Goal: Task Accomplishment & Management: Manage account settings

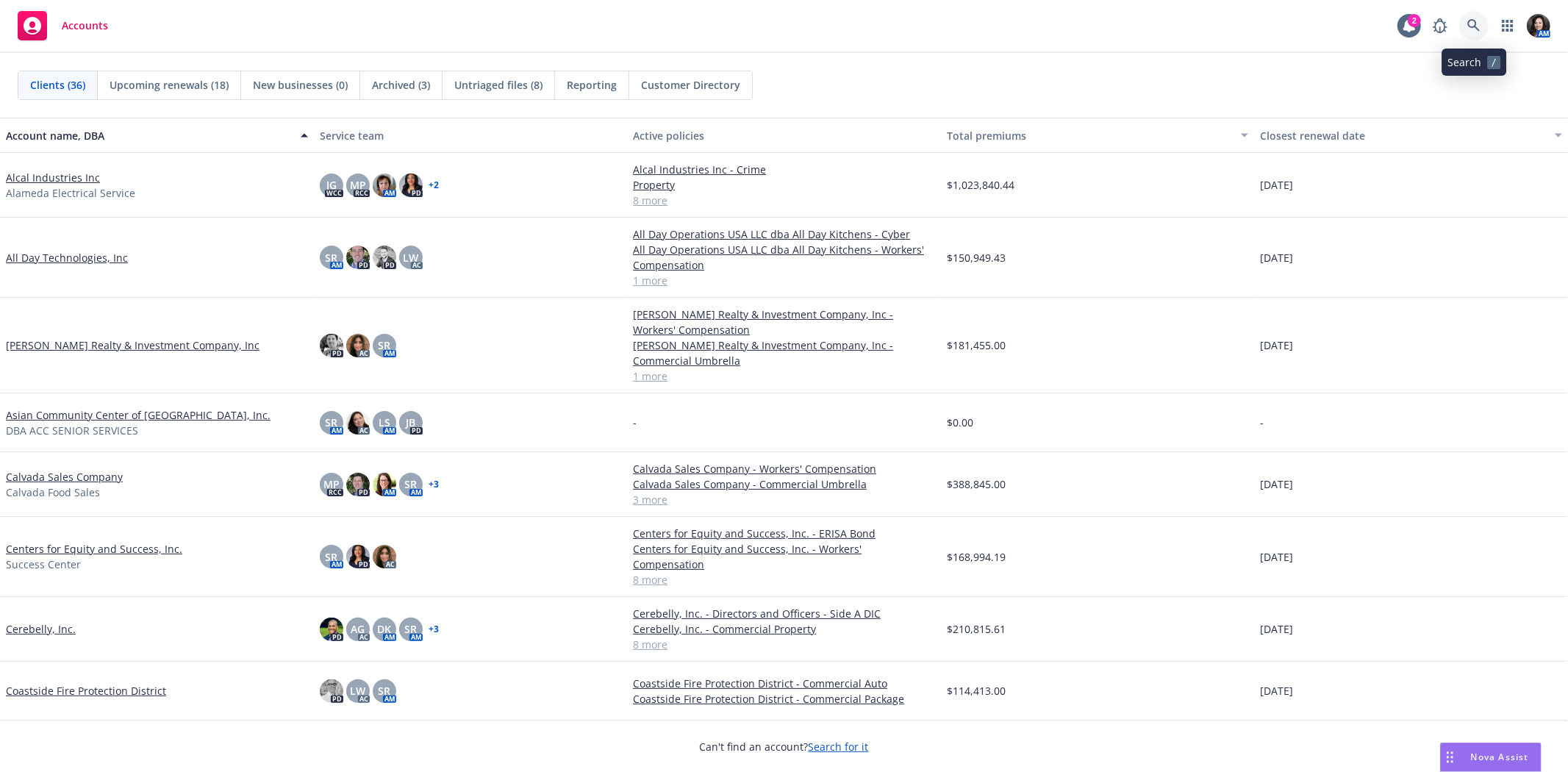
click at [1475, 32] on icon at bounding box center [1474, 26] width 14 height 14
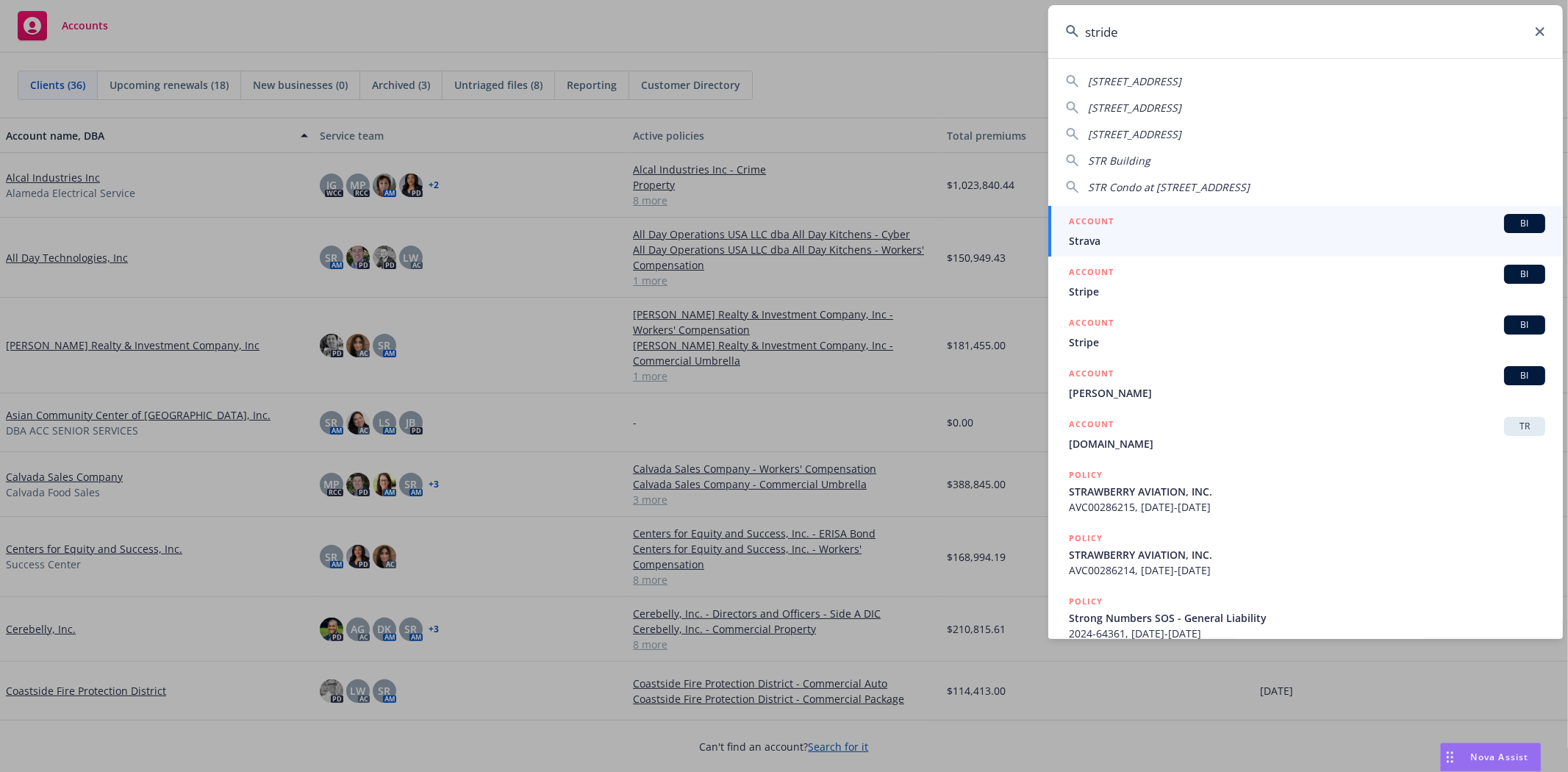
type input "stride"
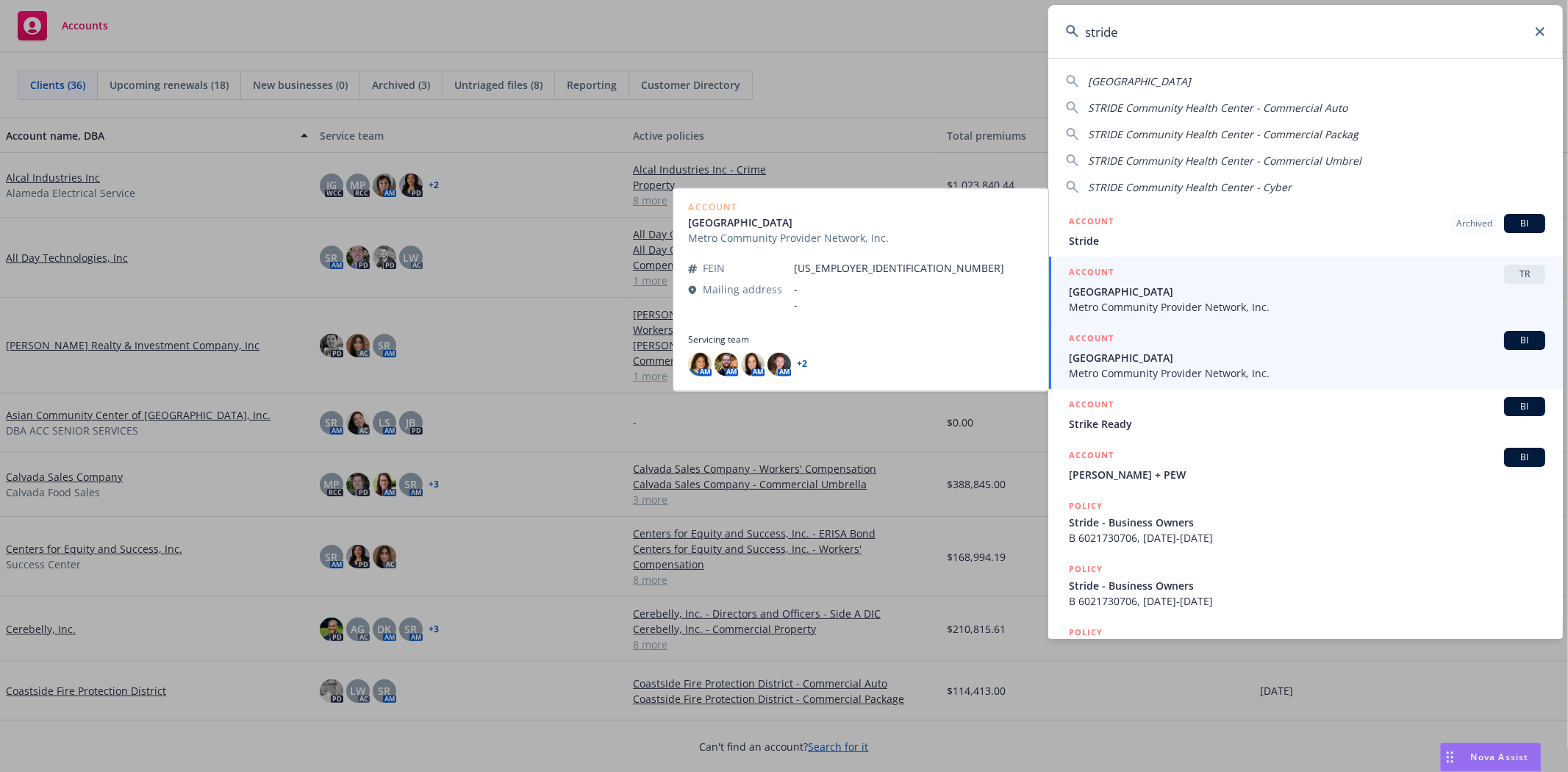
click at [1128, 347] on div "ACCOUNT BI" at bounding box center [1307, 341] width 477 height 19
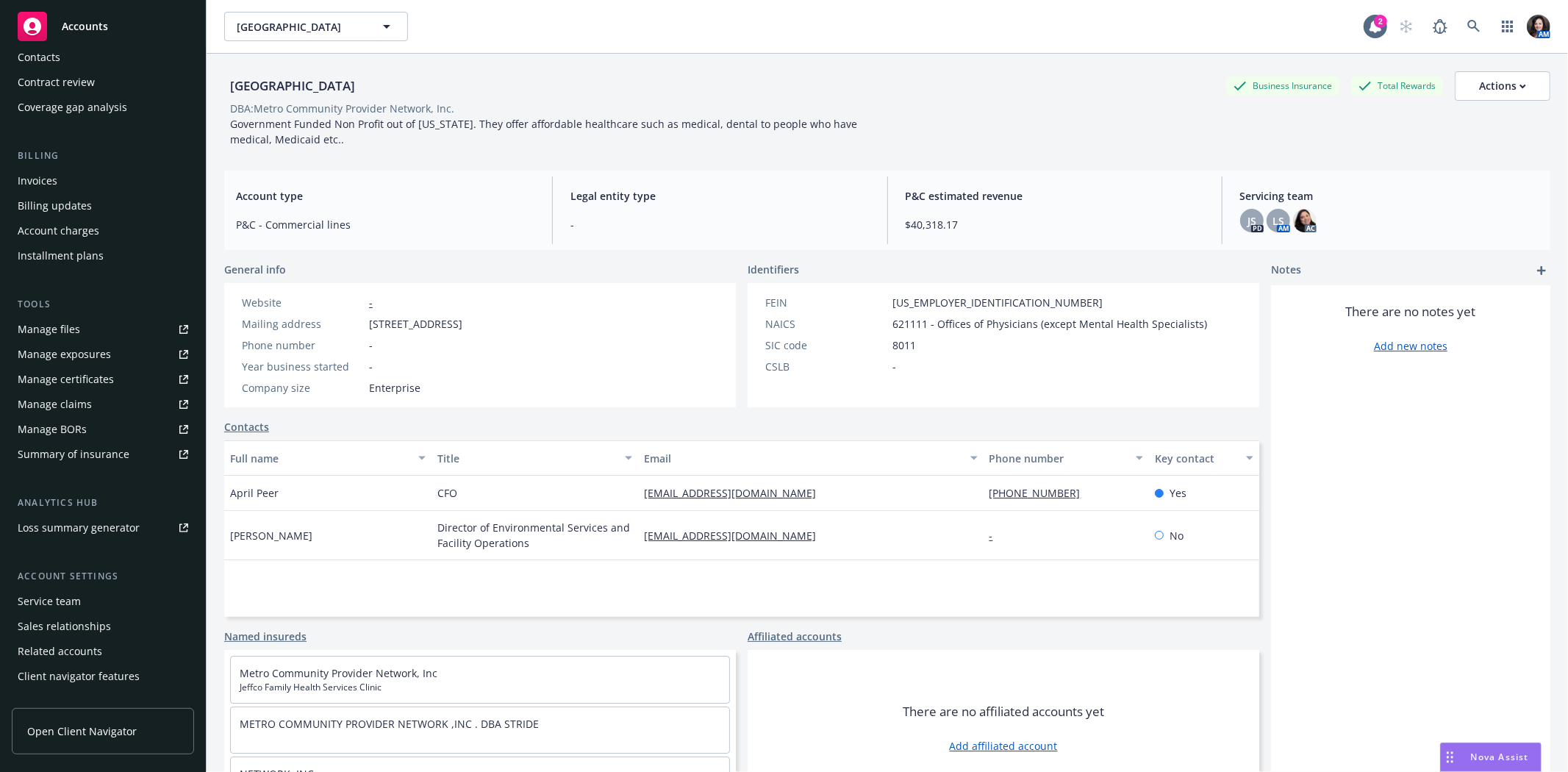
scroll to position [186, 0]
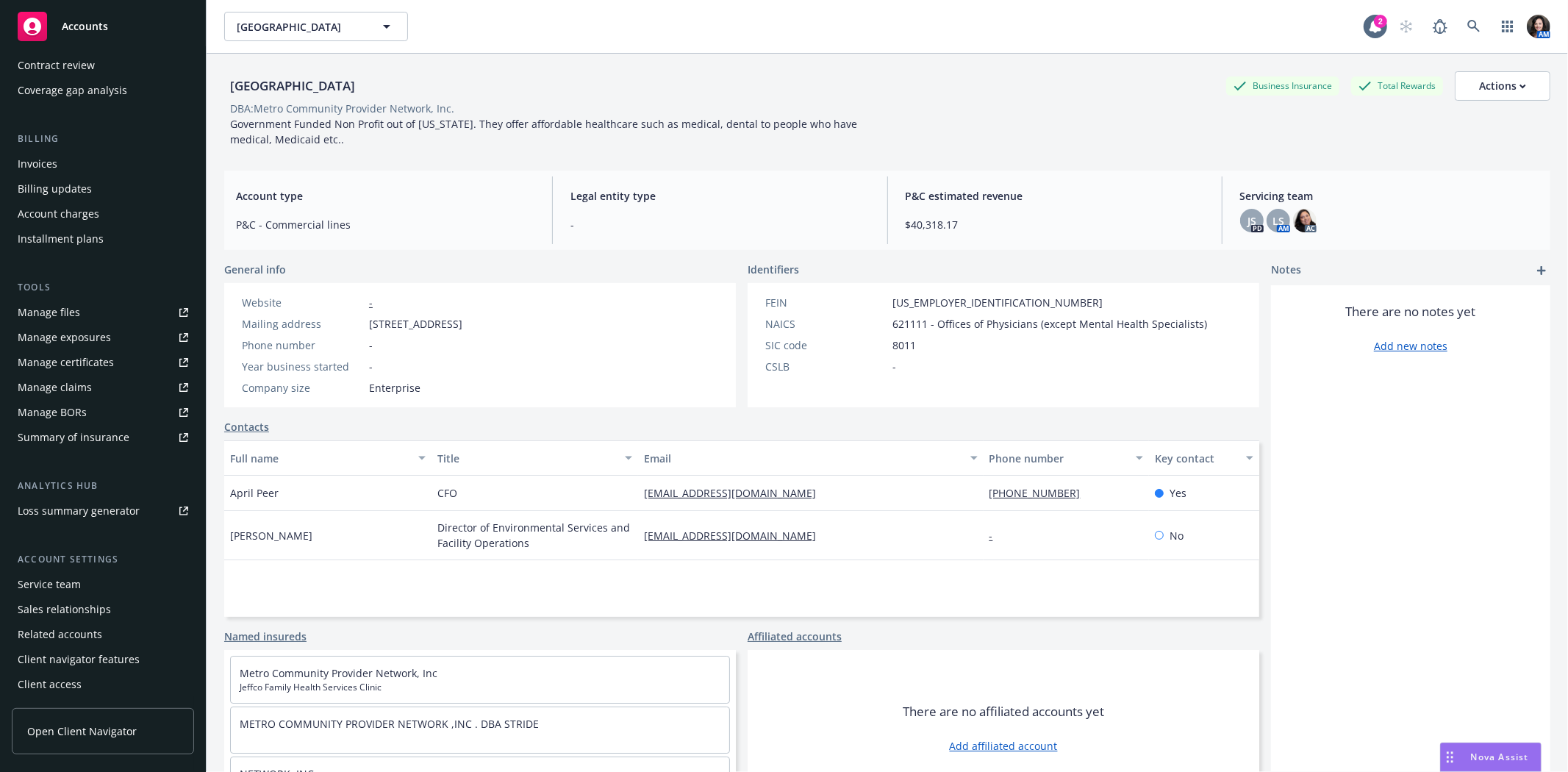
click at [50, 585] on div "Service team" at bounding box center [49, 585] width 63 height 23
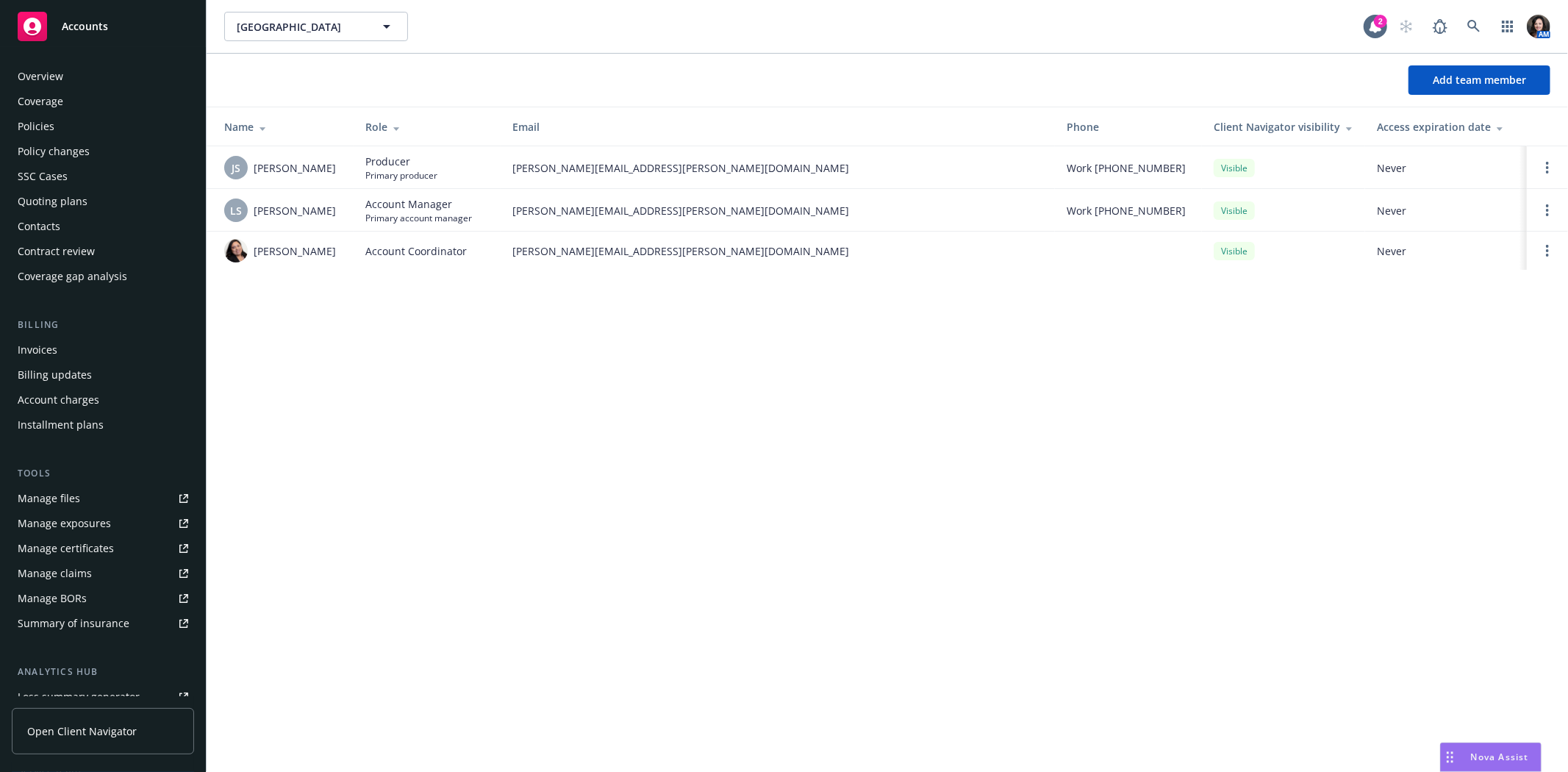
click at [62, 121] on div "Policies" at bounding box center [103, 126] width 171 height 23
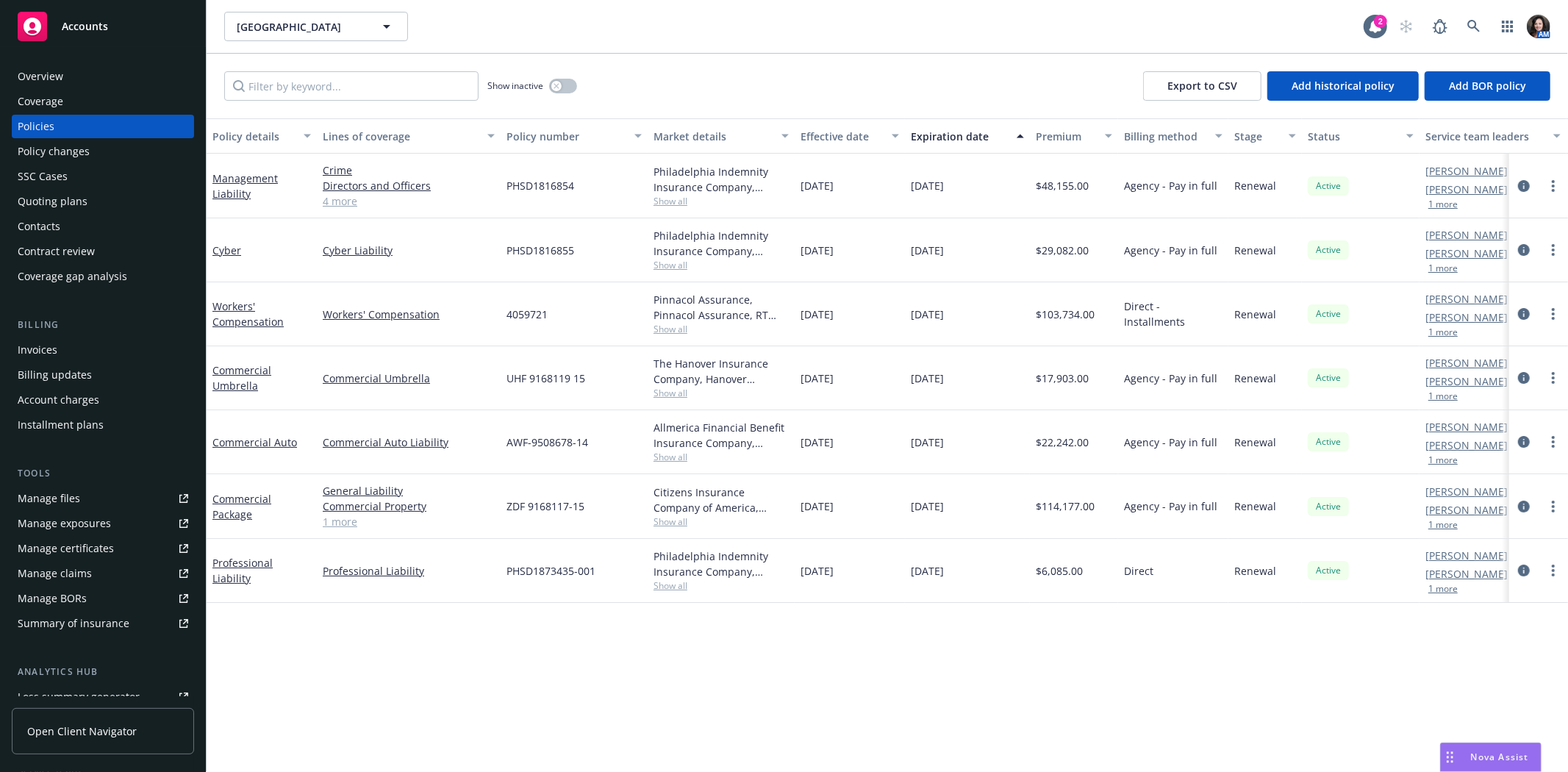
click at [1442, 170] on link "[PERSON_NAME]" at bounding box center [1466, 171] width 83 height 16
click at [1496, 204] on icon "close" at bounding box center [1500, 208] width 9 height 9
click at [1451, 204] on button "1 more" at bounding box center [1443, 204] width 29 height 9
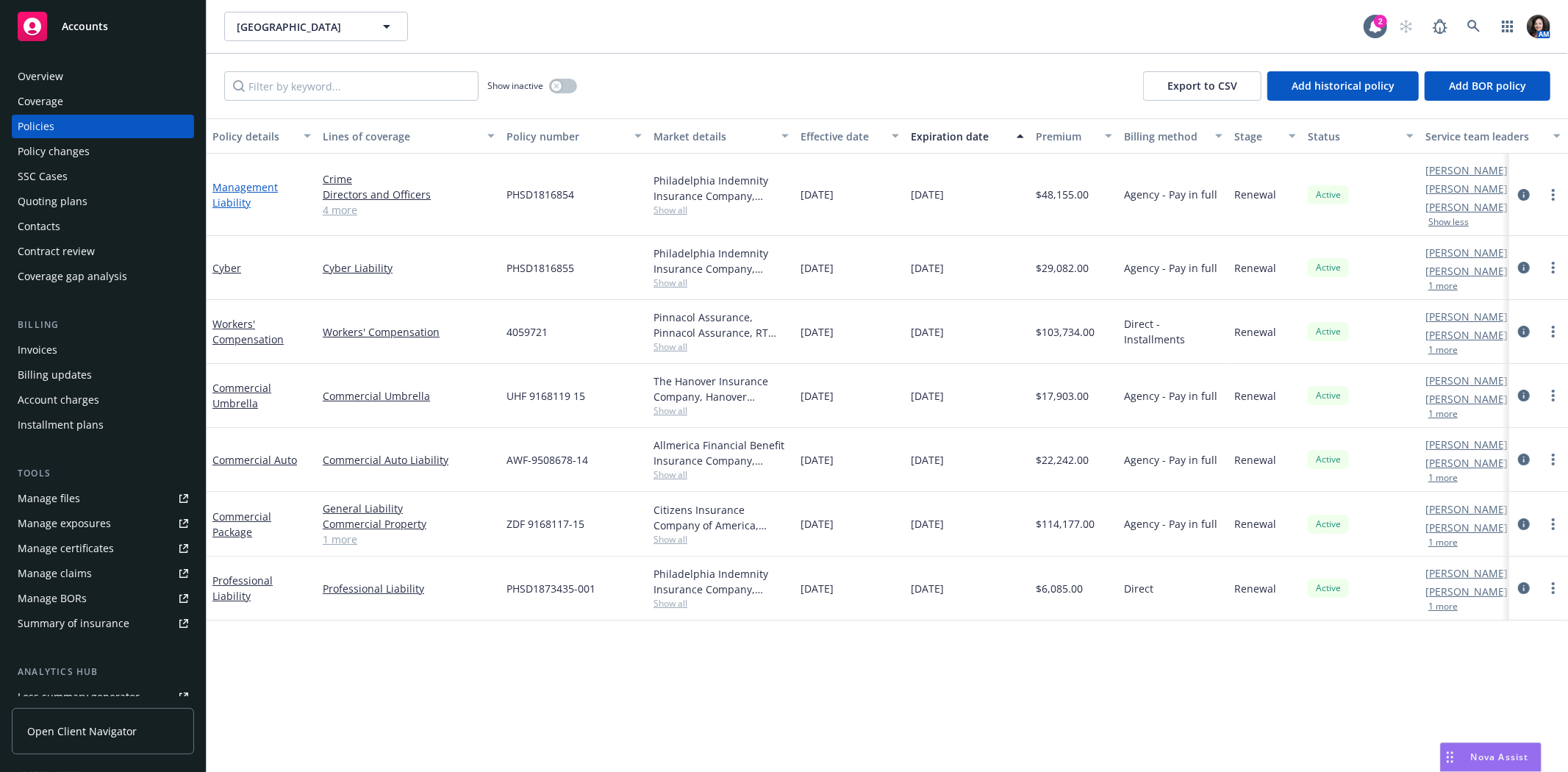
click at [213, 186] on link "Management Liability" at bounding box center [245, 194] width 65 height 29
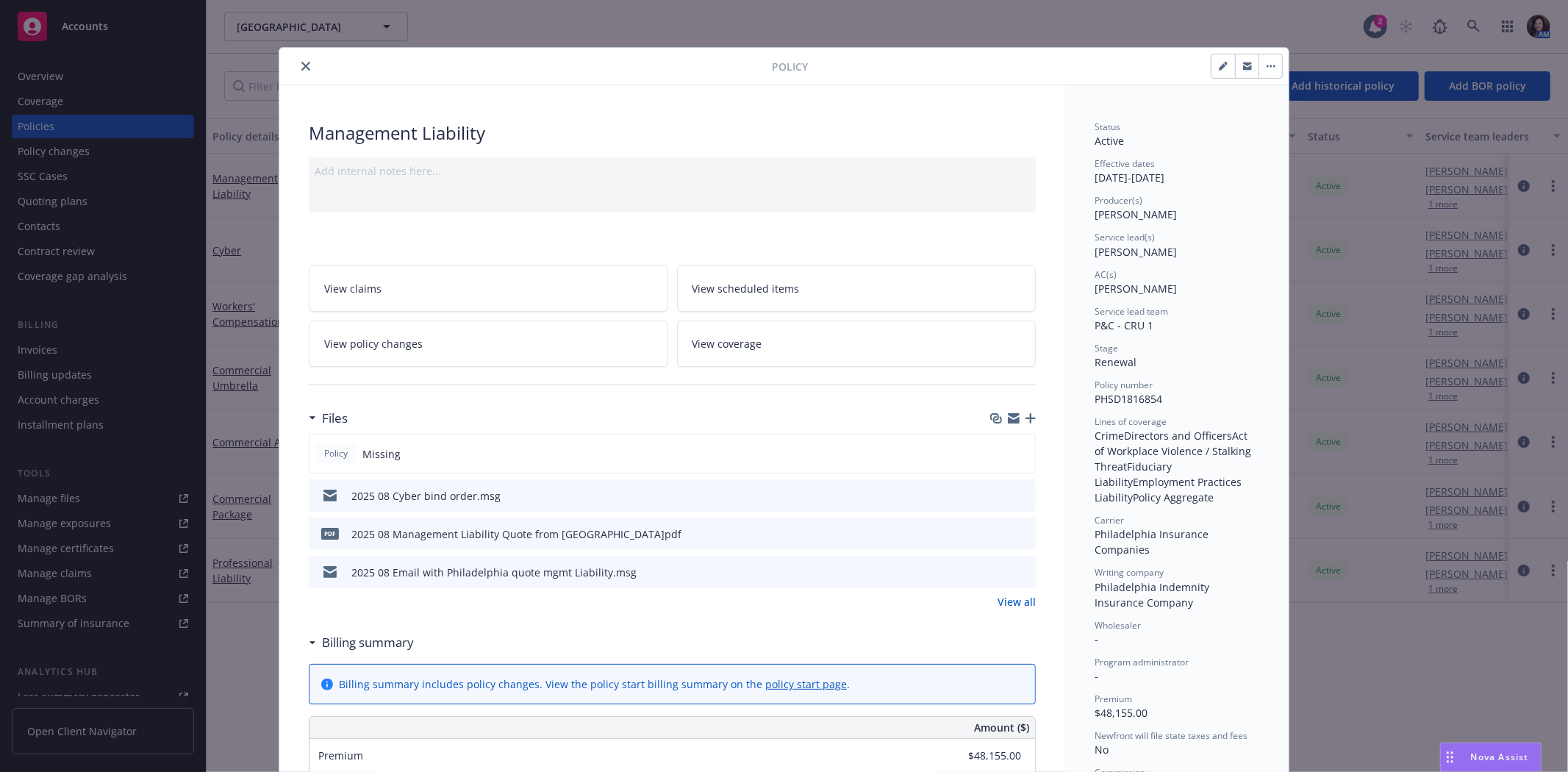
click at [1212, 63] on button "button" at bounding box center [1223, 66] width 23 height 23
select select "RENEWAL"
select select "12"
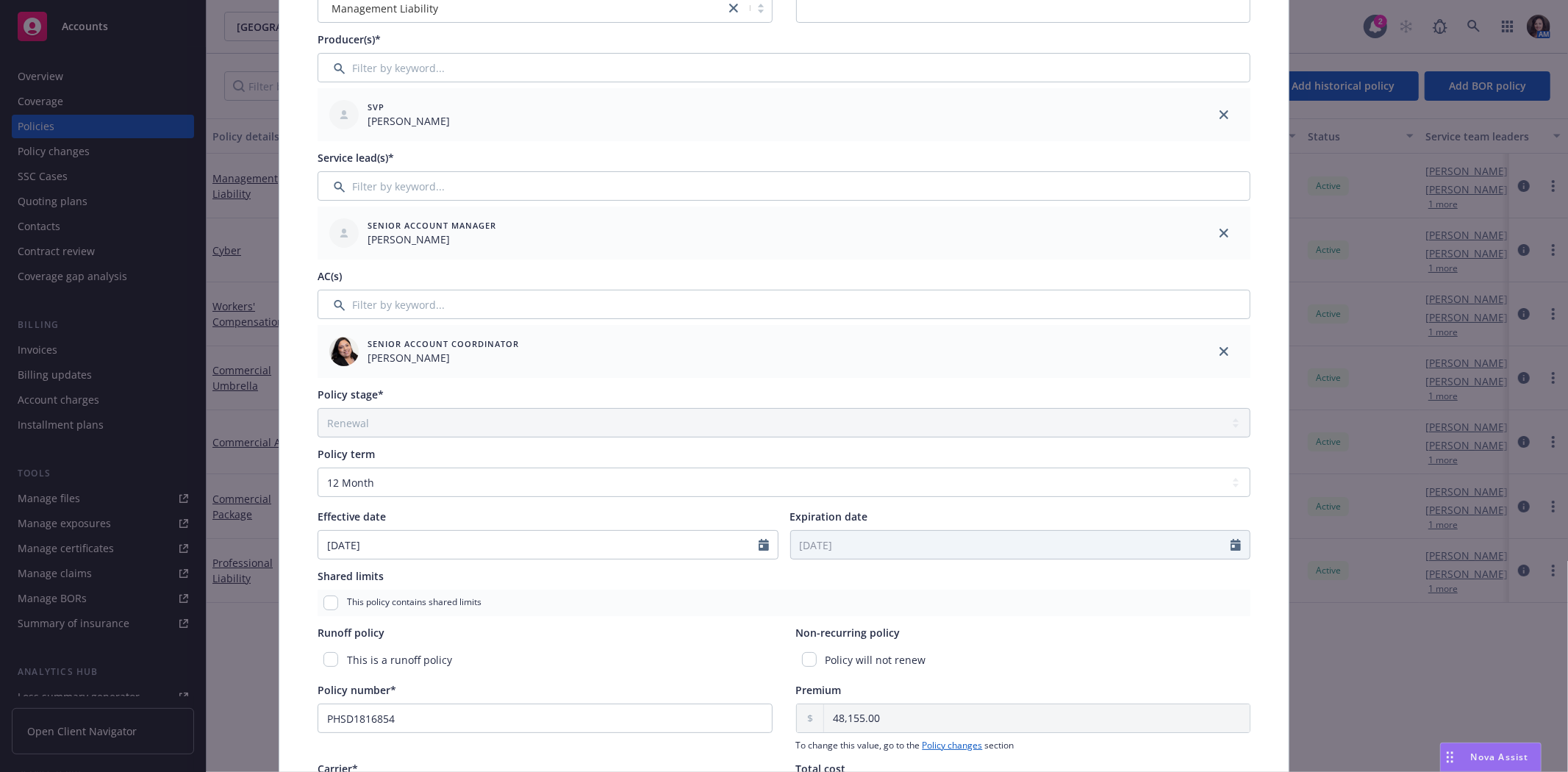
scroll to position [163, 0]
click at [447, 186] on input "Filter by keyword..." at bounding box center [784, 185] width 933 height 29
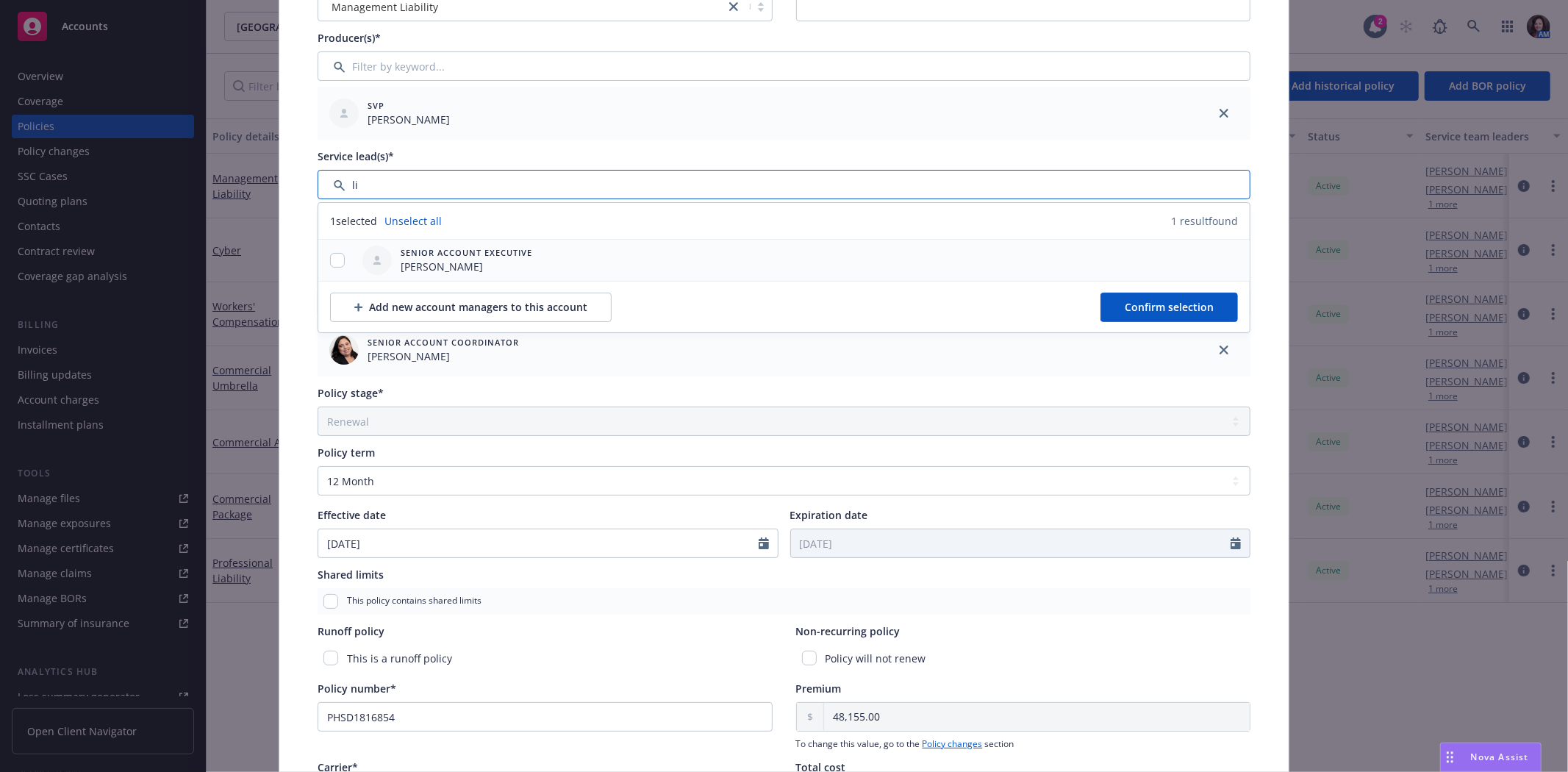
type input "li"
click at [330, 253] on input "checkbox" at bounding box center [337, 259] width 15 height 15
checkbox input "true"
click at [1193, 300] on span "Confirm selection" at bounding box center [1169, 307] width 89 height 14
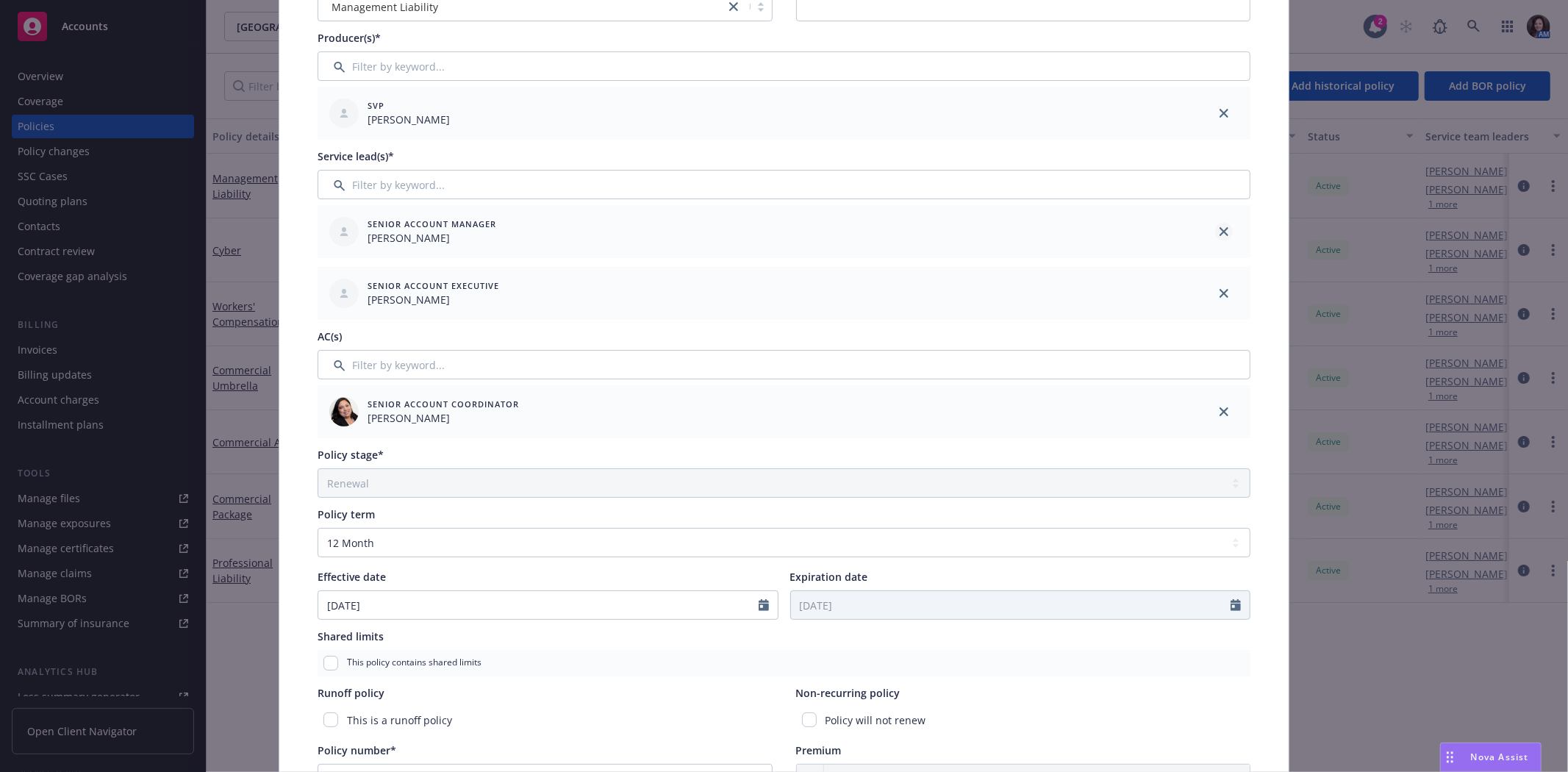
click at [1220, 228] on icon "close" at bounding box center [1223, 231] width 9 height 9
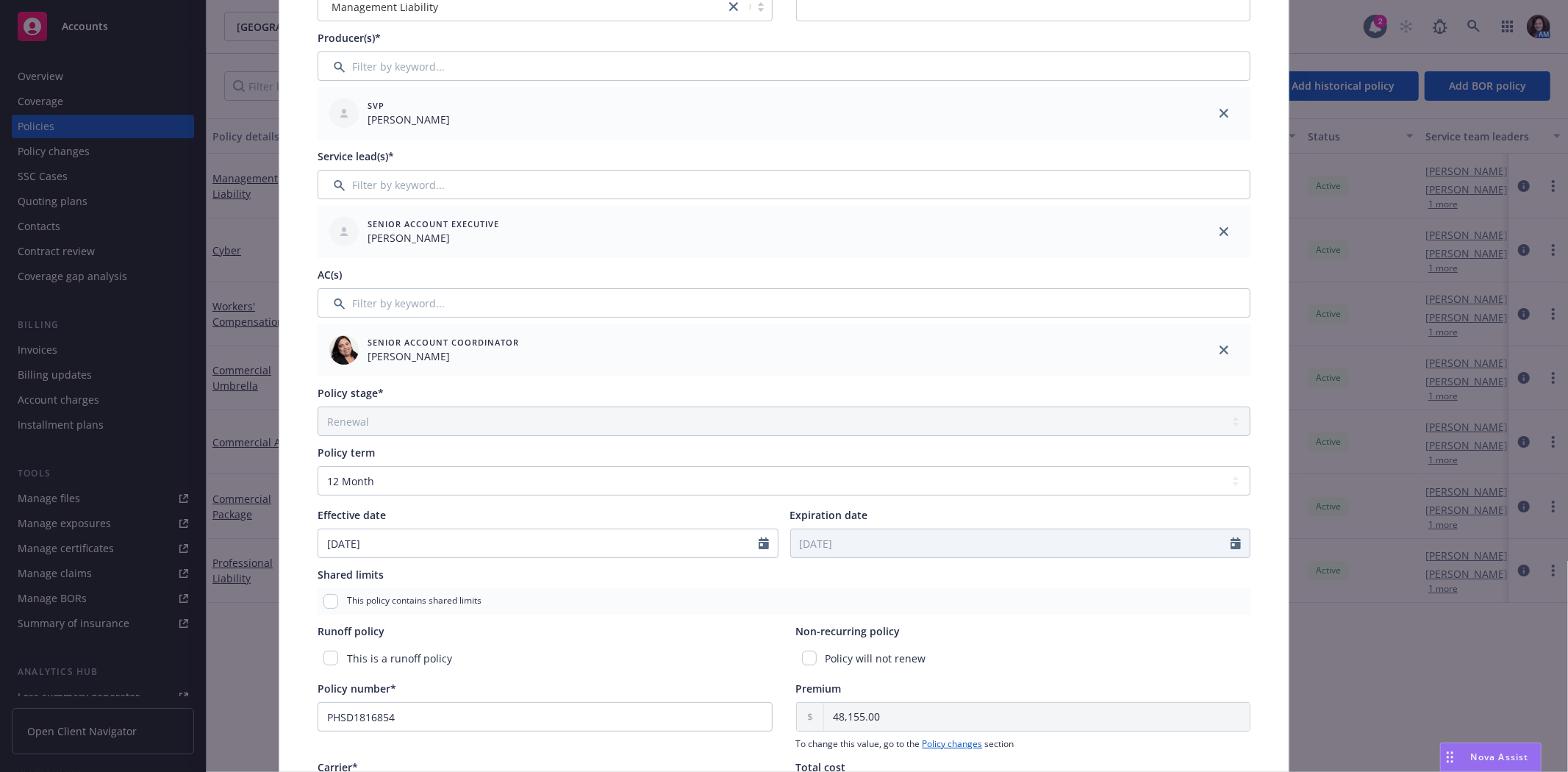
scroll to position [0, 0]
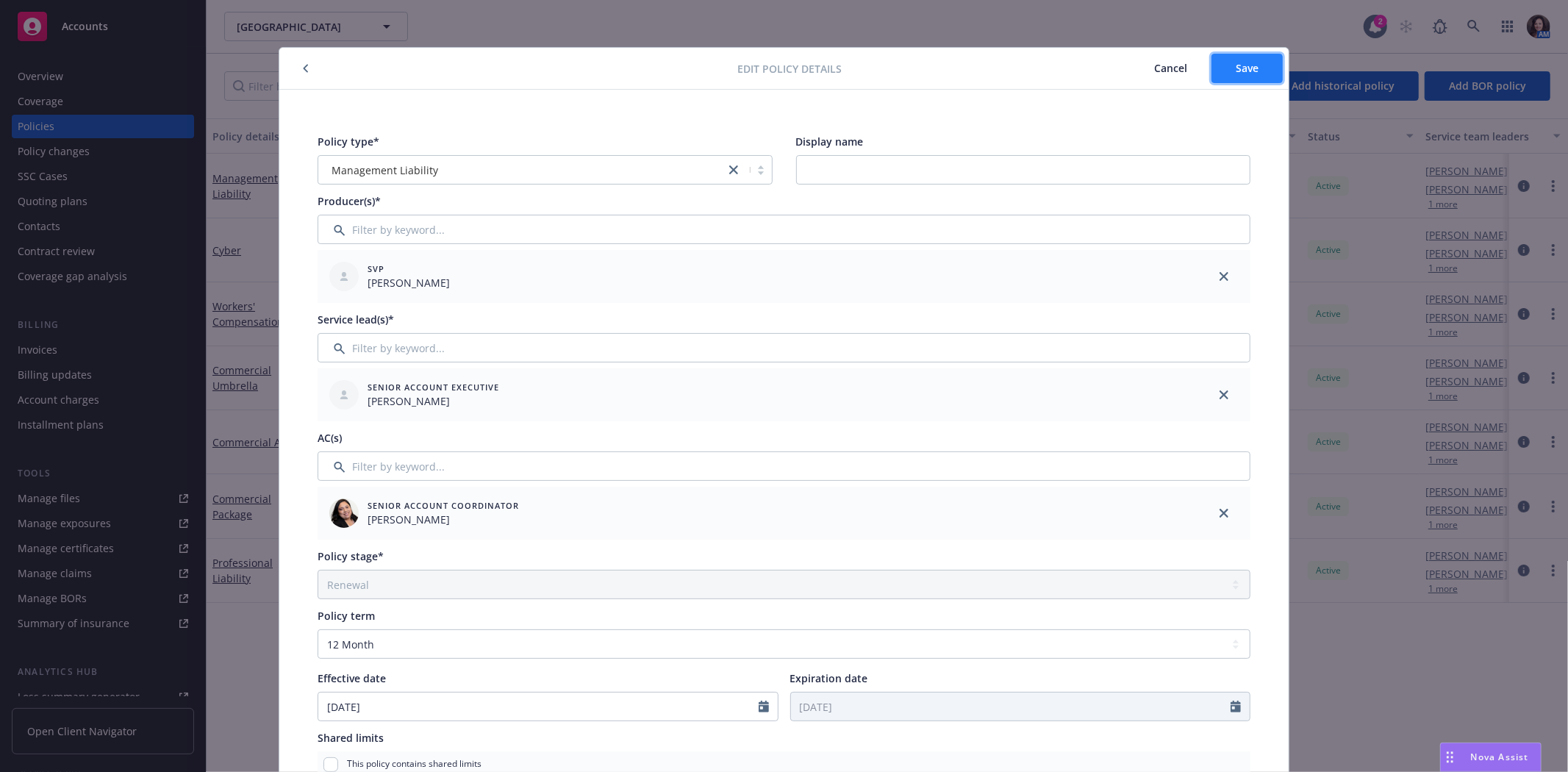
click at [1248, 70] on span "Save" at bounding box center [1247, 68] width 22 height 14
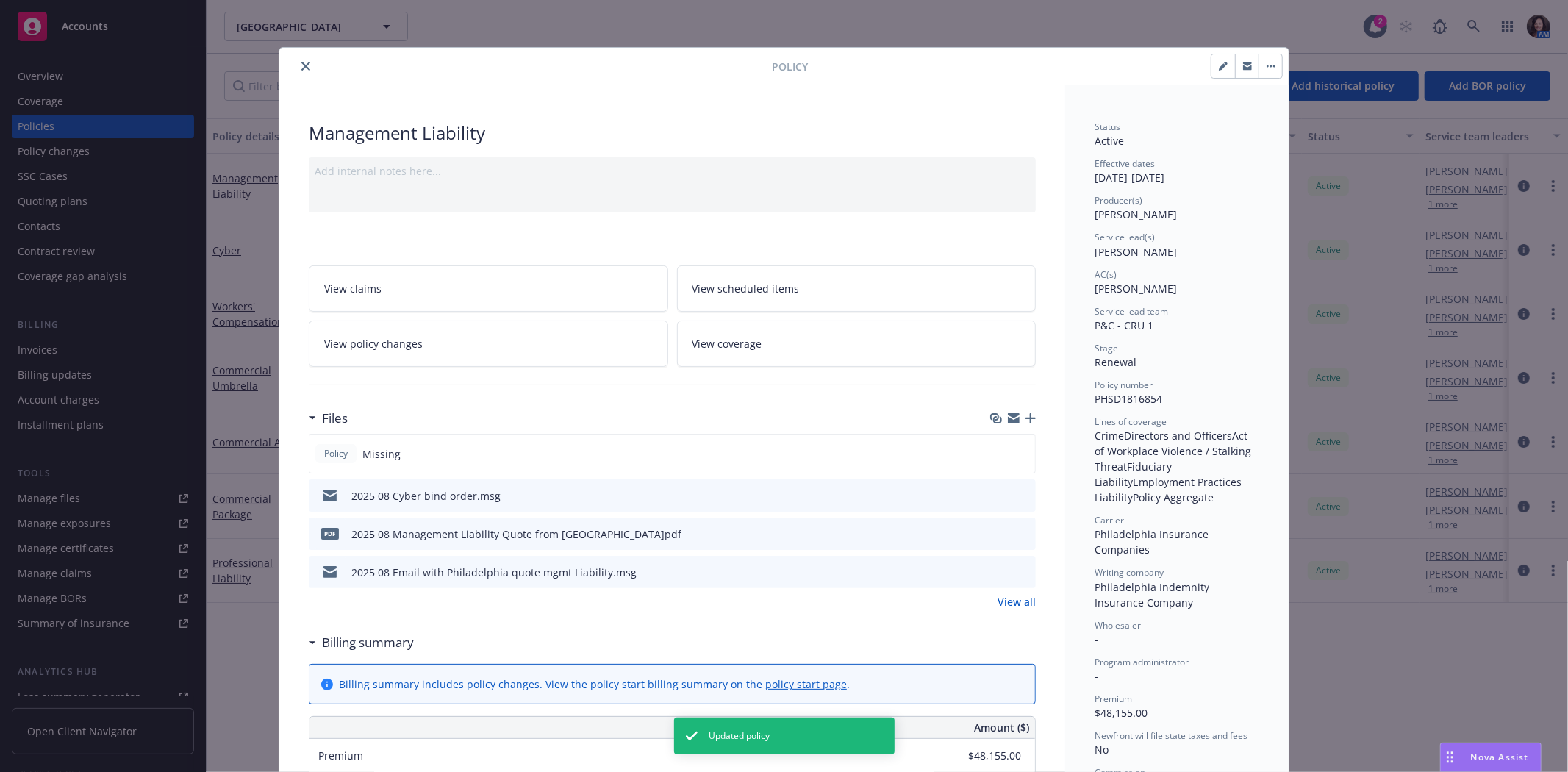
click at [297, 59] on button "close" at bounding box center [306, 66] width 17 height 17
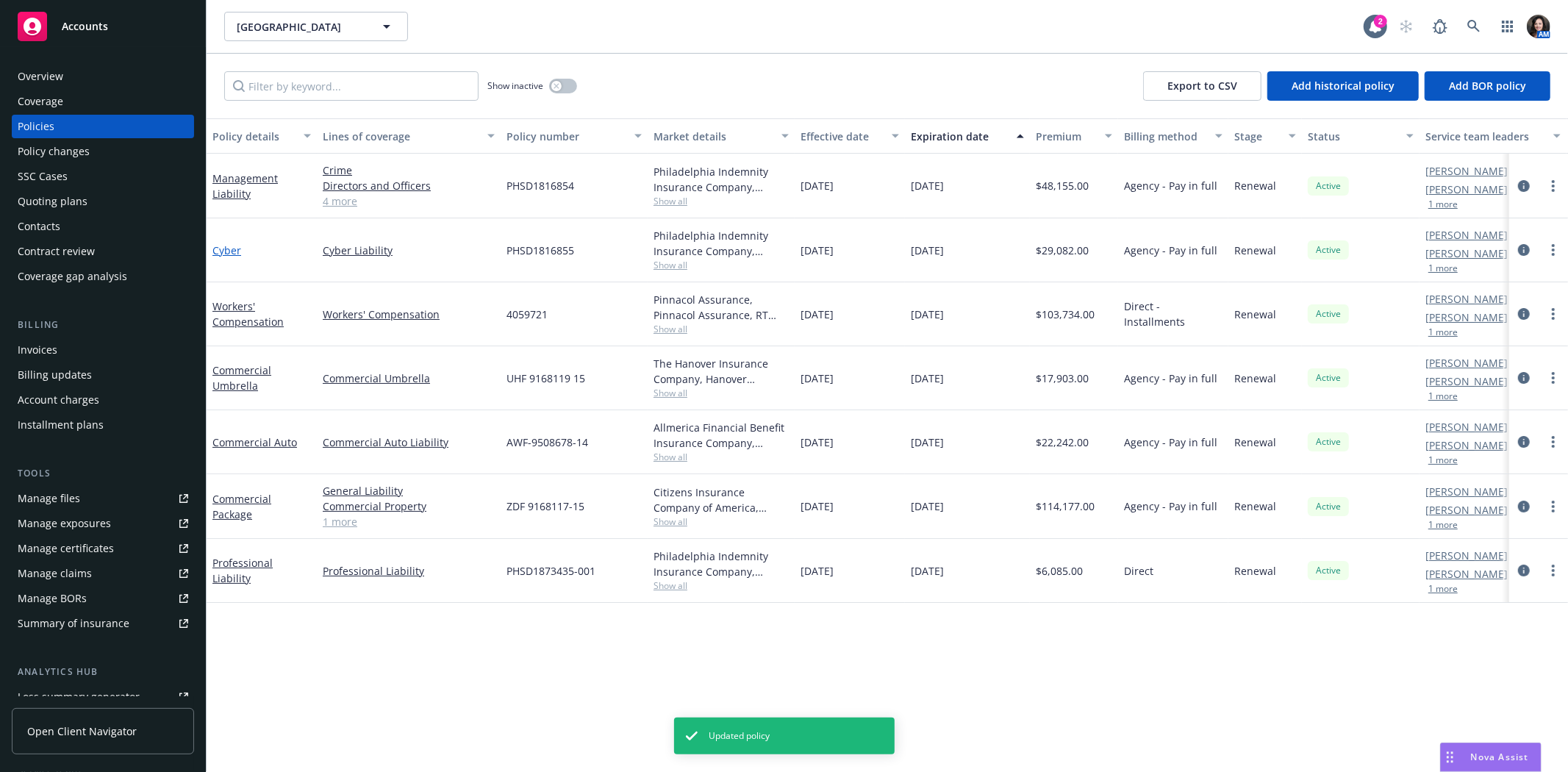
click at [219, 249] on link "Cyber" at bounding box center [227, 251] width 29 height 14
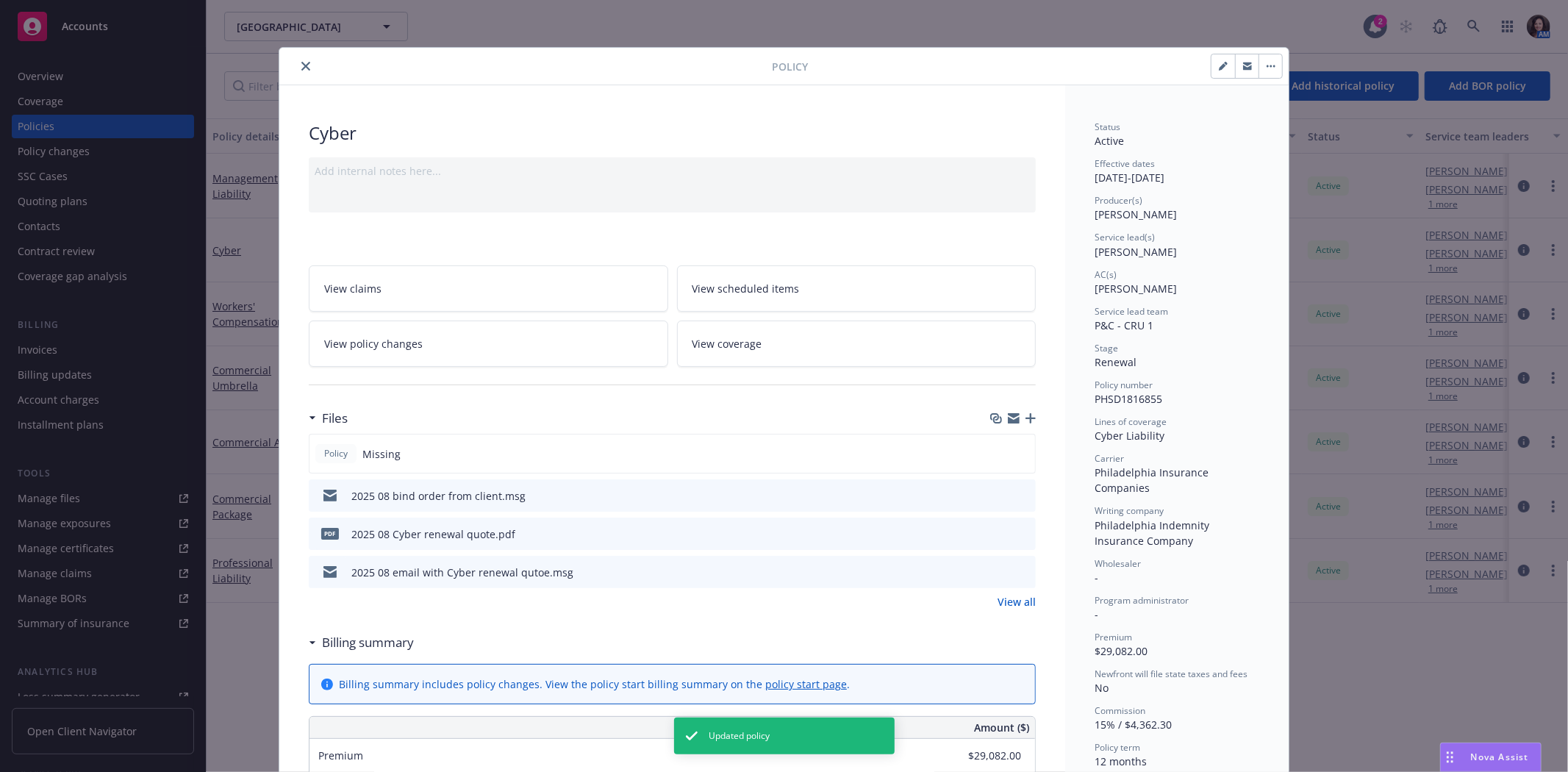
click at [1218, 68] on icon "button" at bounding box center [1222, 66] width 9 height 9
select select "RENEWAL"
select select "12"
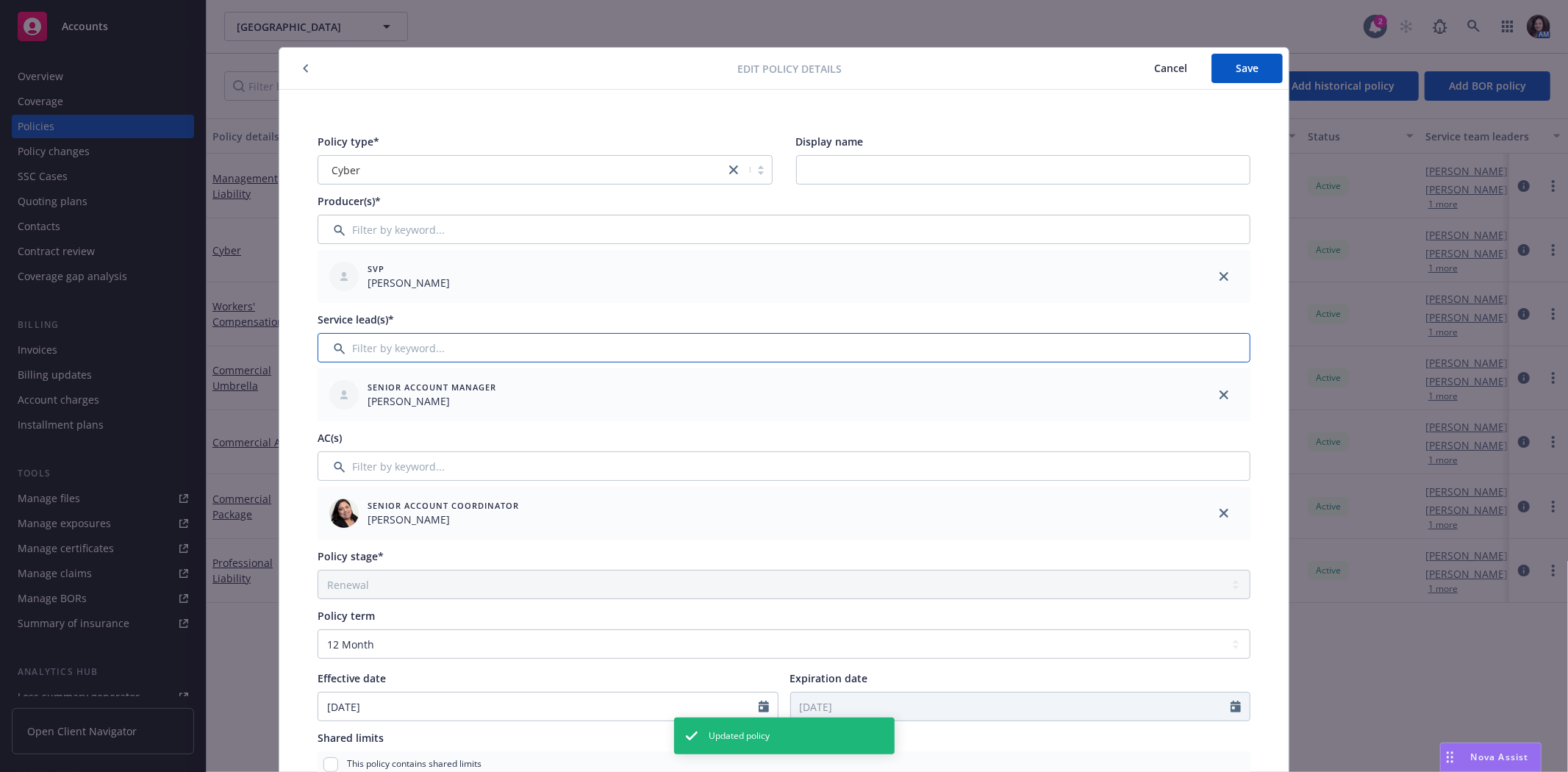
click at [384, 341] on input "Filter by keyword..." at bounding box center [784, 348] width 933 height 29
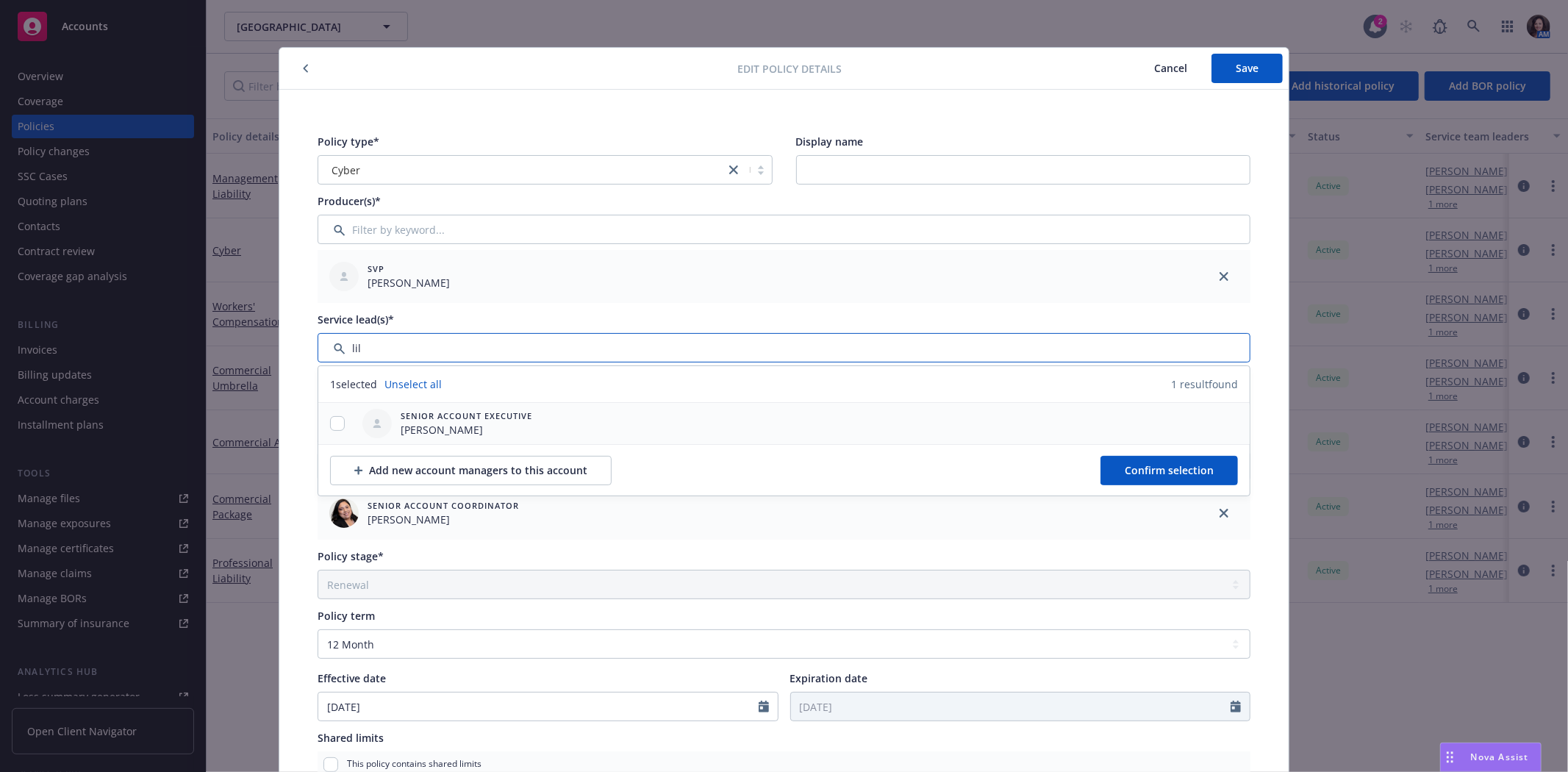
type input "lil"
click at [320, 422] on div at bounding box center [337, 423] width 38 height 16
click at [330, 418] on input "checkbox" at bounding box center [337, 422] width 15 height 15
checkbox input "true"
click at [1170, 465] on span "Confirm selection" at bounding box center [1169, 470] width 89 height 14
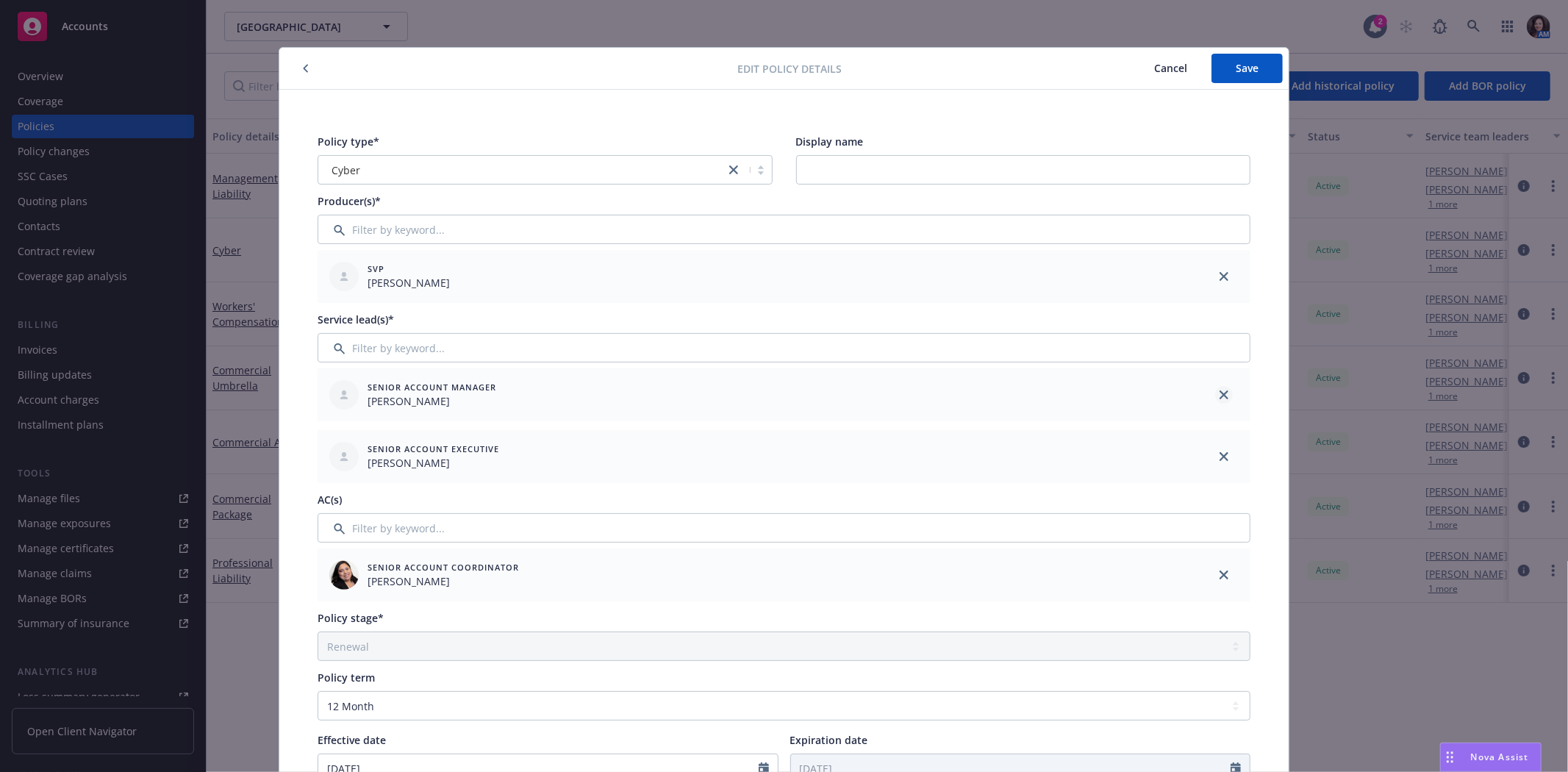
click at [1219, 395] on icon "close" at bounding box center [1223, 394] width 9 height 9
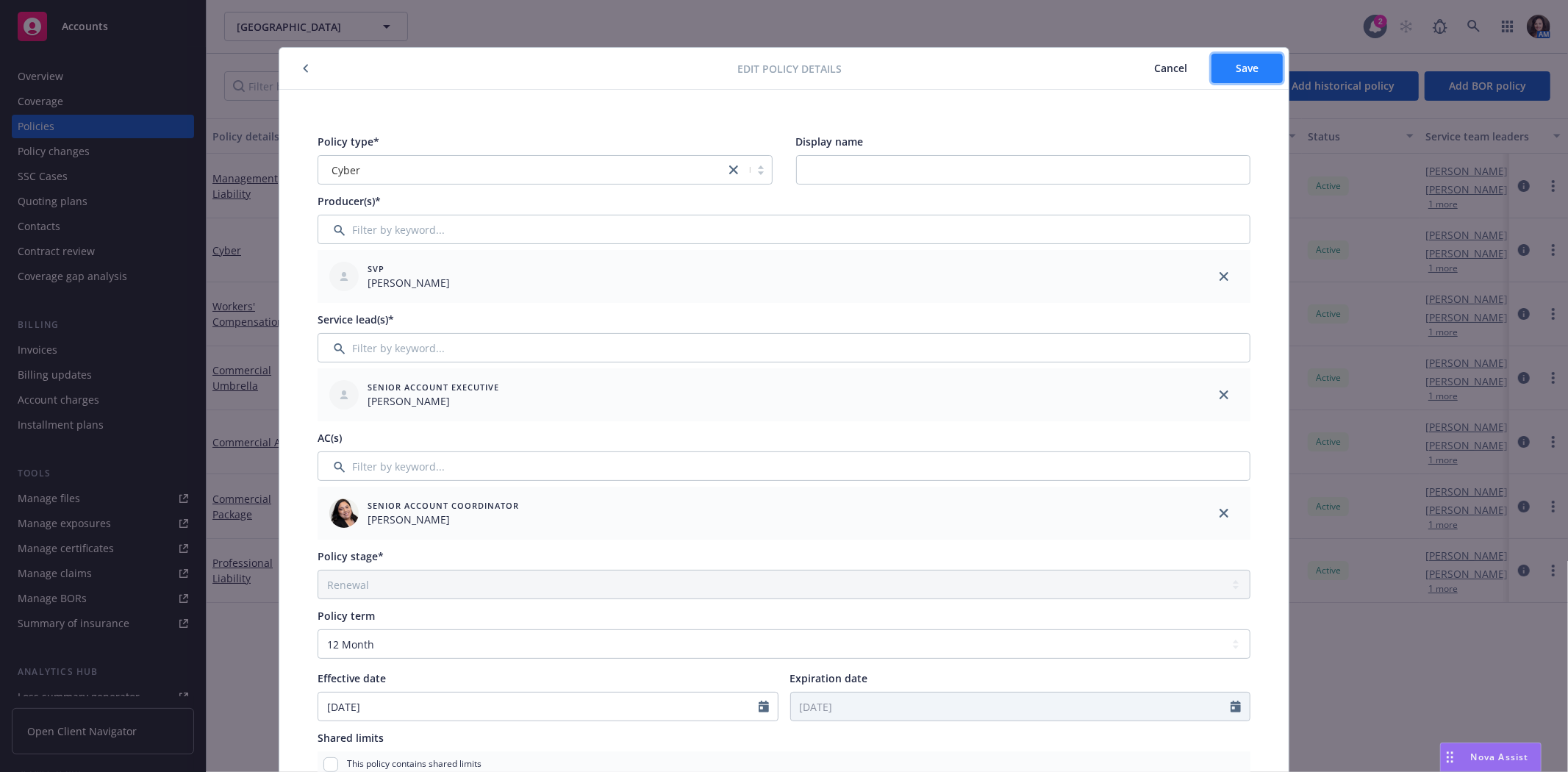
click at [1246, 64] on span "Save" at bounding box center [1247, 68] width 22 height 14
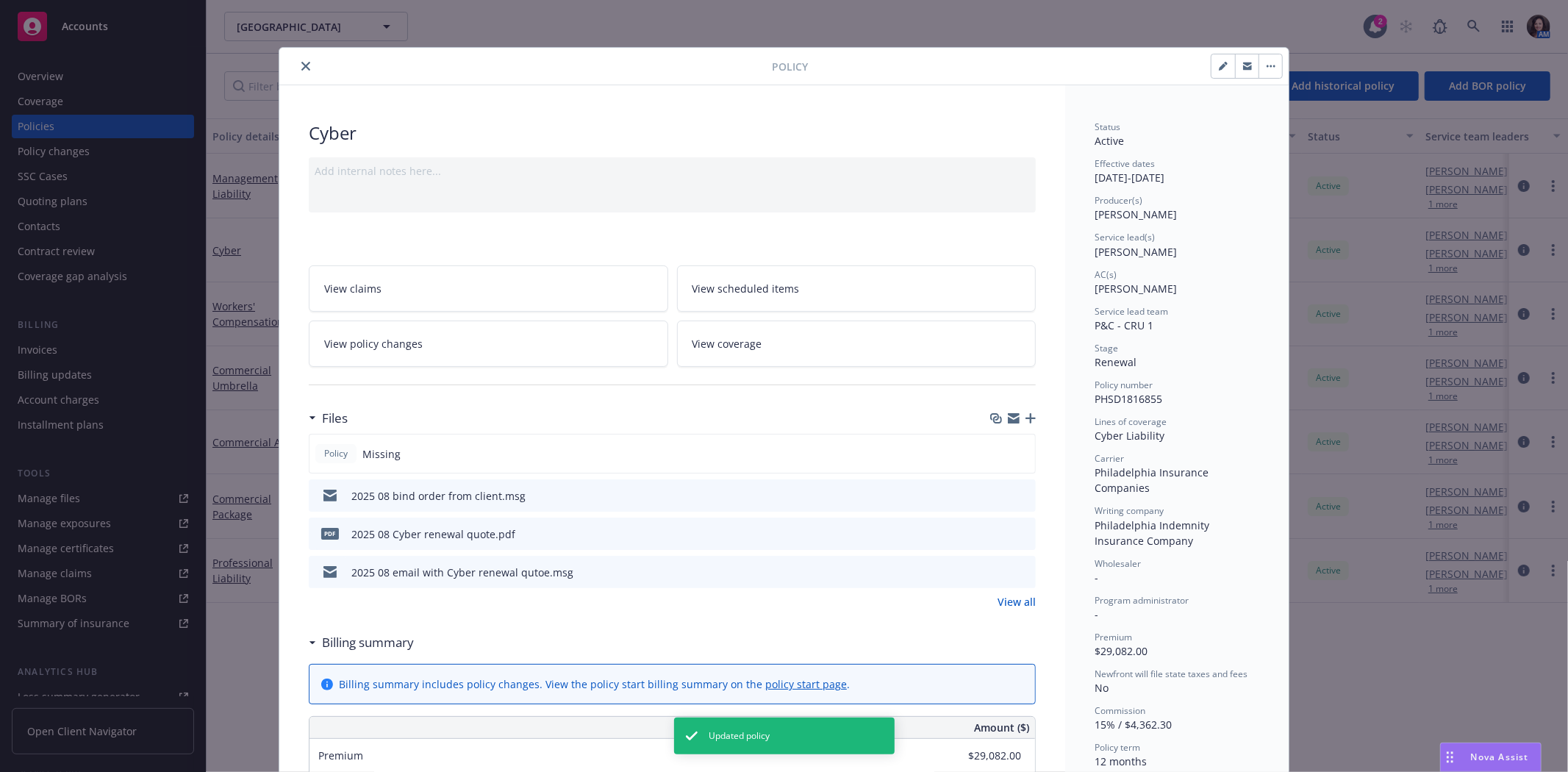
click at [301, 64] on icon "close" at bounding box center [305, 66] width 9 height 9
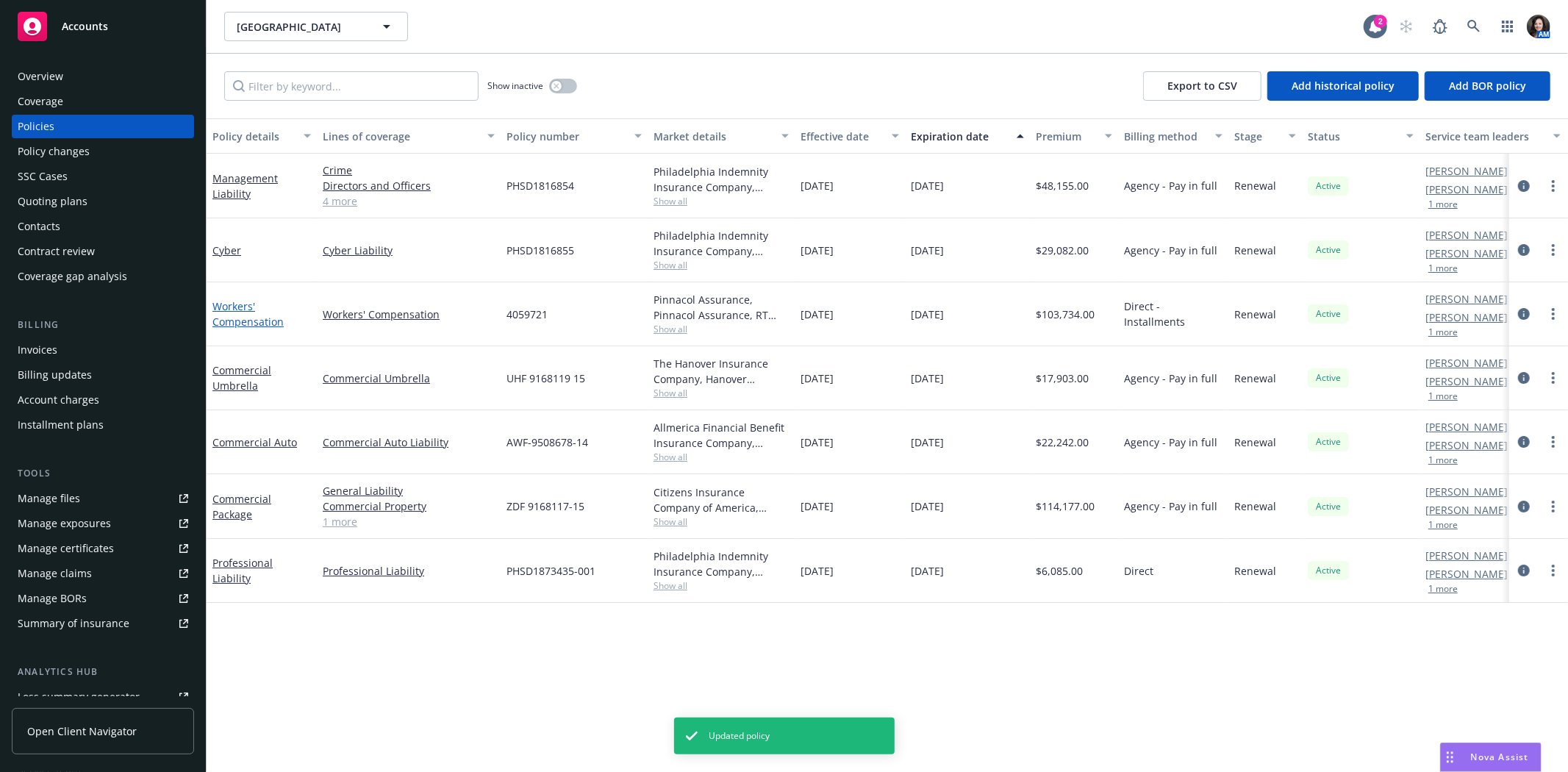
click at [213, 320] on link "Workers' Compensation" at bounding box center [248, 314] width 71 height 29
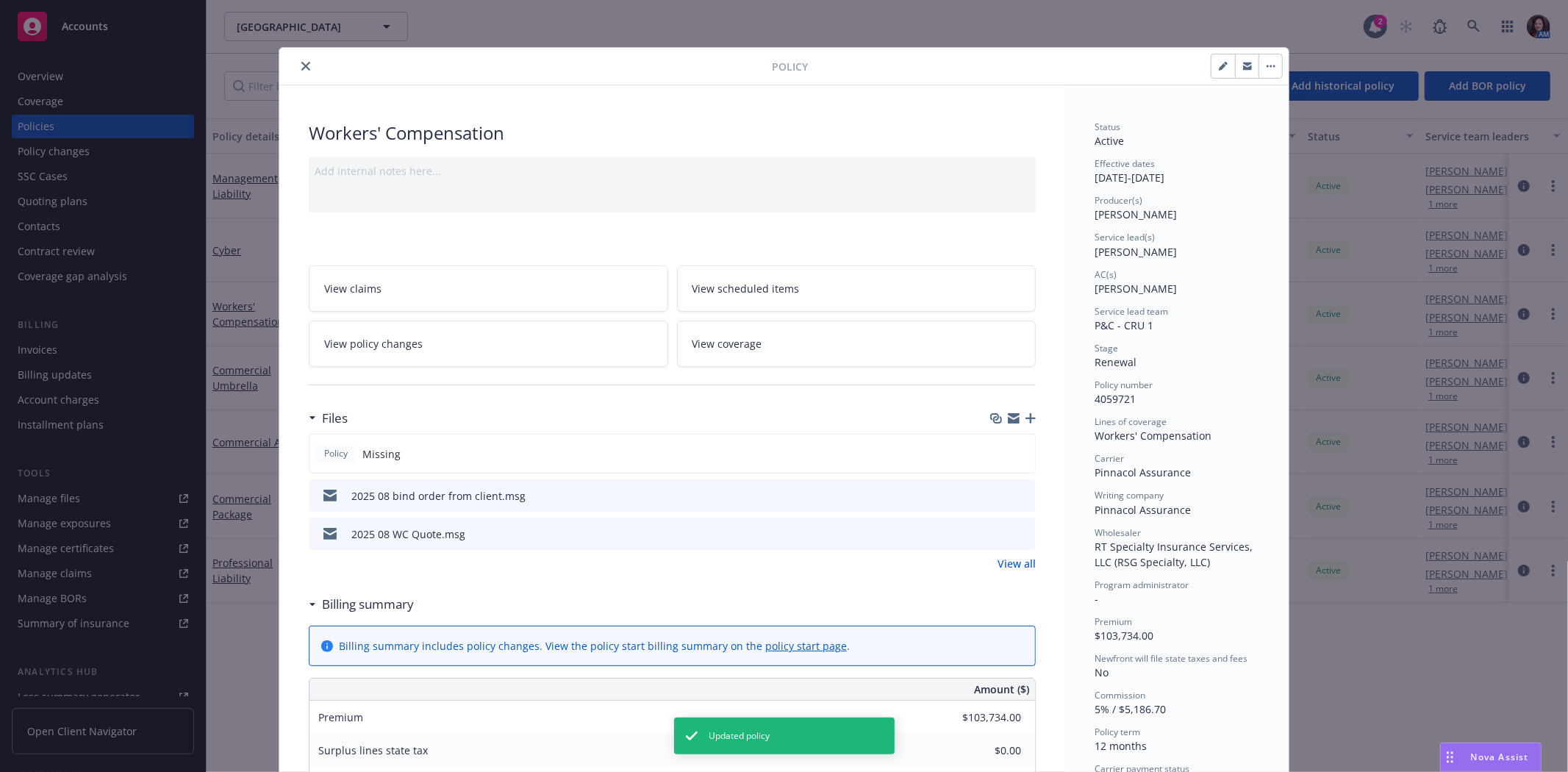
click at [1215, 71] on button "button" at bounding box center [1223, 66] width 23 height 23
select select "RENEWAL"
select select "12"
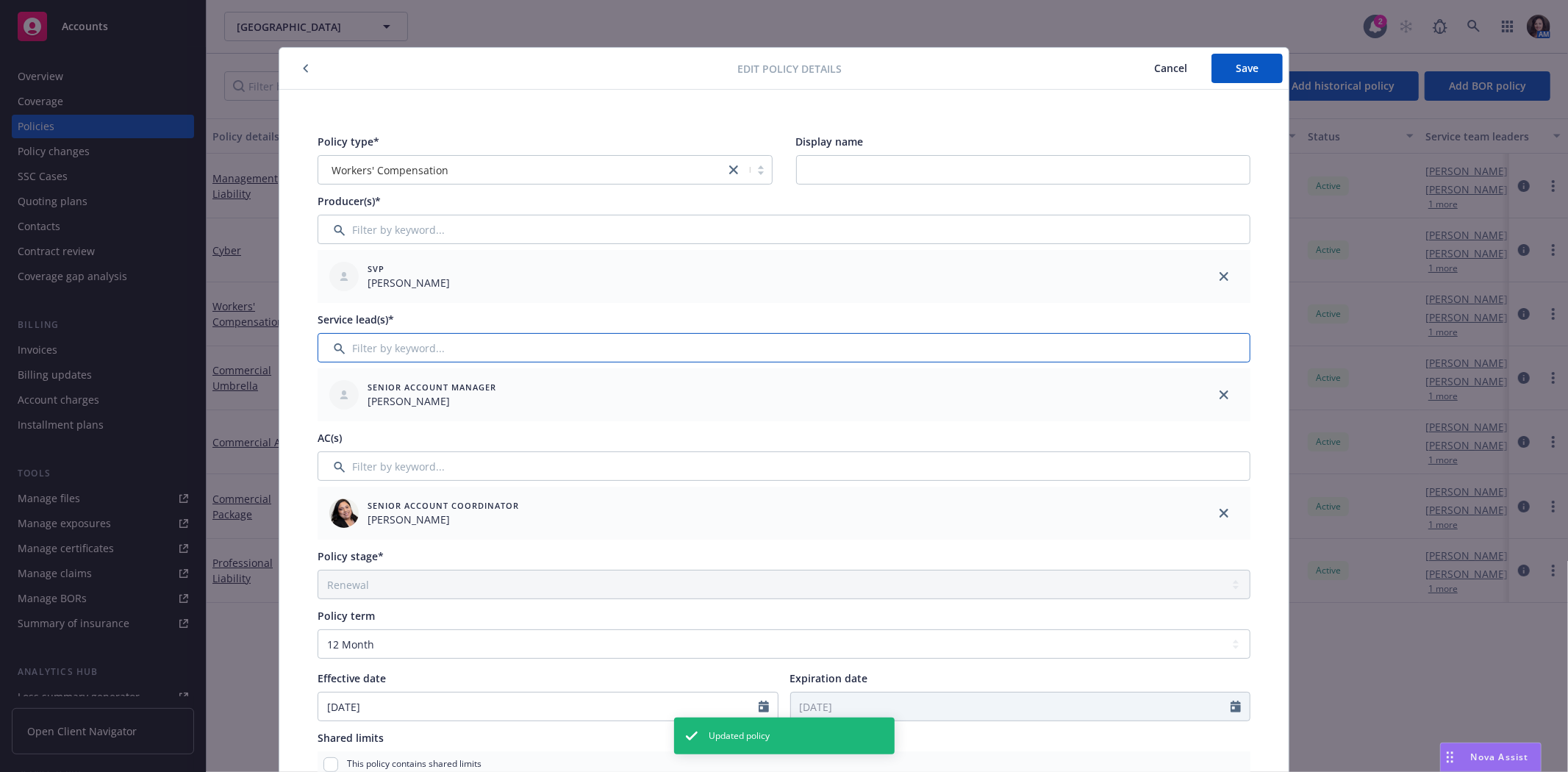
click at [483, 348] on input "Filter by keyword..." at bounding box center [784, 348] width 933 height 29
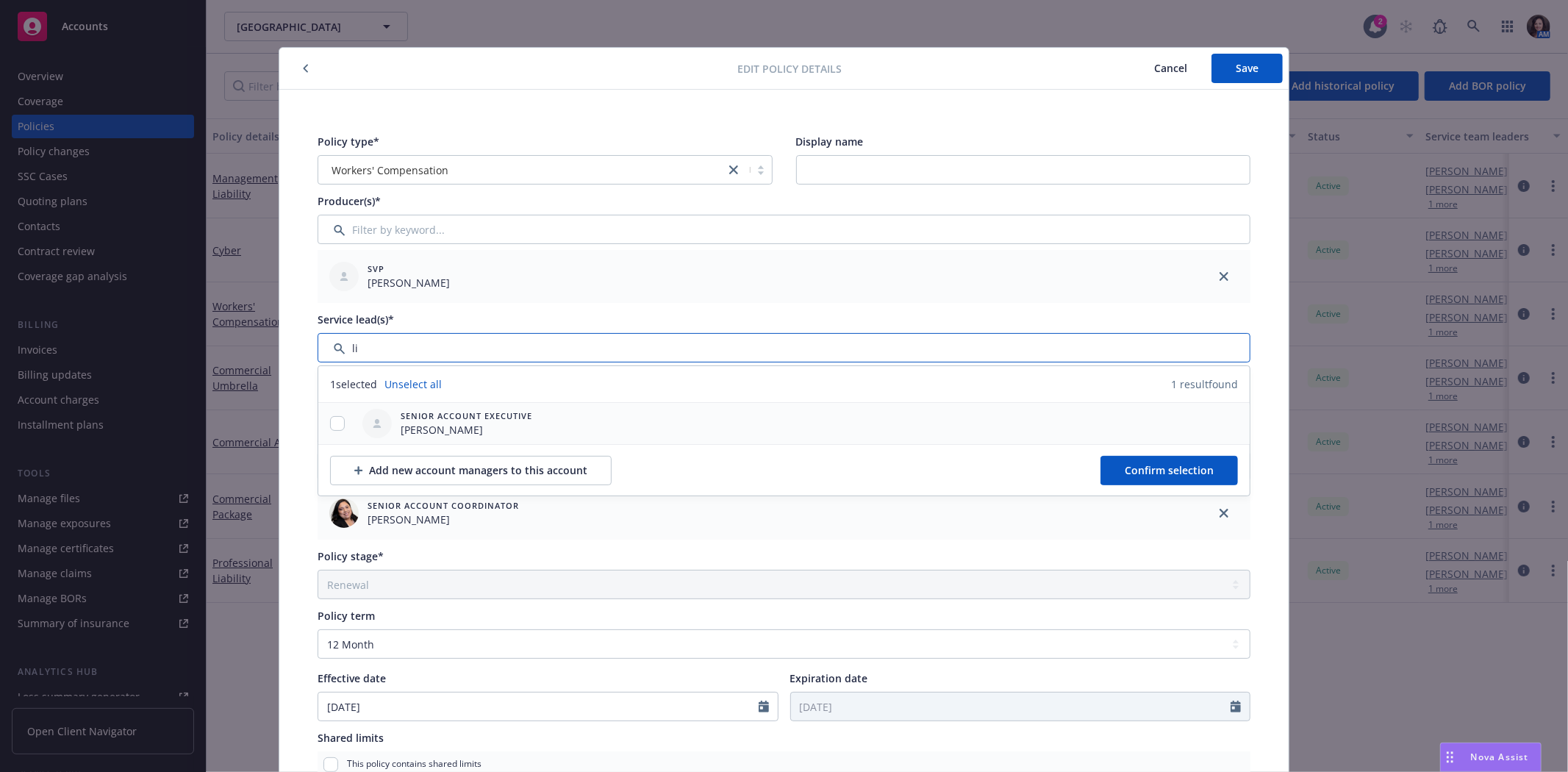
type input "li"
click at [330, 420] on input "checkbox" at bounding box center [337, 422] width 15 height 15
checkbox input "true"
click at [1159, 469] on span "Confirm selection" at bounding box center [1169, 470] width 89 height 14
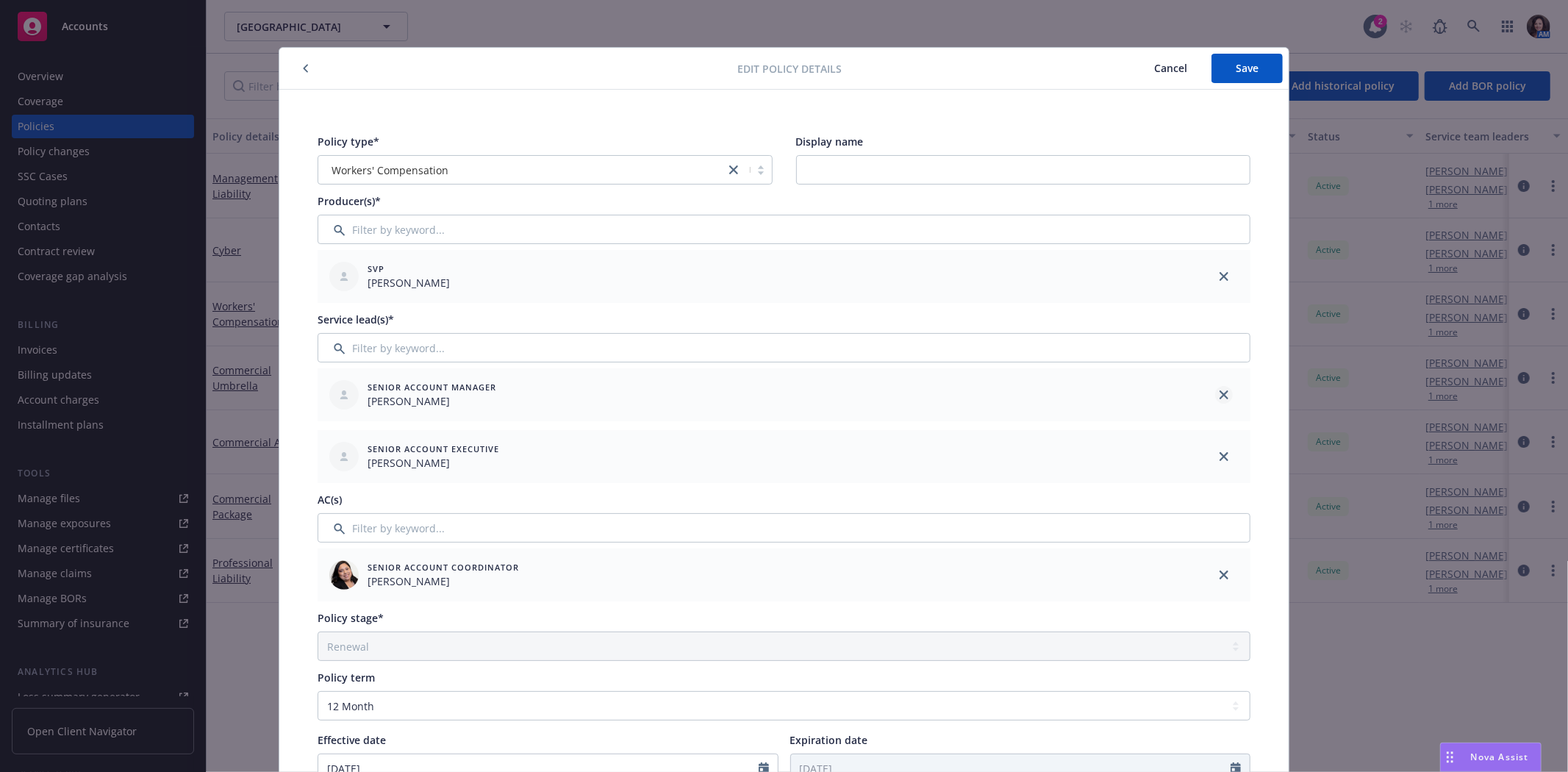
click at [1218, 387] on link "close" at bounding box center [1223, 394] width 17 height 17
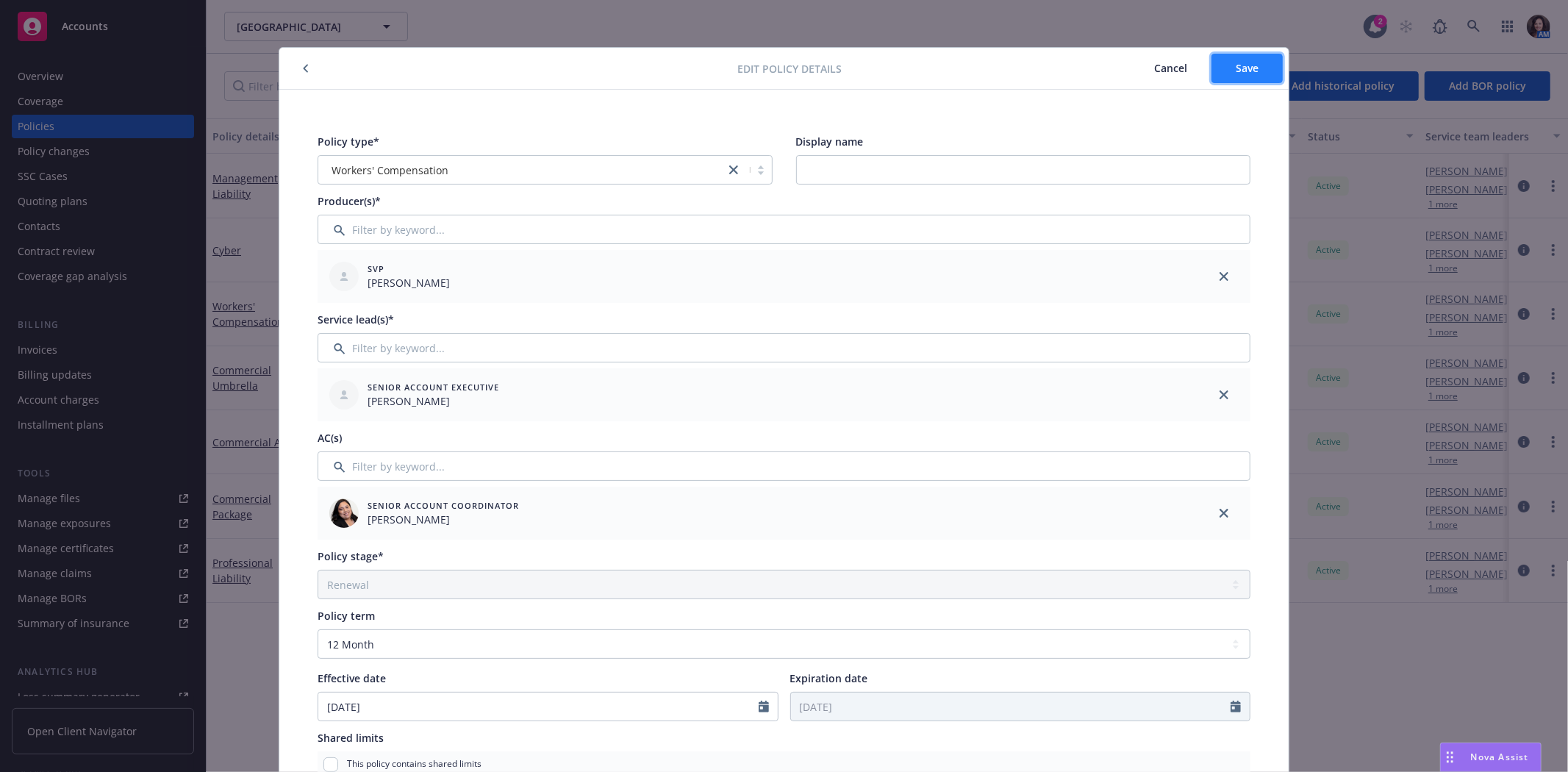
click at [1240, 70] on span "Save" at bounding box center [1247, 68] width 22 height 14
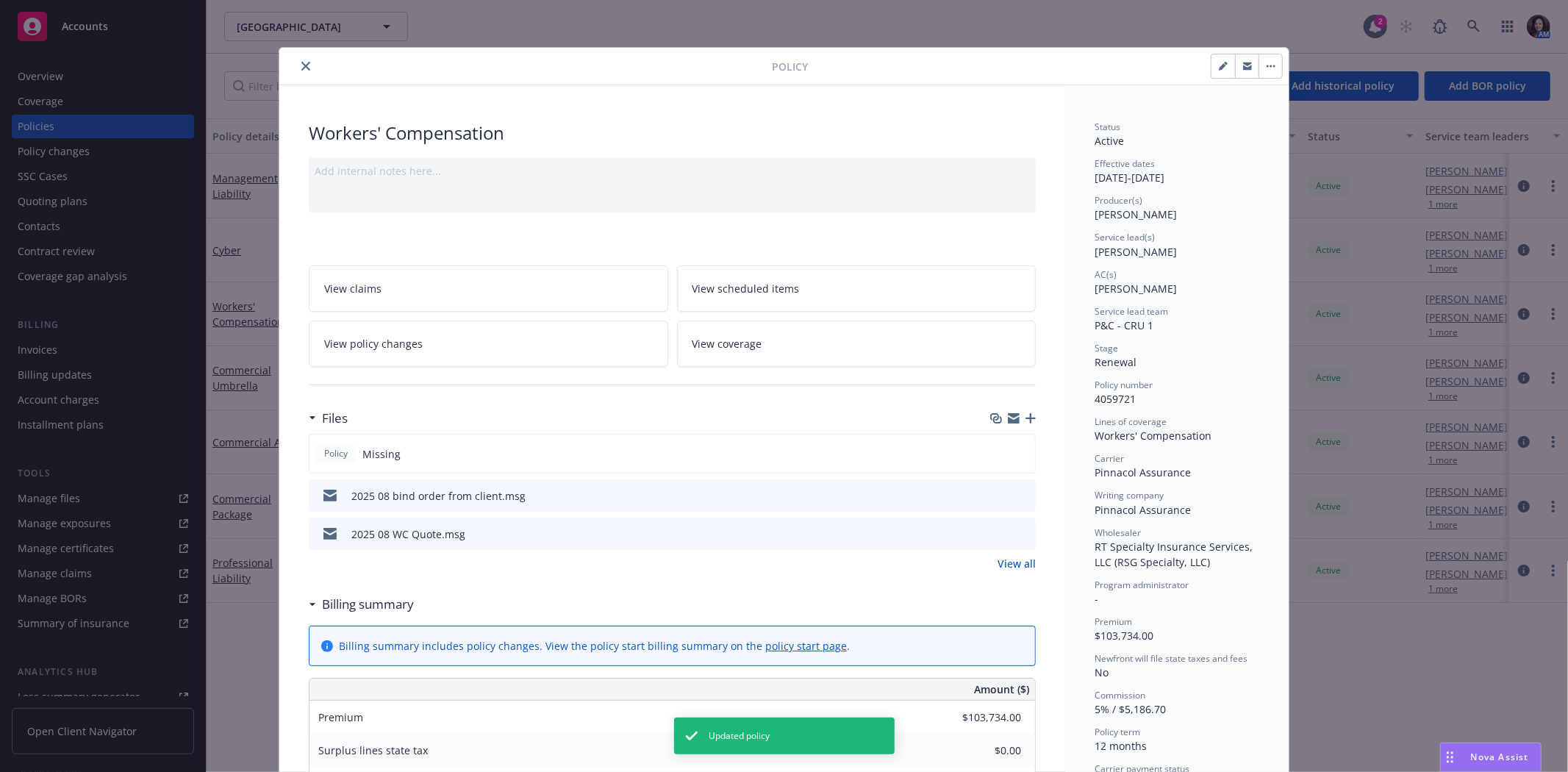
click at [301, 66] on icon "close" at bounding box center [305, 66] width 9 height 9
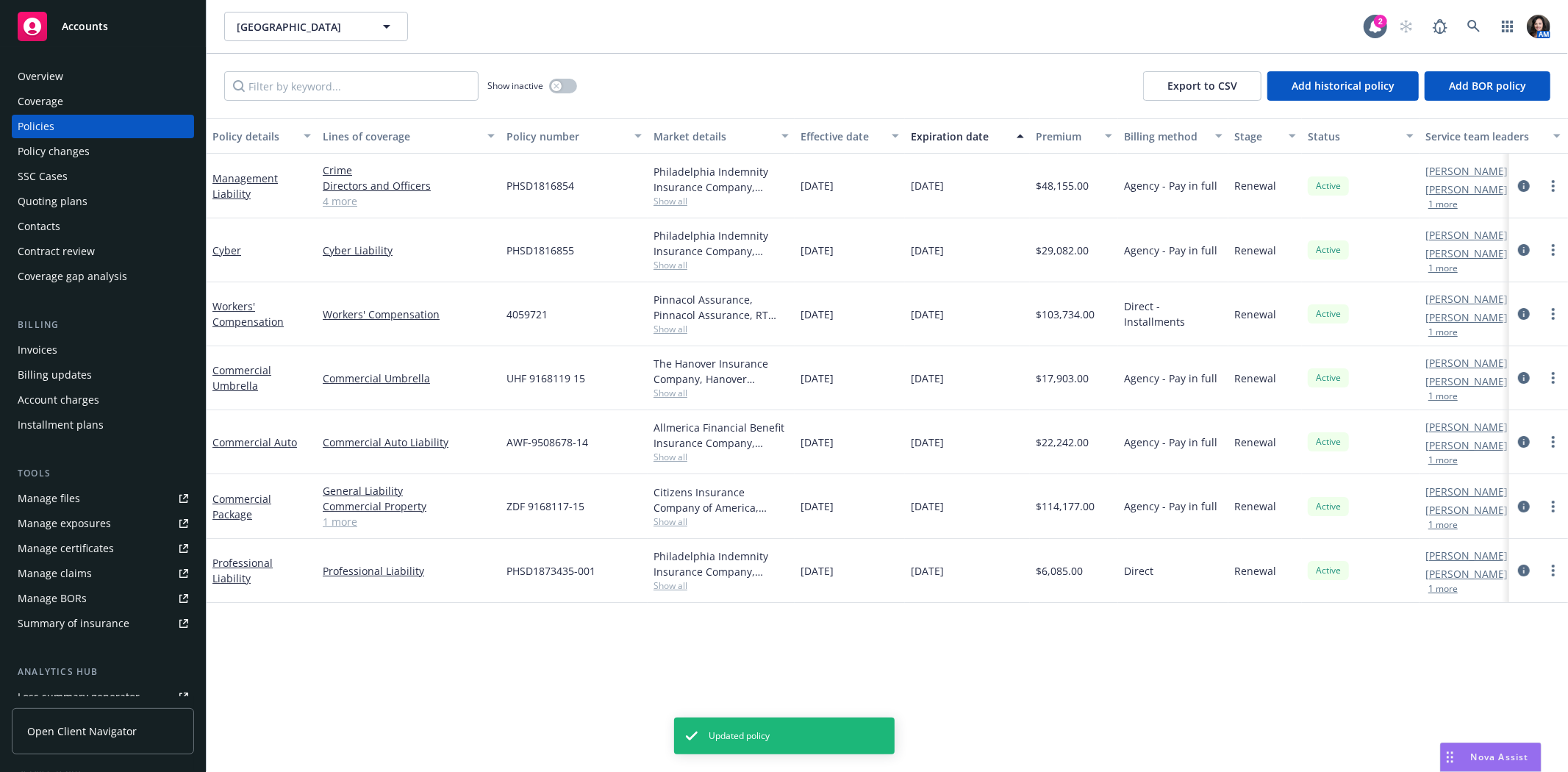
click at [240, 398] on div "Commercial Umbrella" at bounding box center [262, 379] width 111 height 64
click at [237, 381] on link "Commercial Umbrella" at bounding box center [242, 378] width 59 height 29
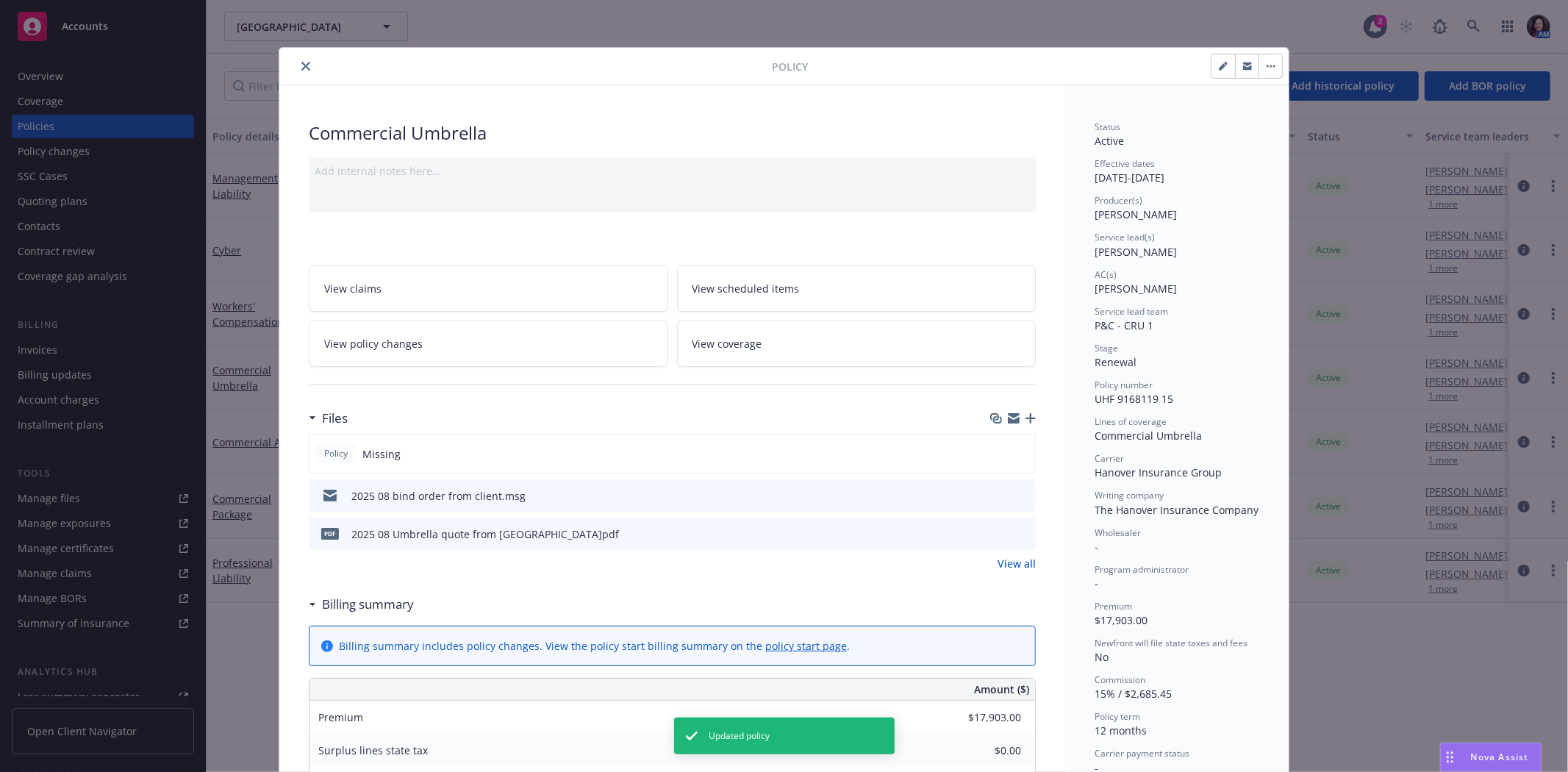
click at [1218, 67] on icon "button" at bounding box center [1222, 67] width 8 height 8
select select "RENEWAL"
select select "12"
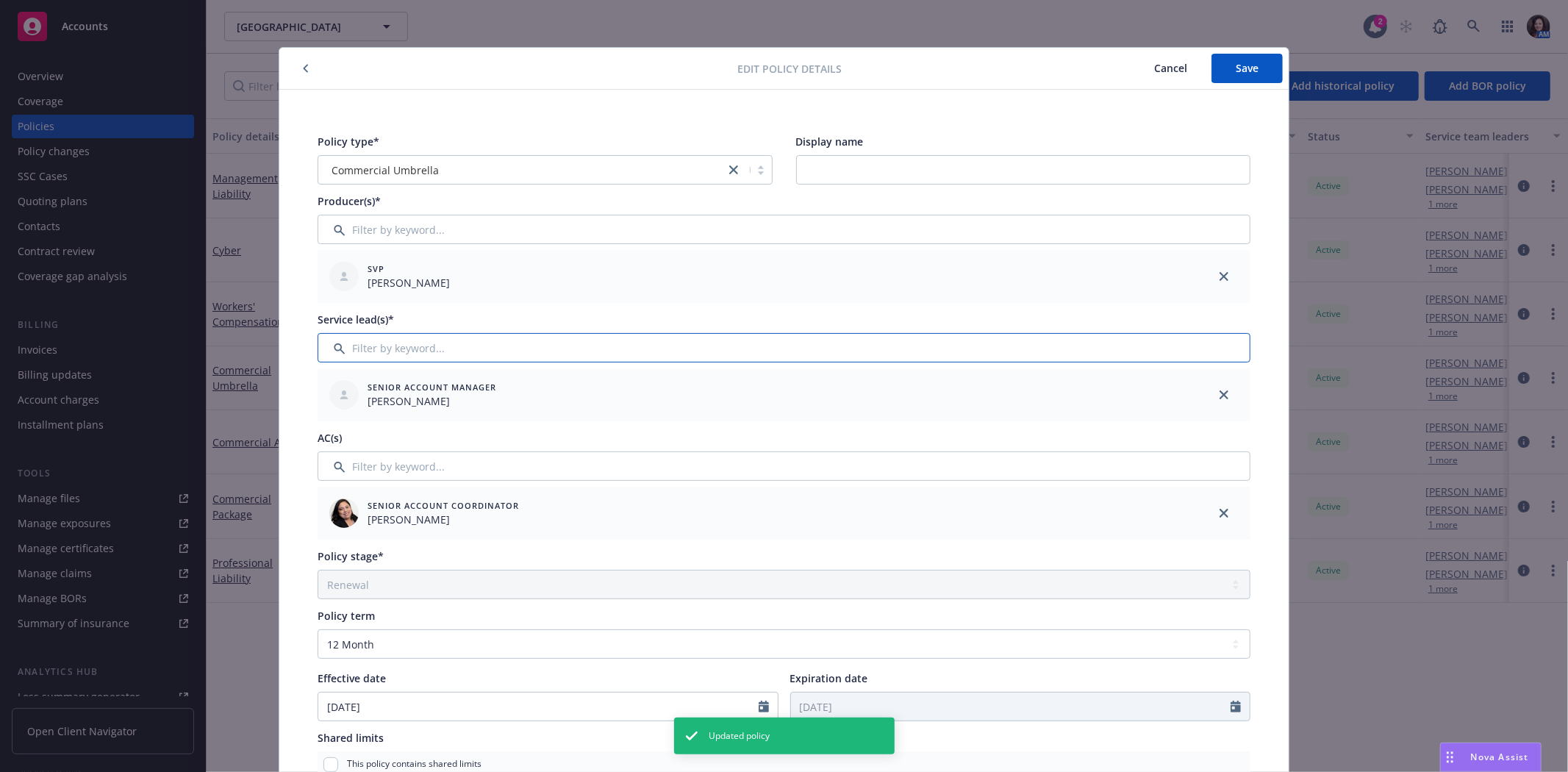
drag, startPoint x: 453, startPoint y: 349, endPoint x: 474, endPoint y: 335, distance: 25.2
click at [453, 348] on input "Filter by keyword..." at bounding box center [784, 348] width 933 height 29
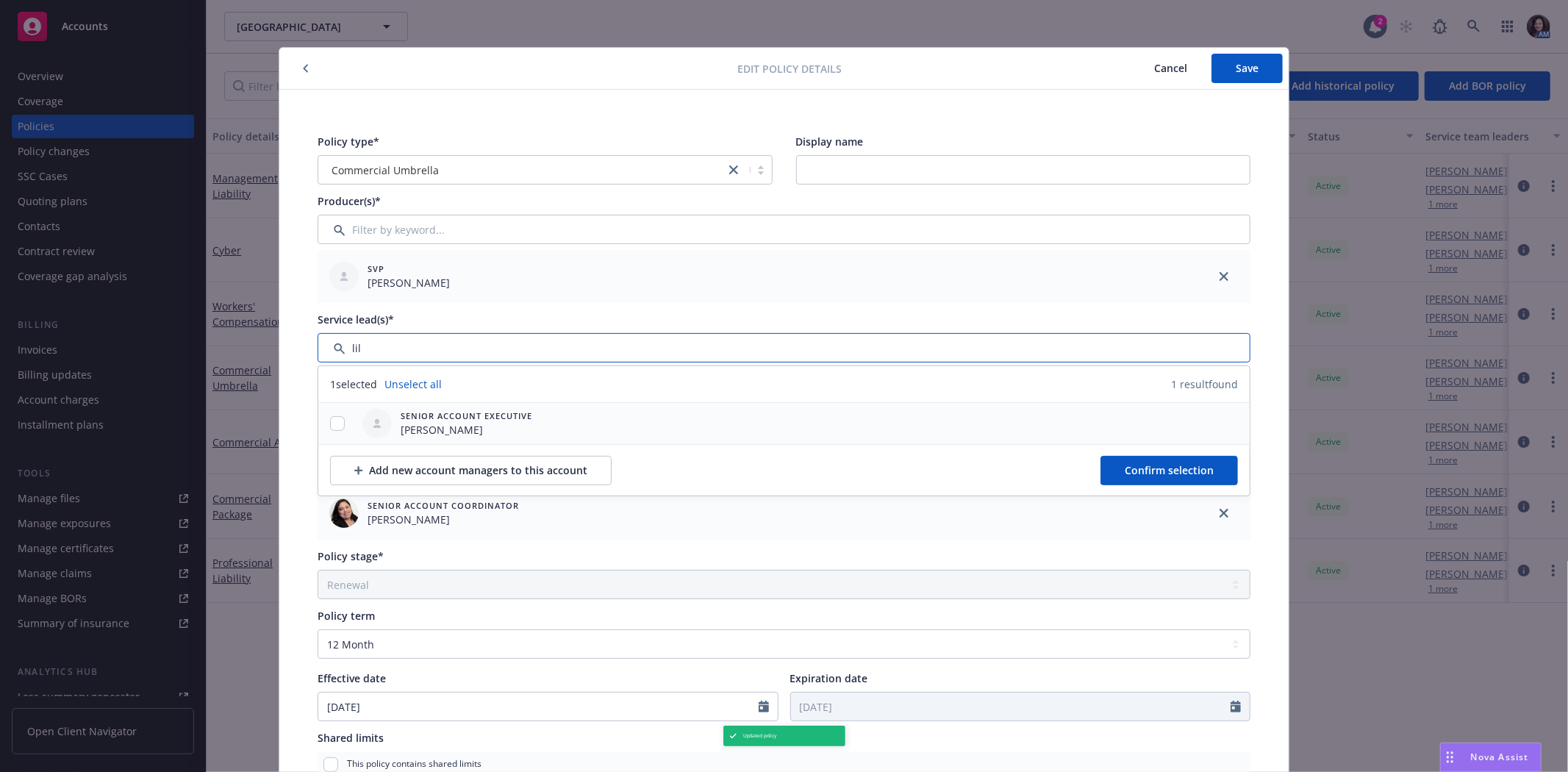
type input "lil"
click at [334, 417] on input "checkbox" at bounding box center [337, 422] width 15 height 15
checkbox input "true"
click at [1199, 460] on button "Confirm selection" at bounding box center [1169, 470] width 138 height 29
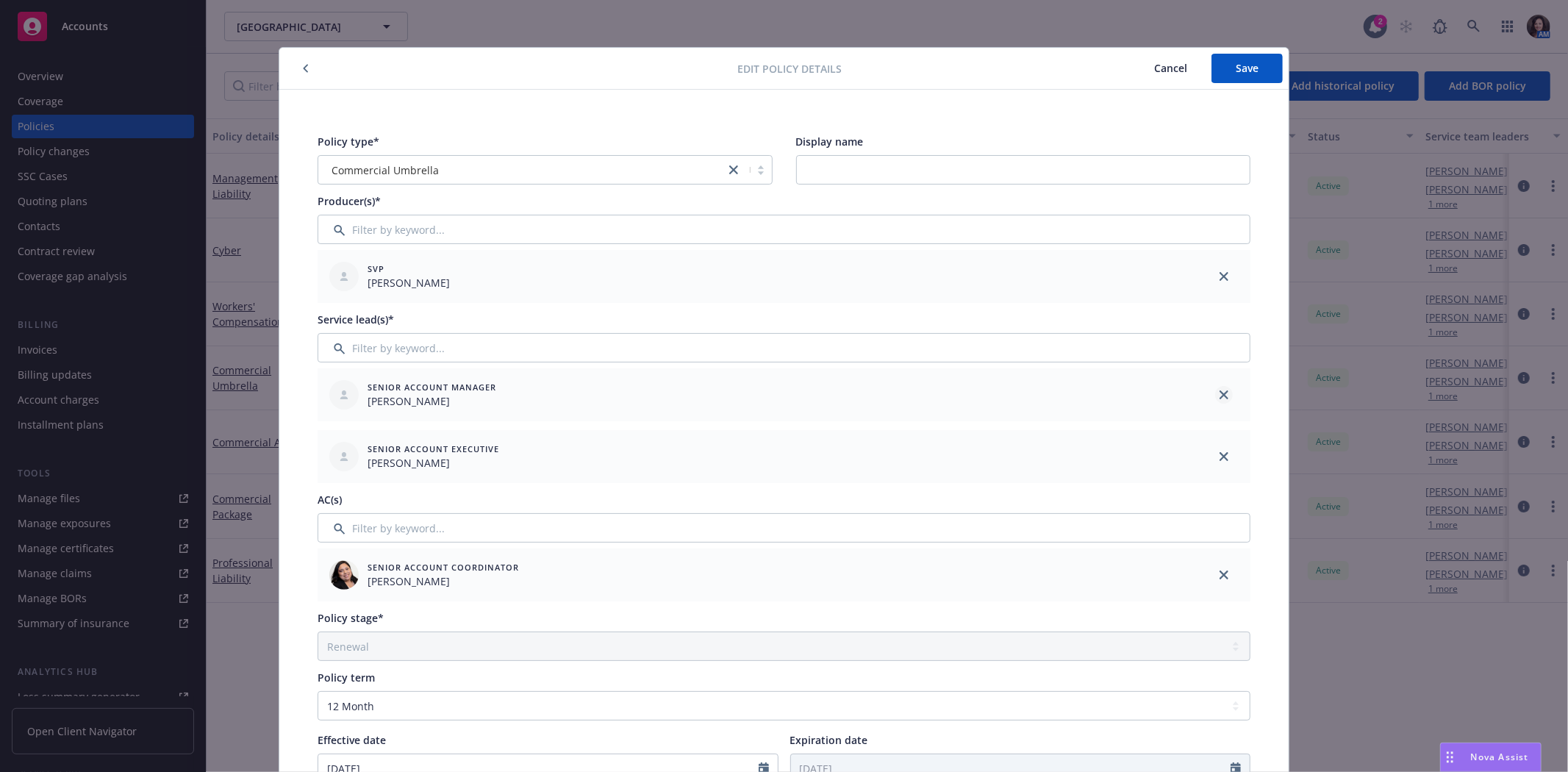
click at [1219, 390] on icon "close" at bounding box center [1223, 394] width 9 height 9
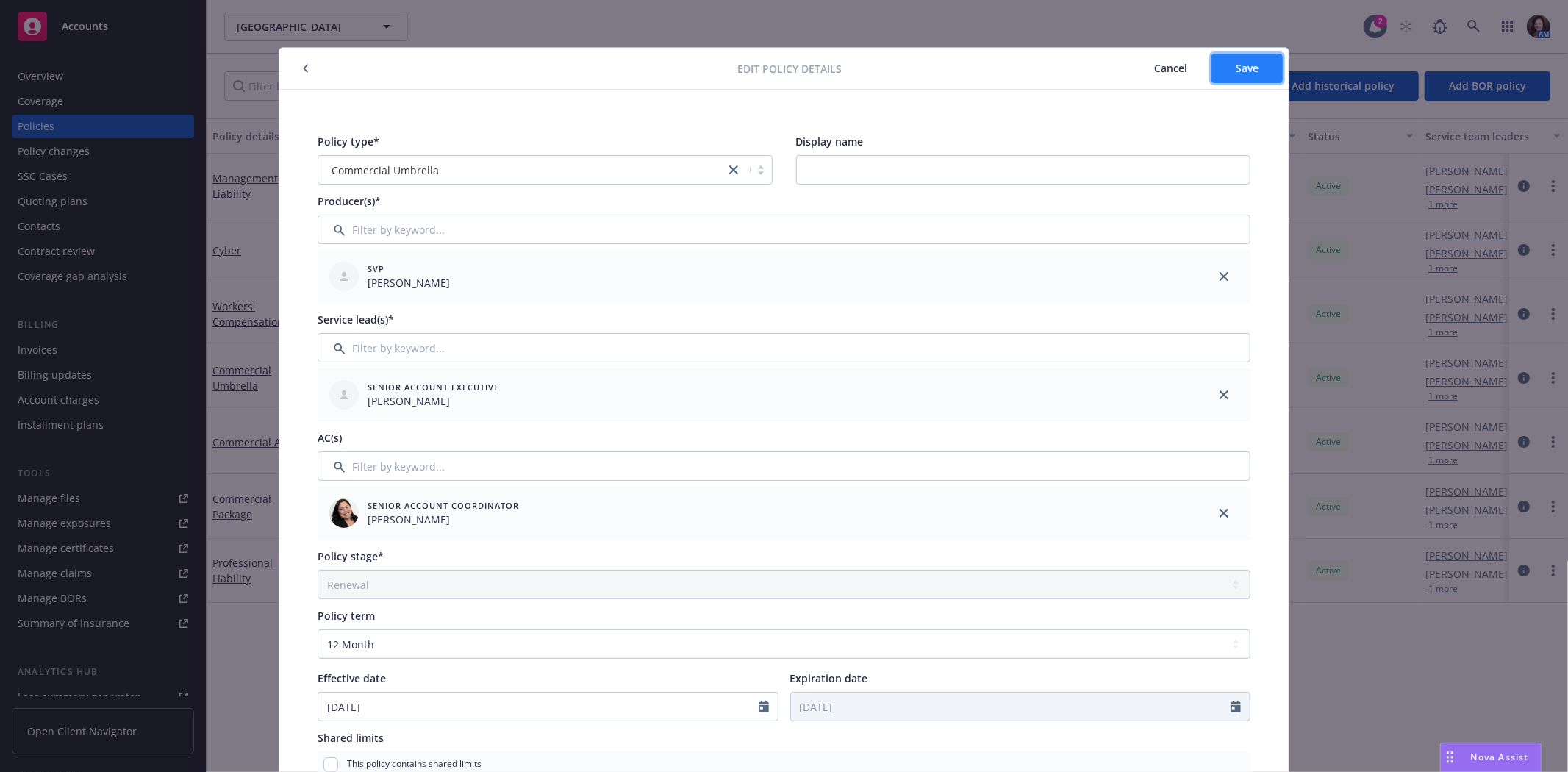
click at [1240, 74] on span "Save" at bounding box center [1247, 68] width 22 height 14
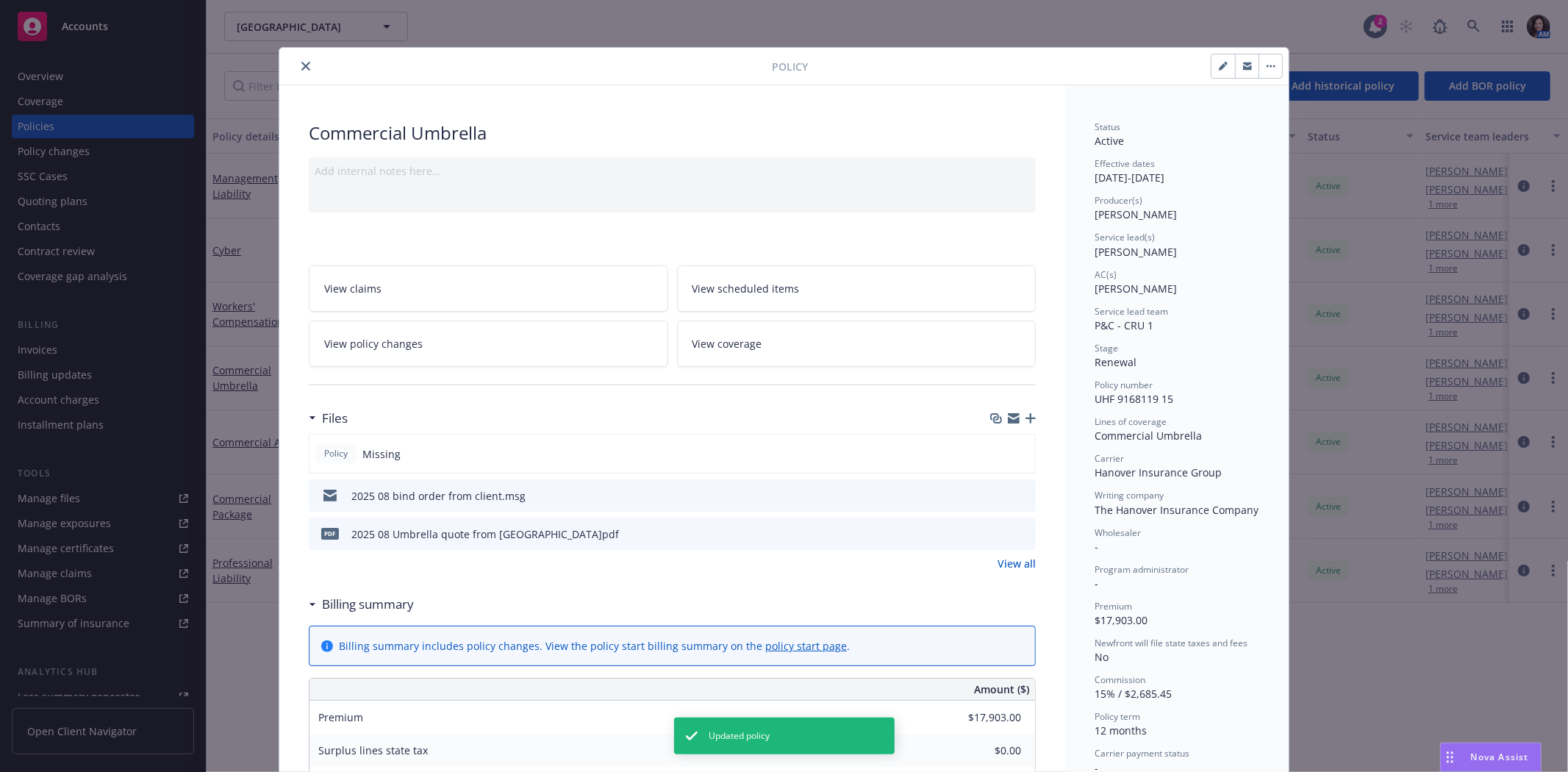
click at [301, 68] on icon "close" at bounding box center [305, 66] width 9 height 9
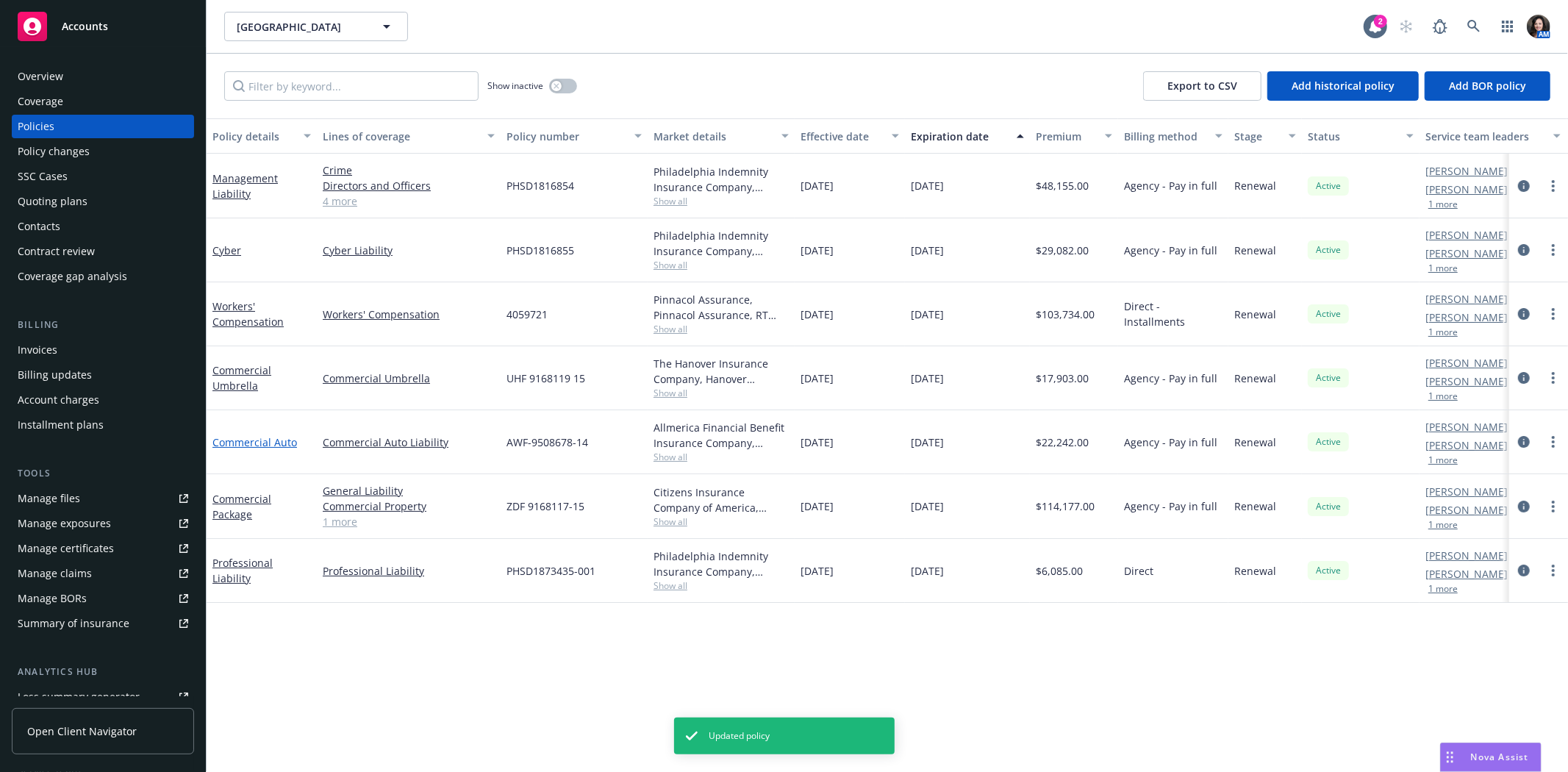
click at [246, 441] on link "Commercial Auto" at bounding box center [254, 442] width 84 height 14
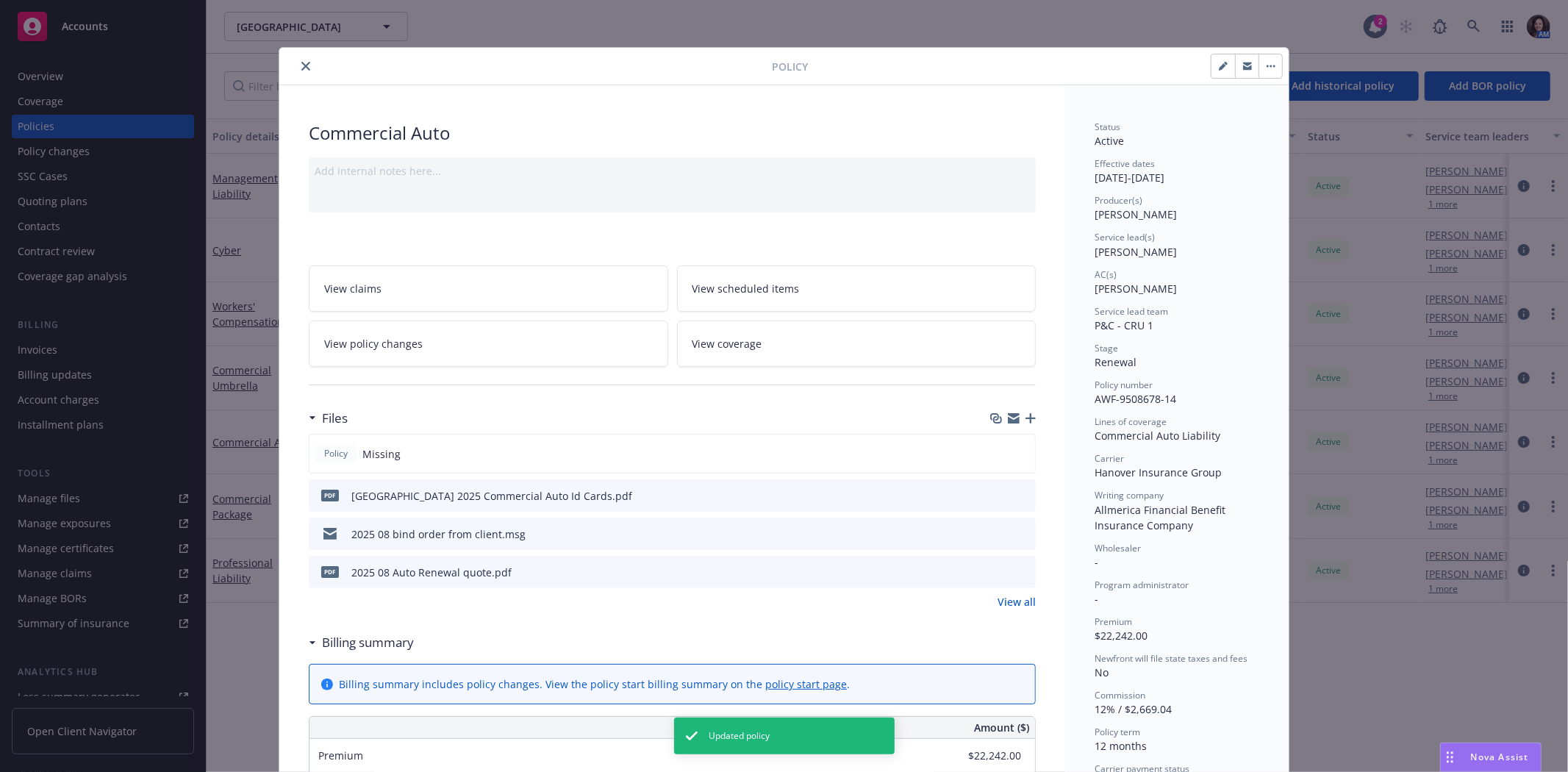
click at [1218, 57] on button "button" at bounding box center [1223, 66] width 23 height 23
select select "RENEWAL"
select select "12"
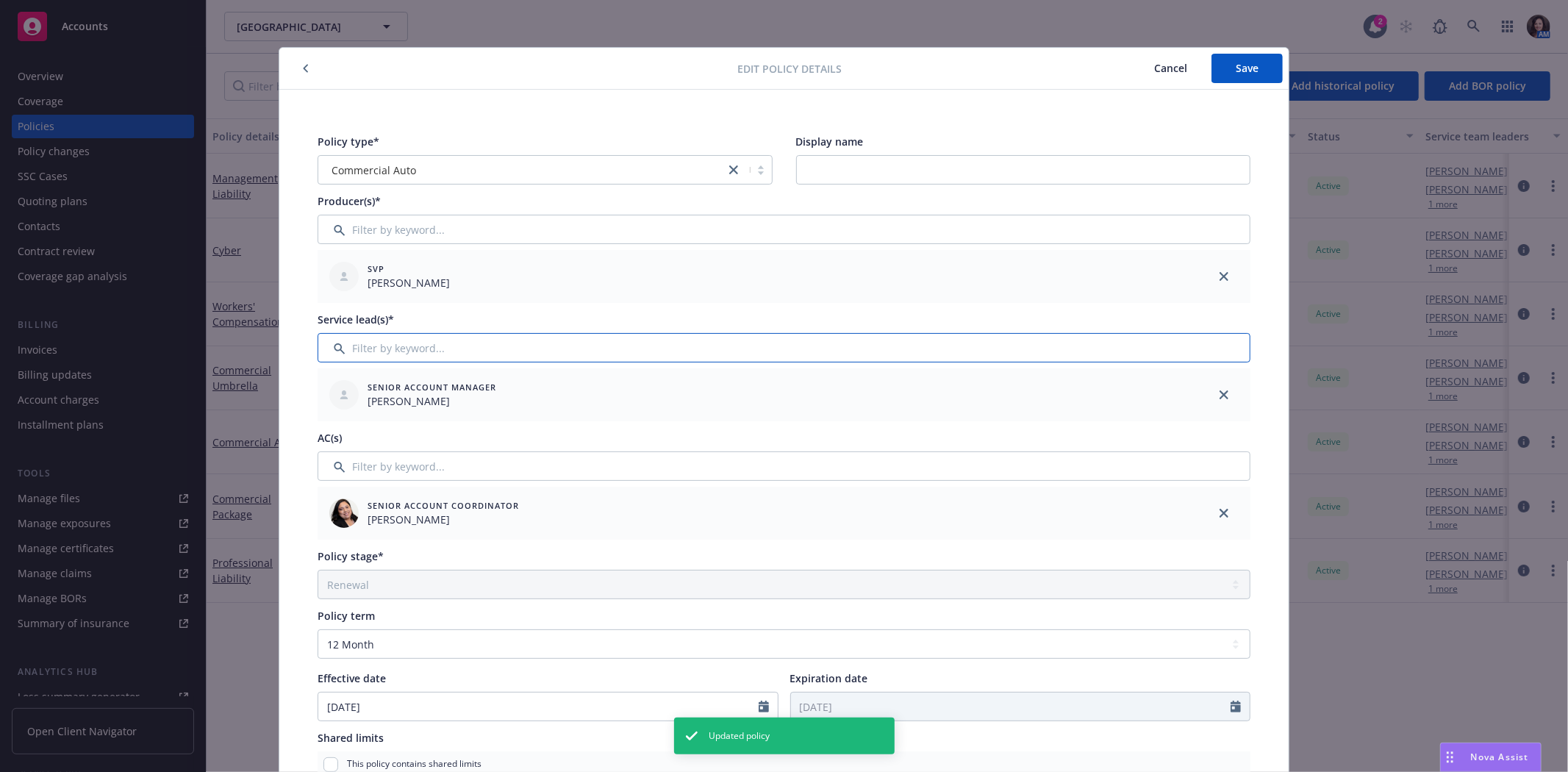
click at [474, 354] on input "Filter by keyword..." at bounding box center [784, 348] width 933 height 29
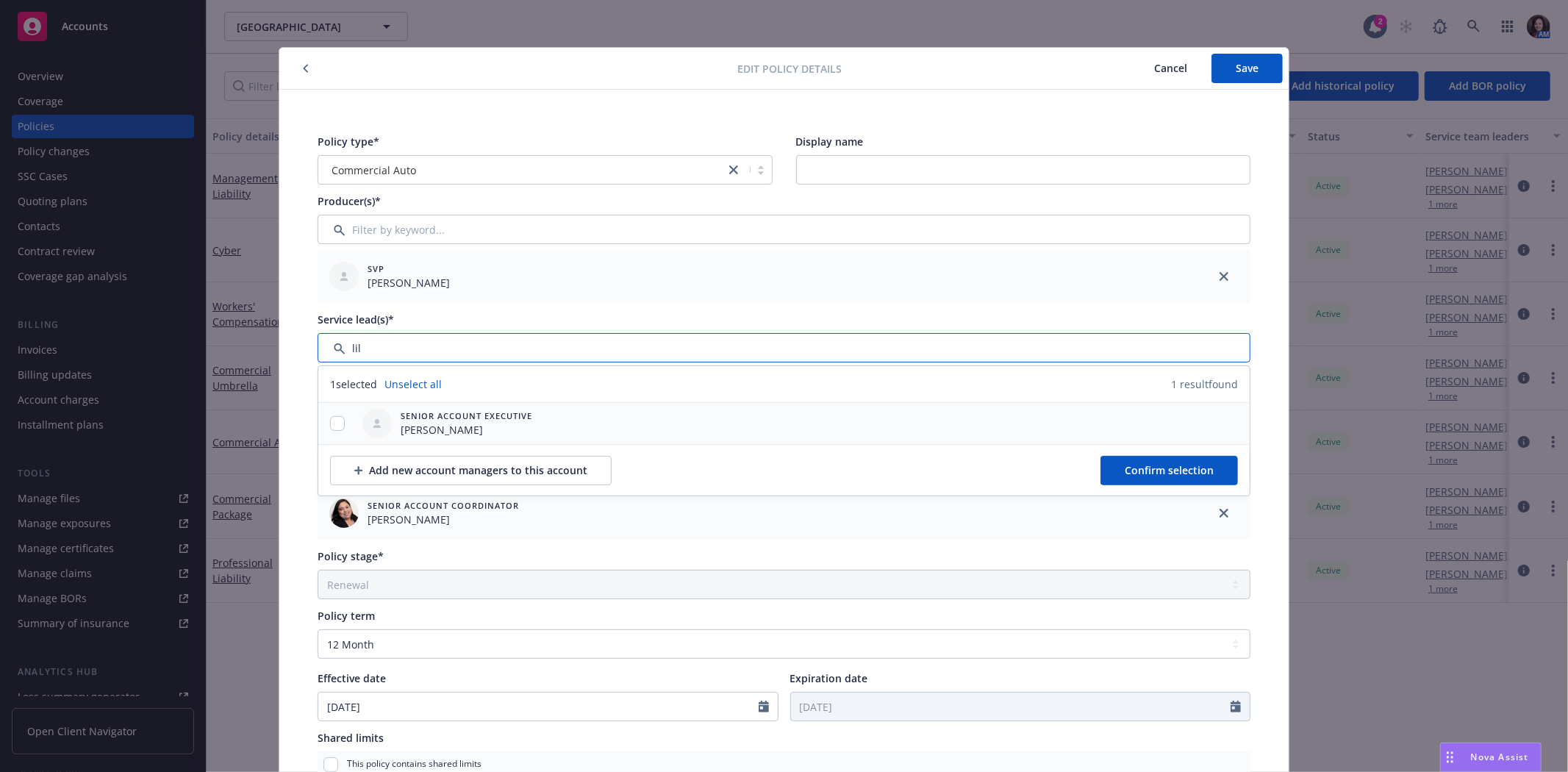
type input "lil"
click at [330, 422] on input "checkbox" at bounding box center [337, 422] width 15 height 15
checkbox input "true"
click at [1211, 461] on button "Confirm selection" at bounding box center [1169, 470] width 138 height 29
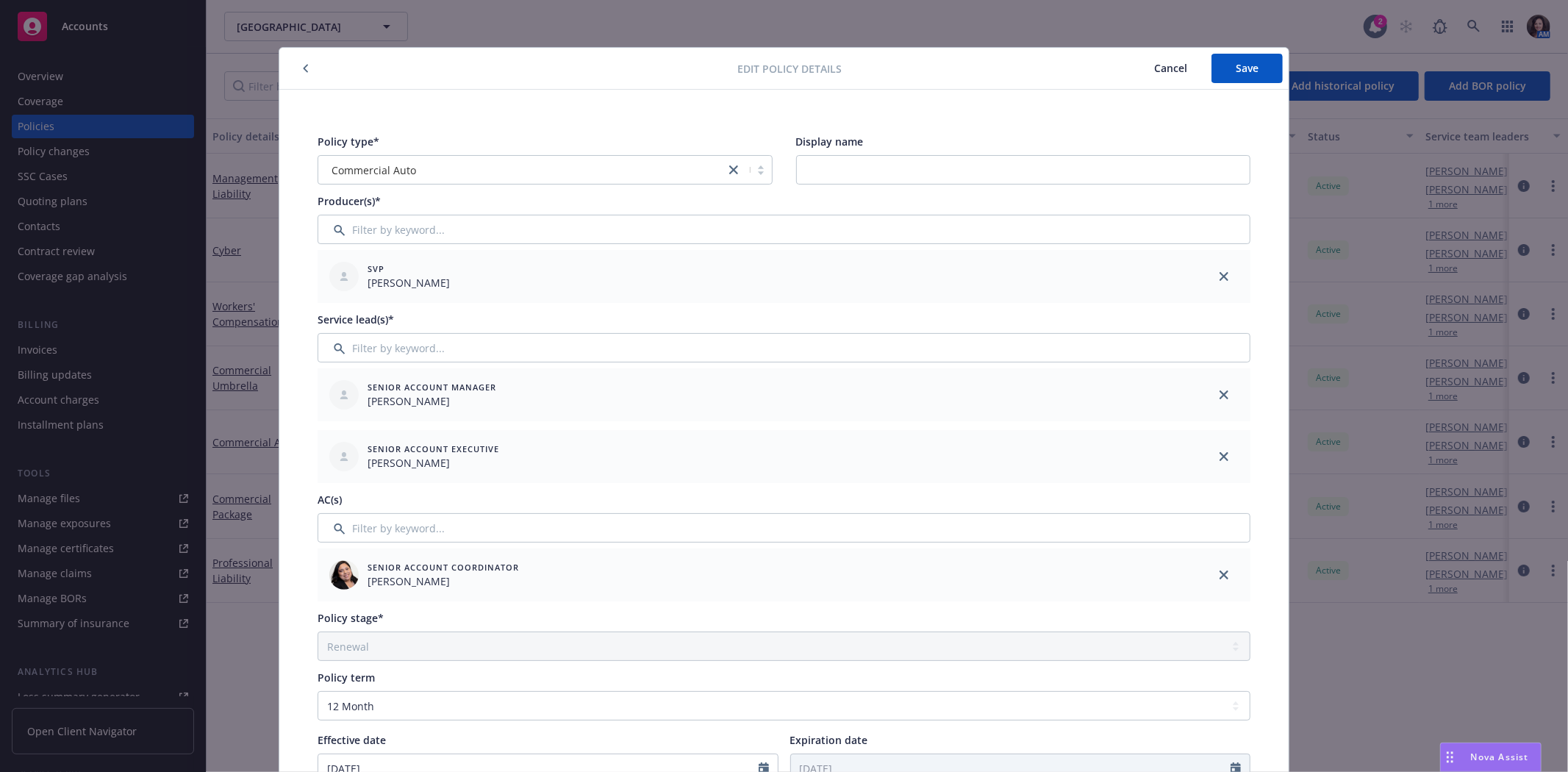
drag, startPoint x: 1218, startPoint y: 394, endPoint x: 1206, endPoint y: 373, distance: 24.2
click at [1219, 394] on icon "close" at bounding box center [1223, 394] width 9 height 9
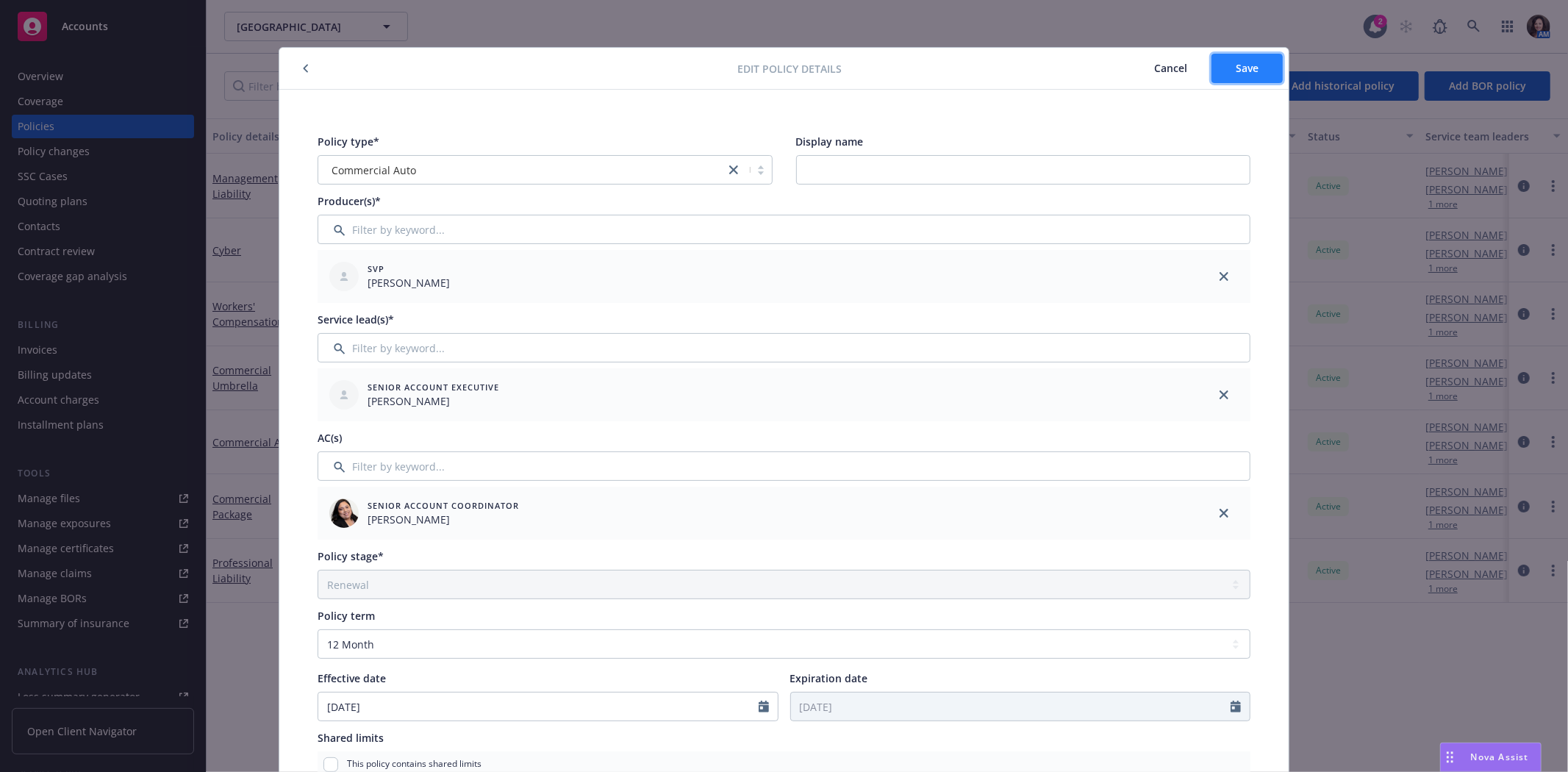
click at [1223, 68] on button "Save" at bounding box center [1247, 68] width 71 height 29
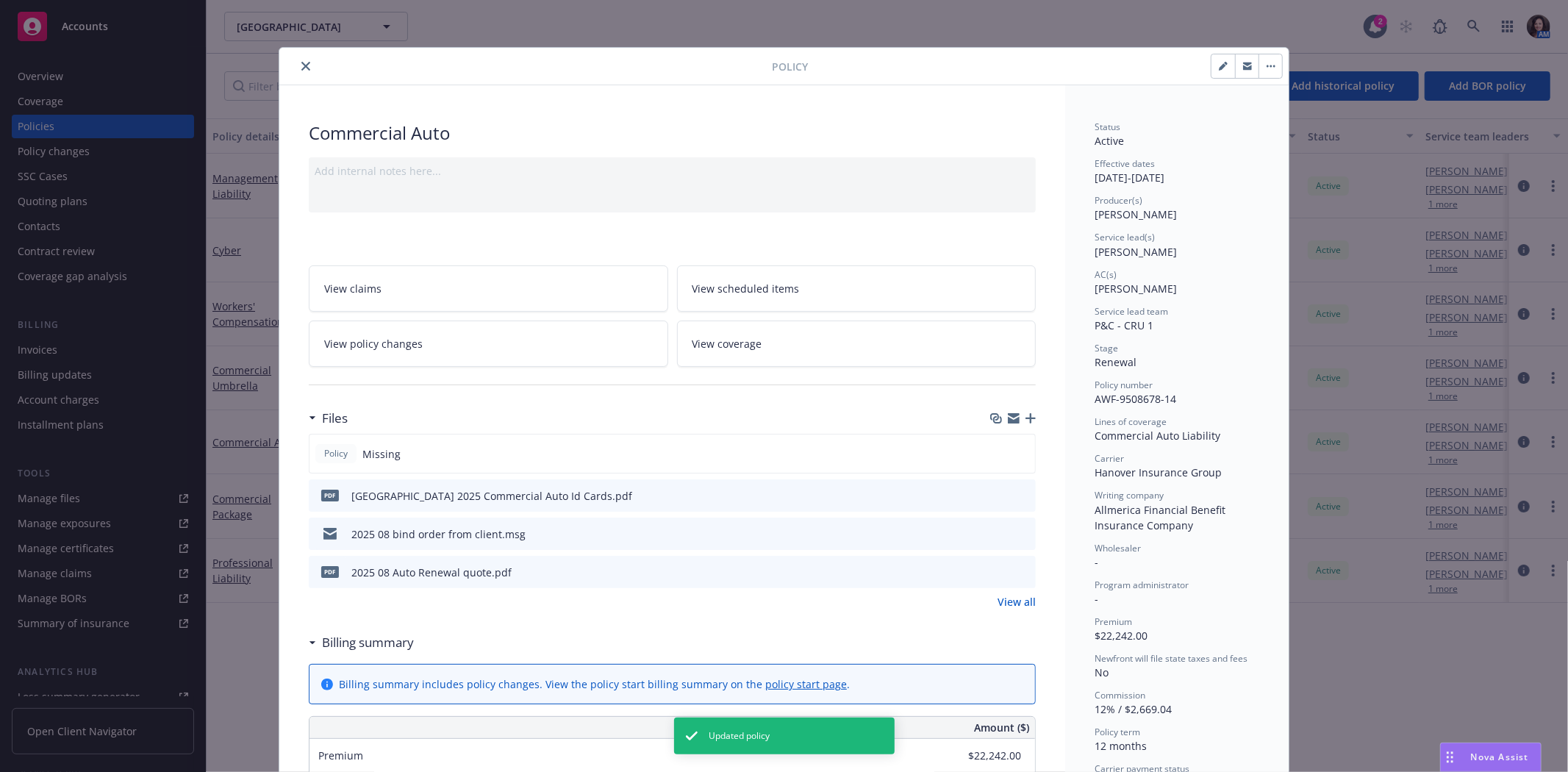
click at [301, 67] on icon "close" at bounding box center [305, 66] width 9 height 9
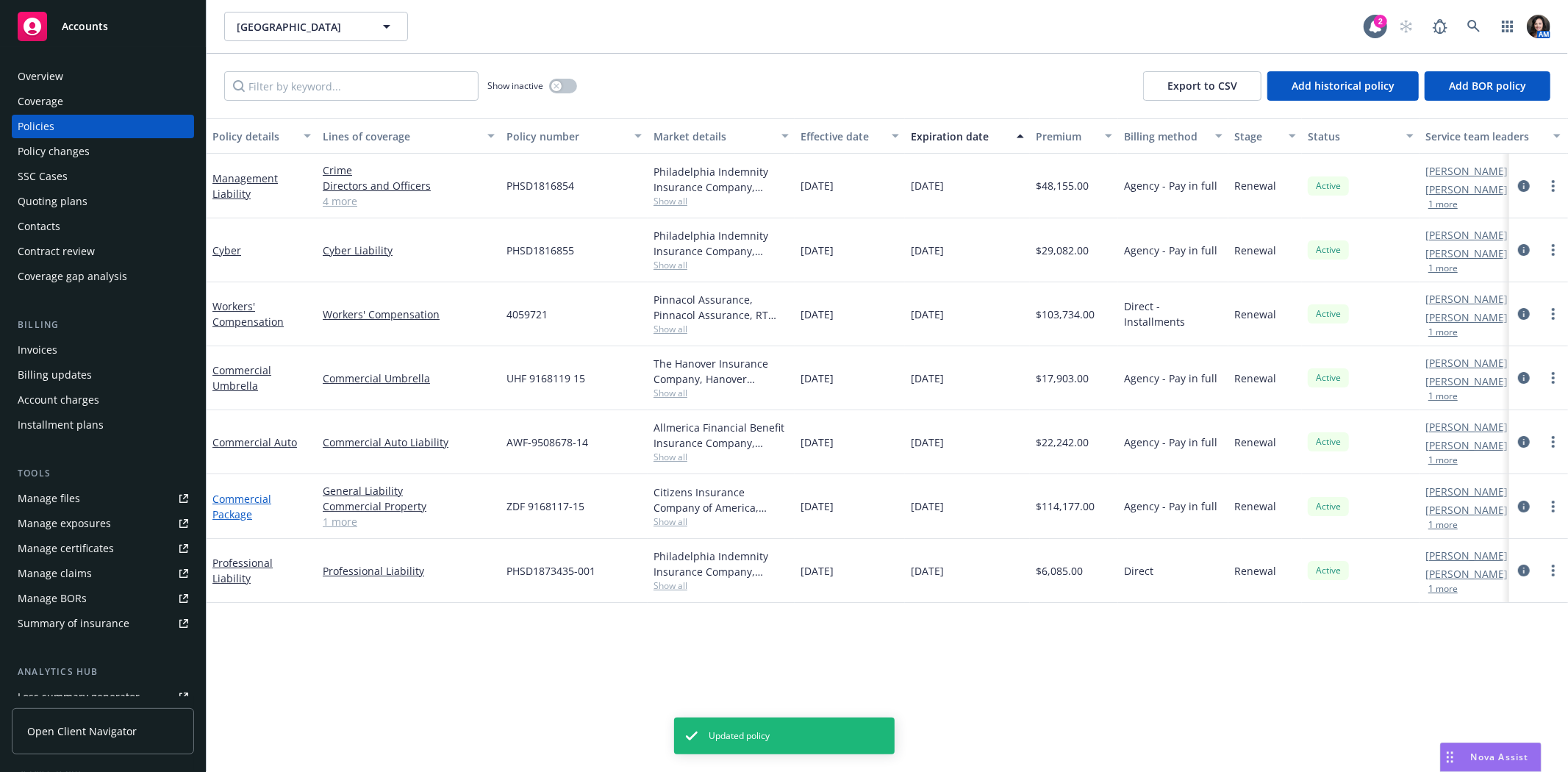
click at [219, 498] on link "Commercial Package" at bounding box center [242, 506] width 59 height 29
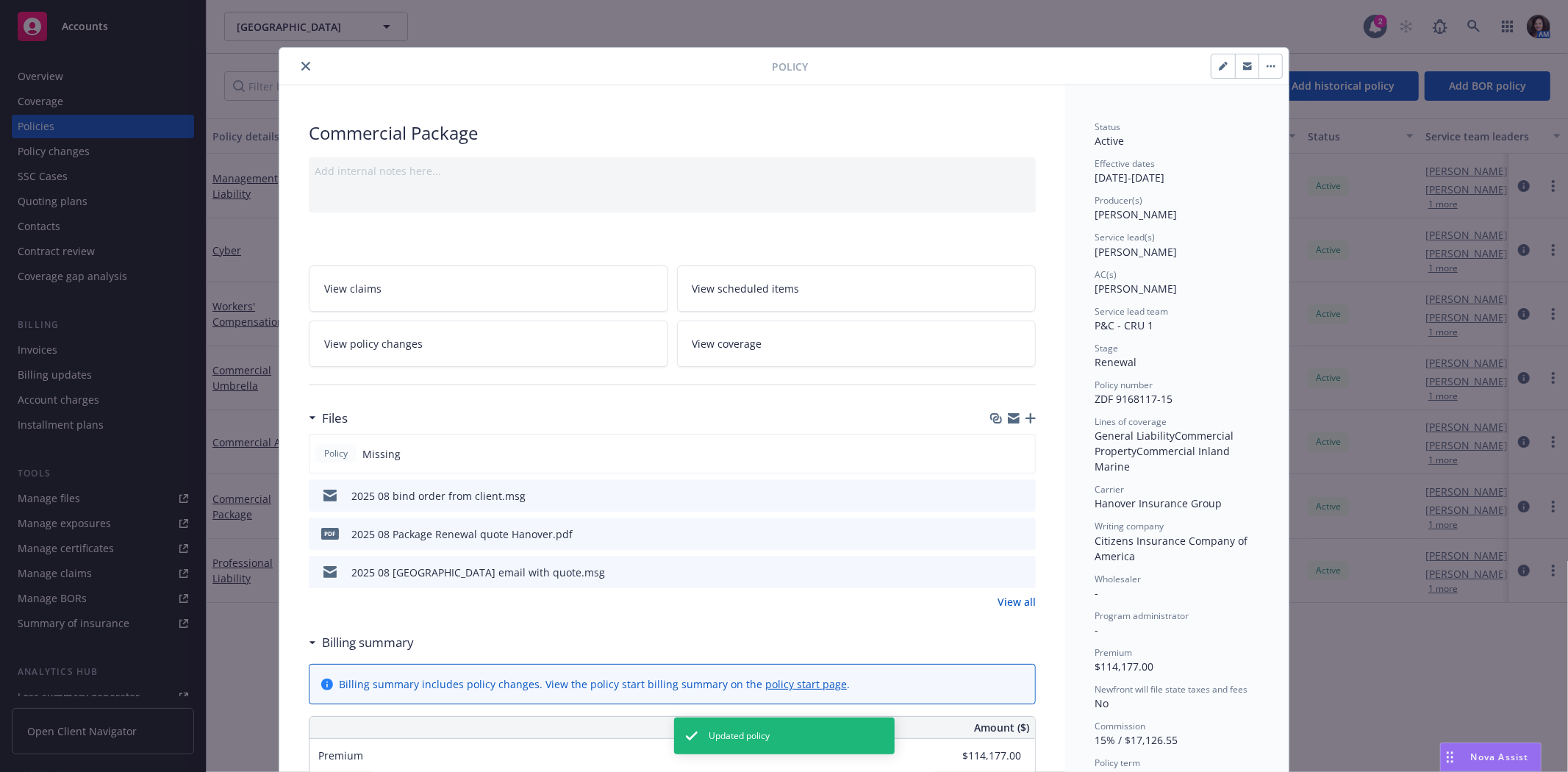
click at [1218, 57] on button "button" at bounding box center [1223, 66] width 23 height 23
select select "RENEWAL"
select select "12"
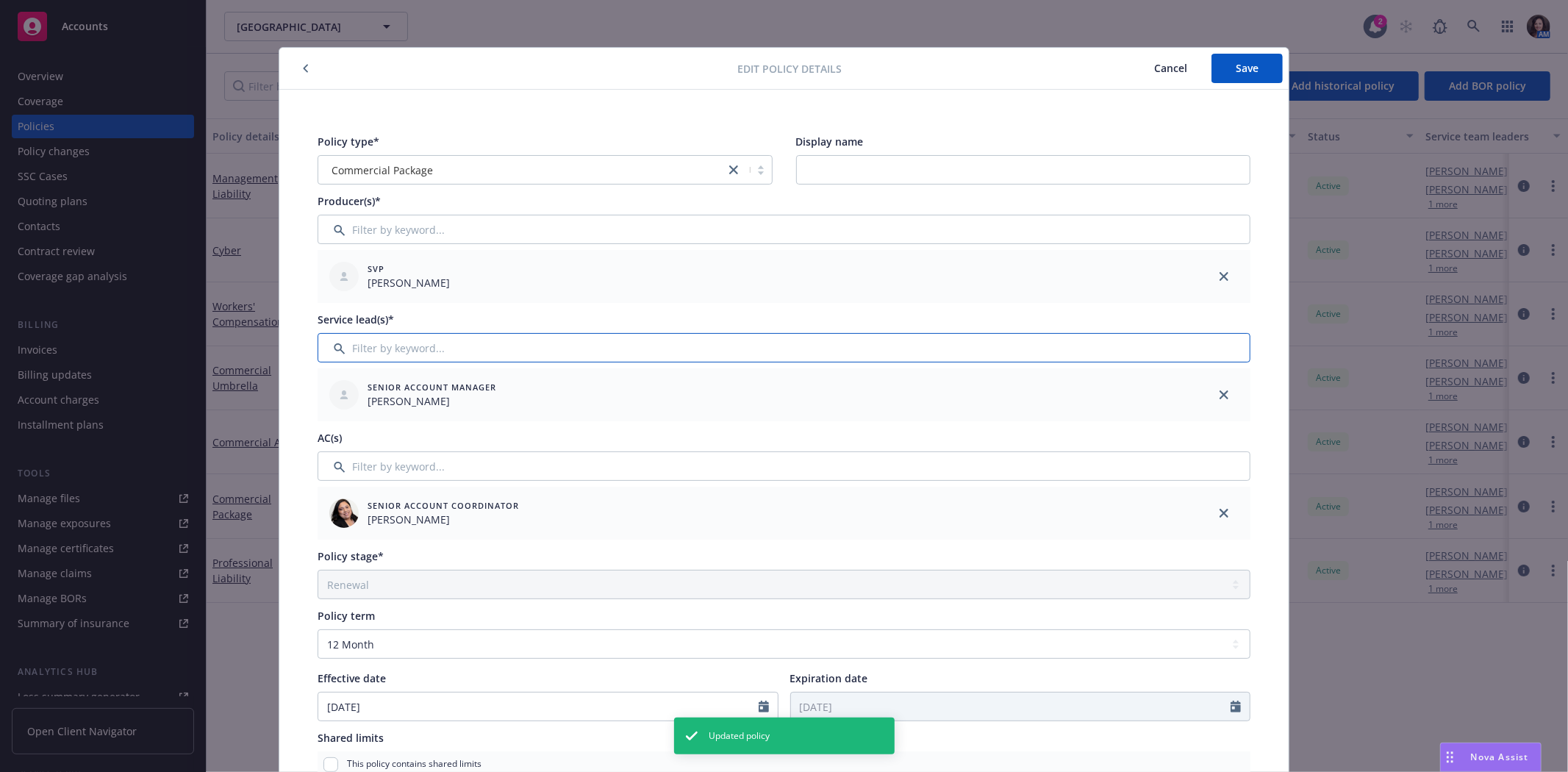
click at [387, 351] on input "Filter by keyword..." at bounding box center [784, 348] width 933 height 29
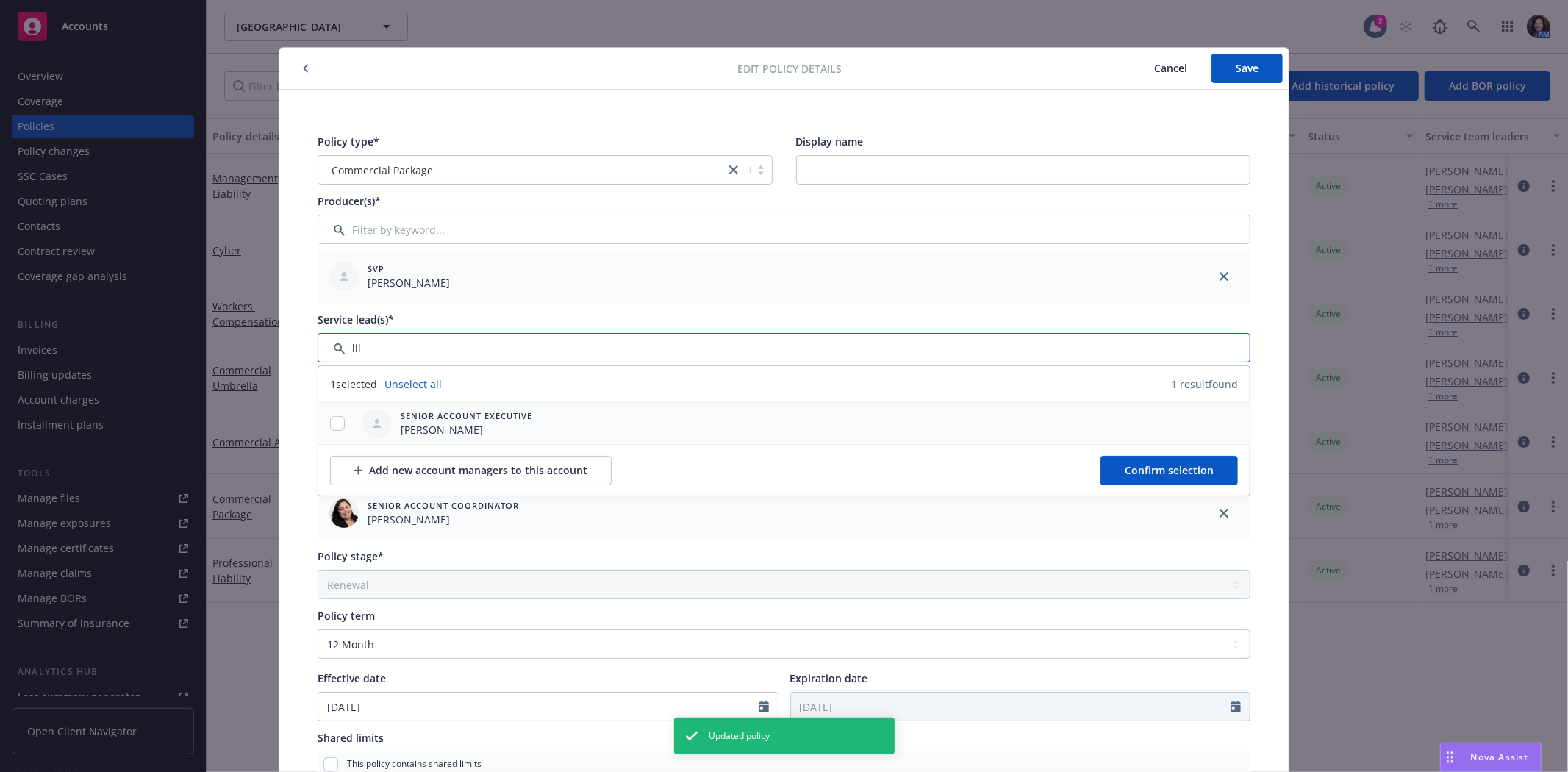
type input "lil"
click at [334, 423] on input "checkbox" at bounding box center [337, 422] width 15 height 15
checkbox input "true"
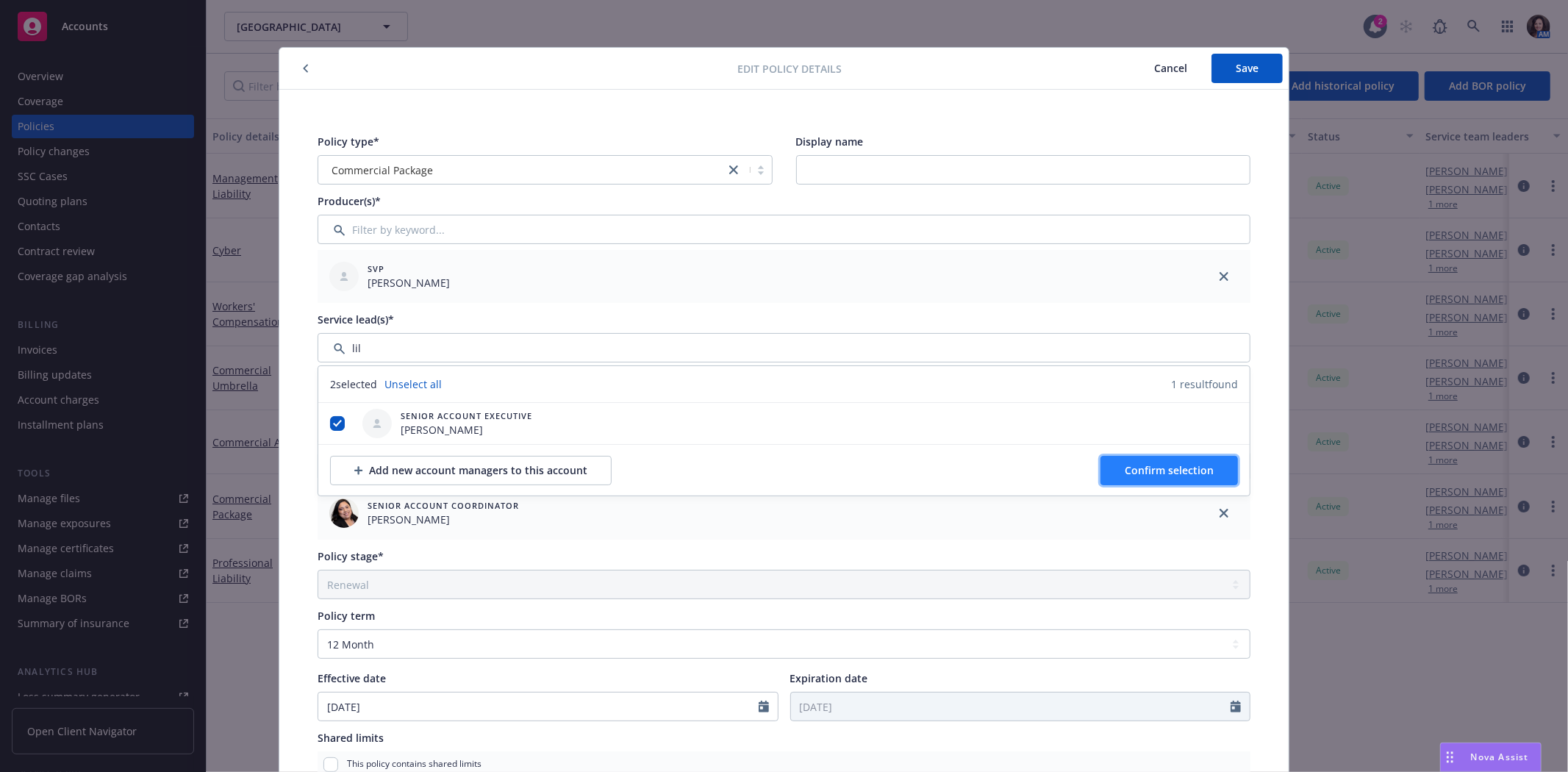
click at [1151, 475] on span "Confirm selection" at bounding box center [1169, 470] width 89 height 14
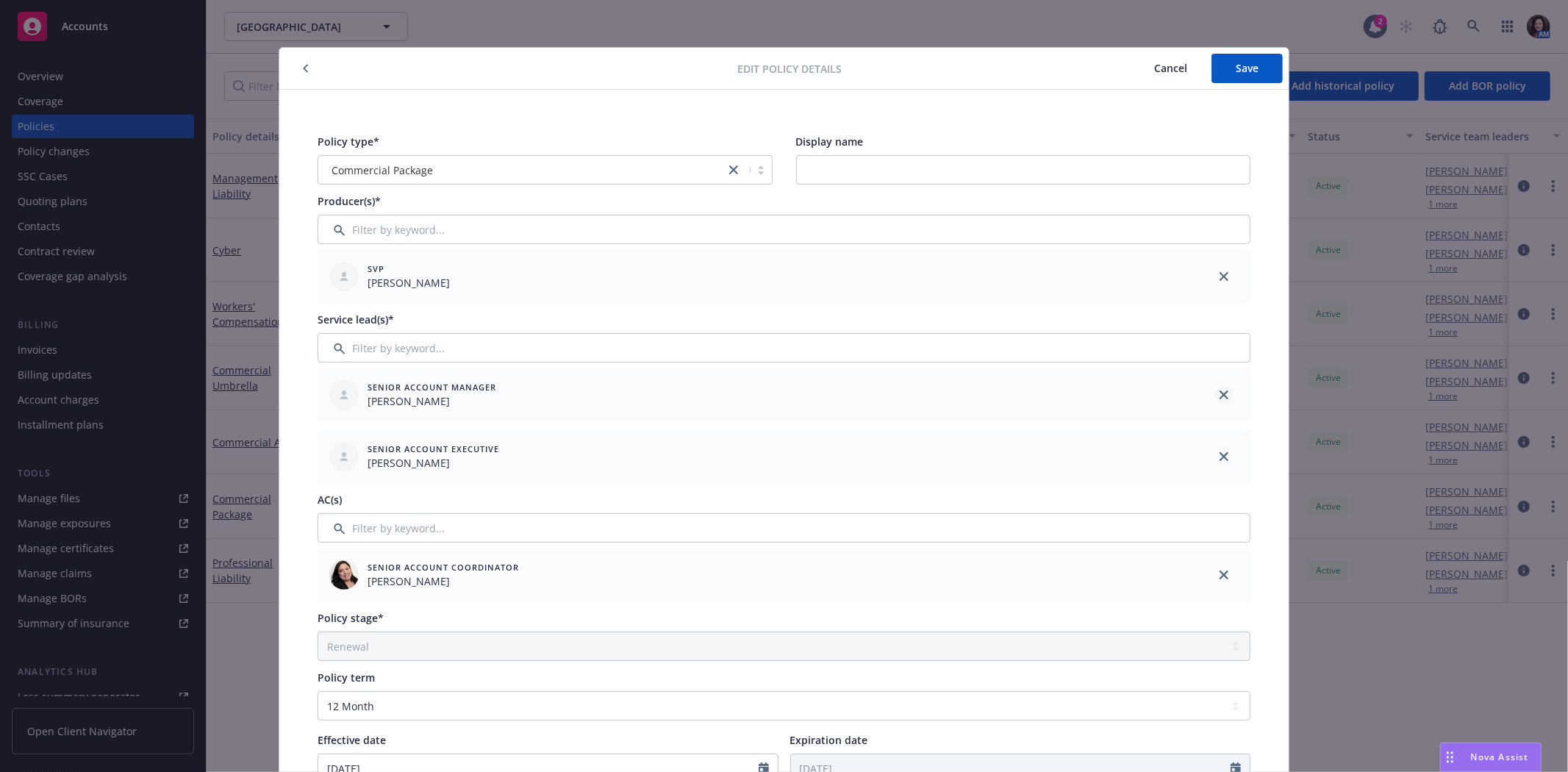
click at [1220, 398] on icon "close" at bounding box center [1223, 394] width 9 height 9
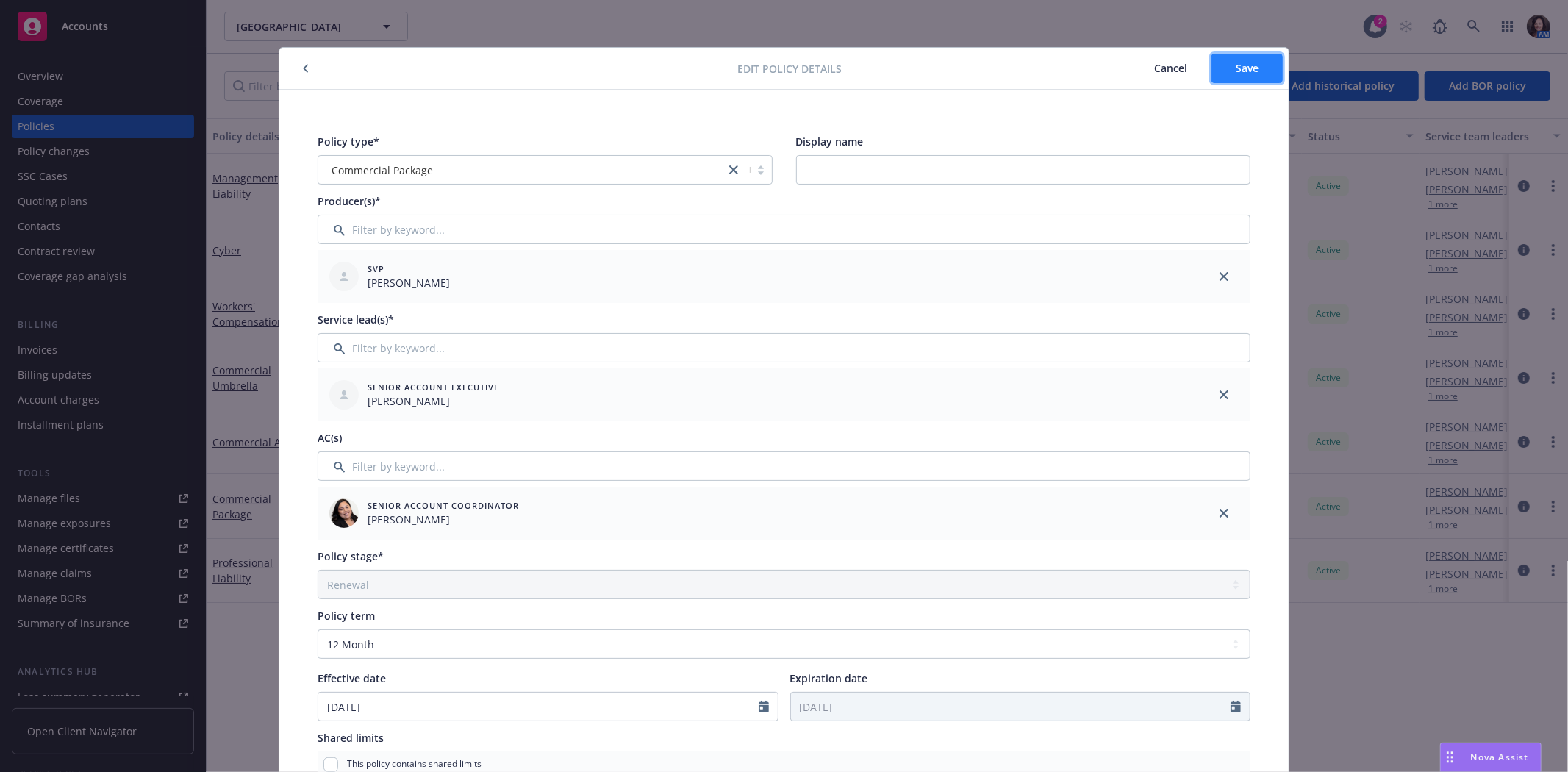
click at [1244, 72] on span "Save" at bounding box center [1247, 68] width 22 height 14
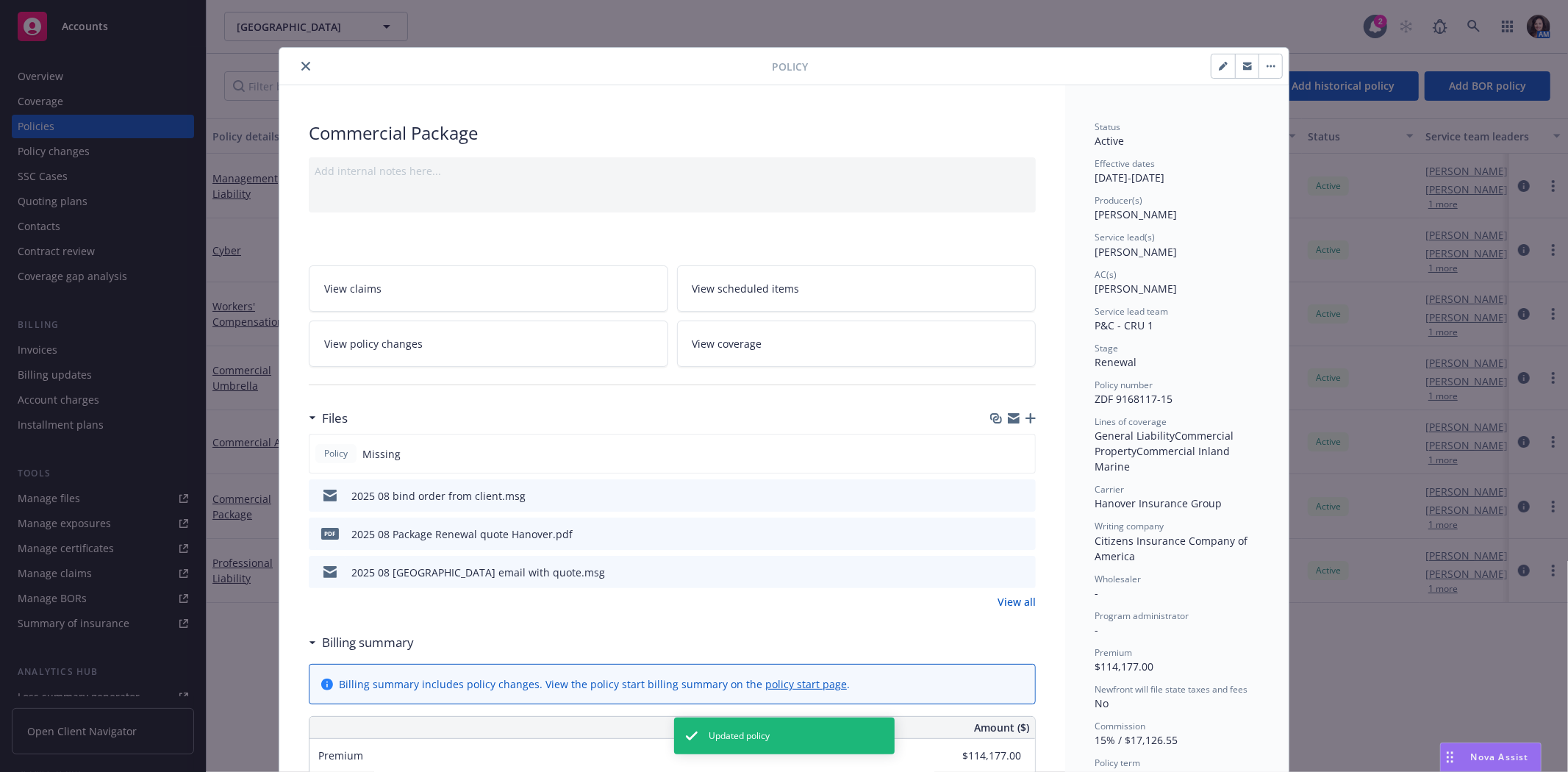
click at [297, 65] on button "close" at bounding box center [306, 66] width 17 height 17
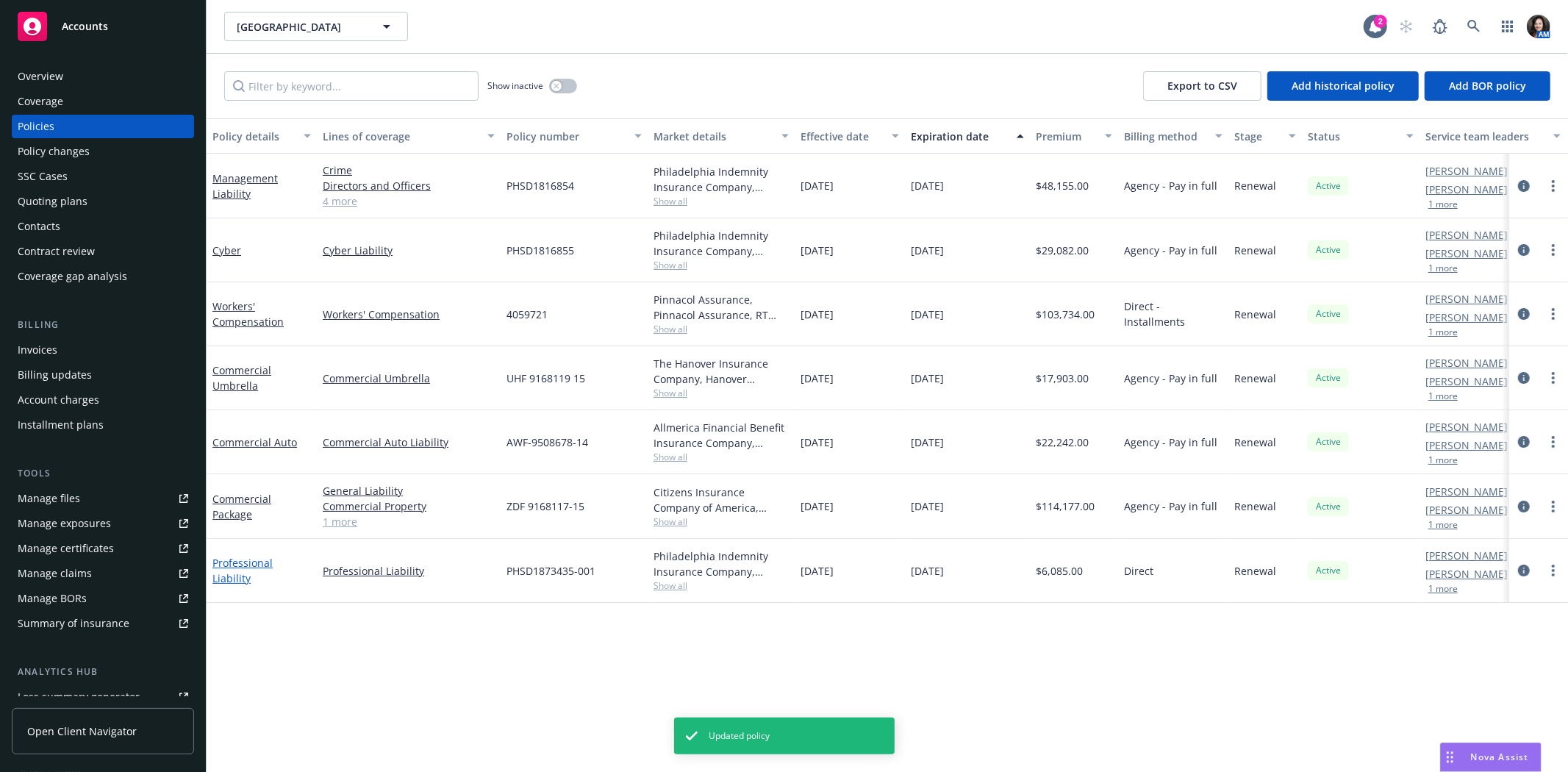
click at [243, 577] on link "Professional Liability" at bounding box center [243, 570] width 60 height 29
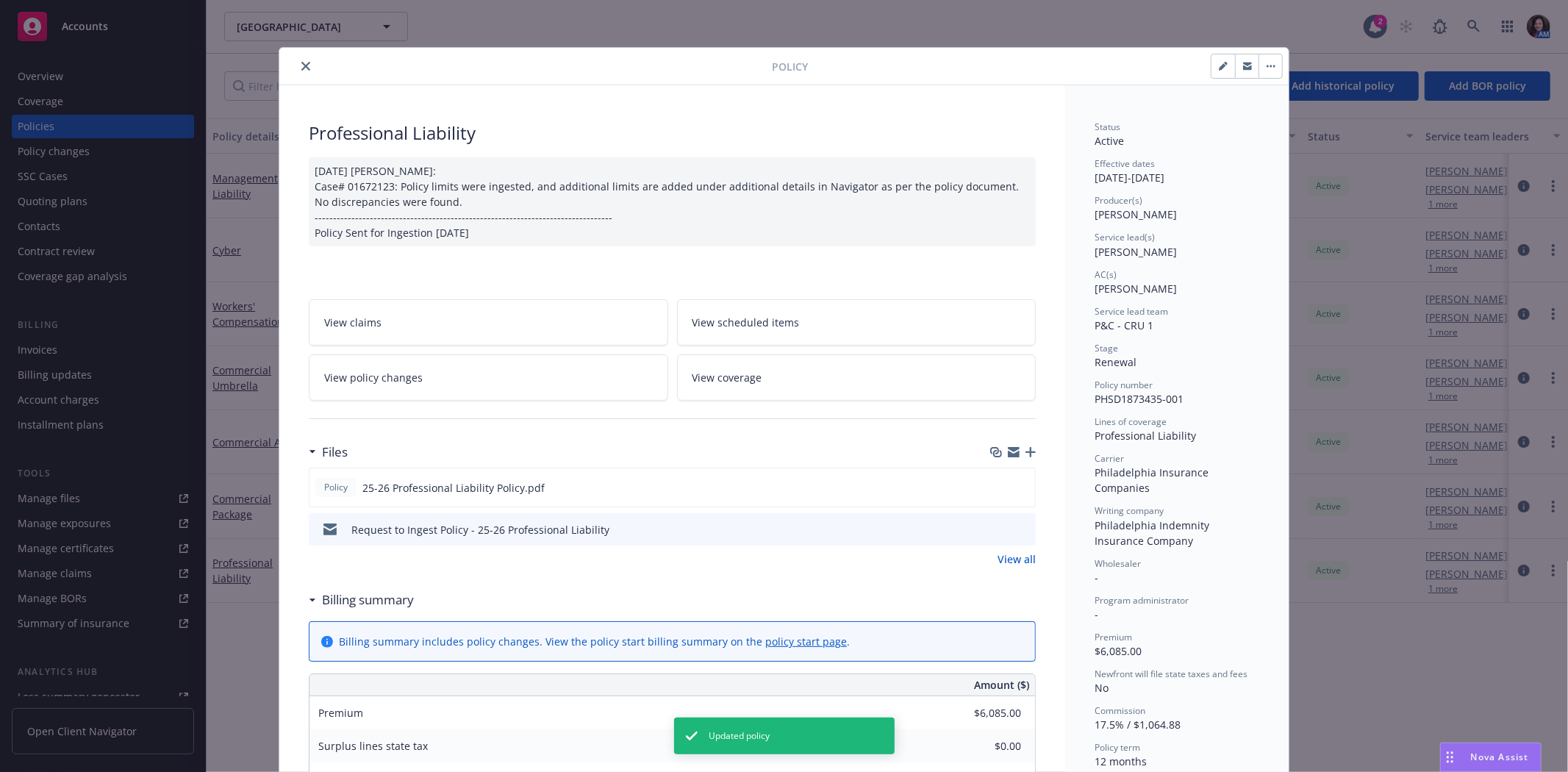
click at [1220, 64] on icon "button" at bounding box center [1222, 66] width 9 height 9
select select "RENEWAL"
select select "12"
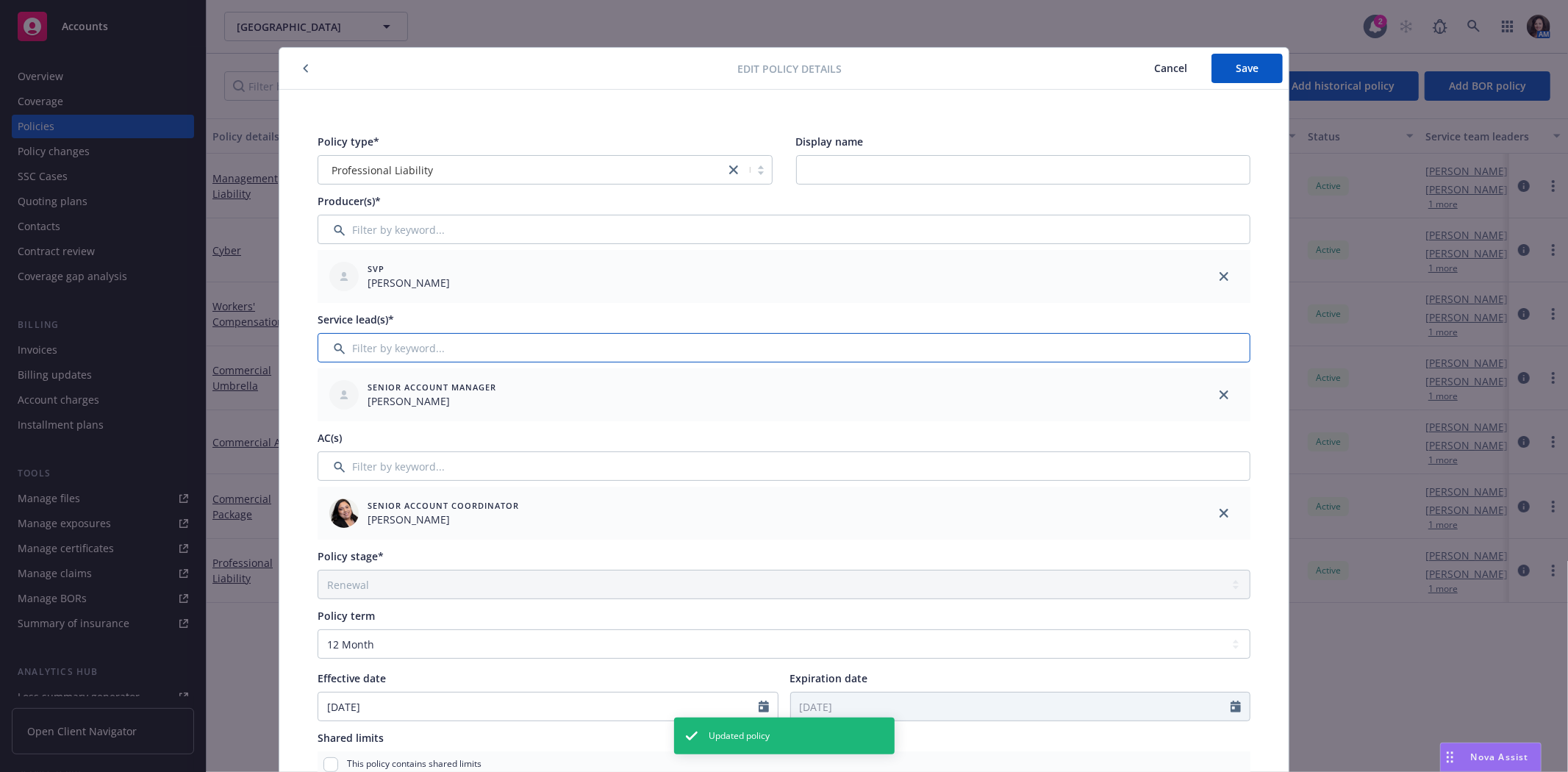
click at [379, 352] on input "Filter by keyword..." at bounding box center [784, 348] width 933 height 29
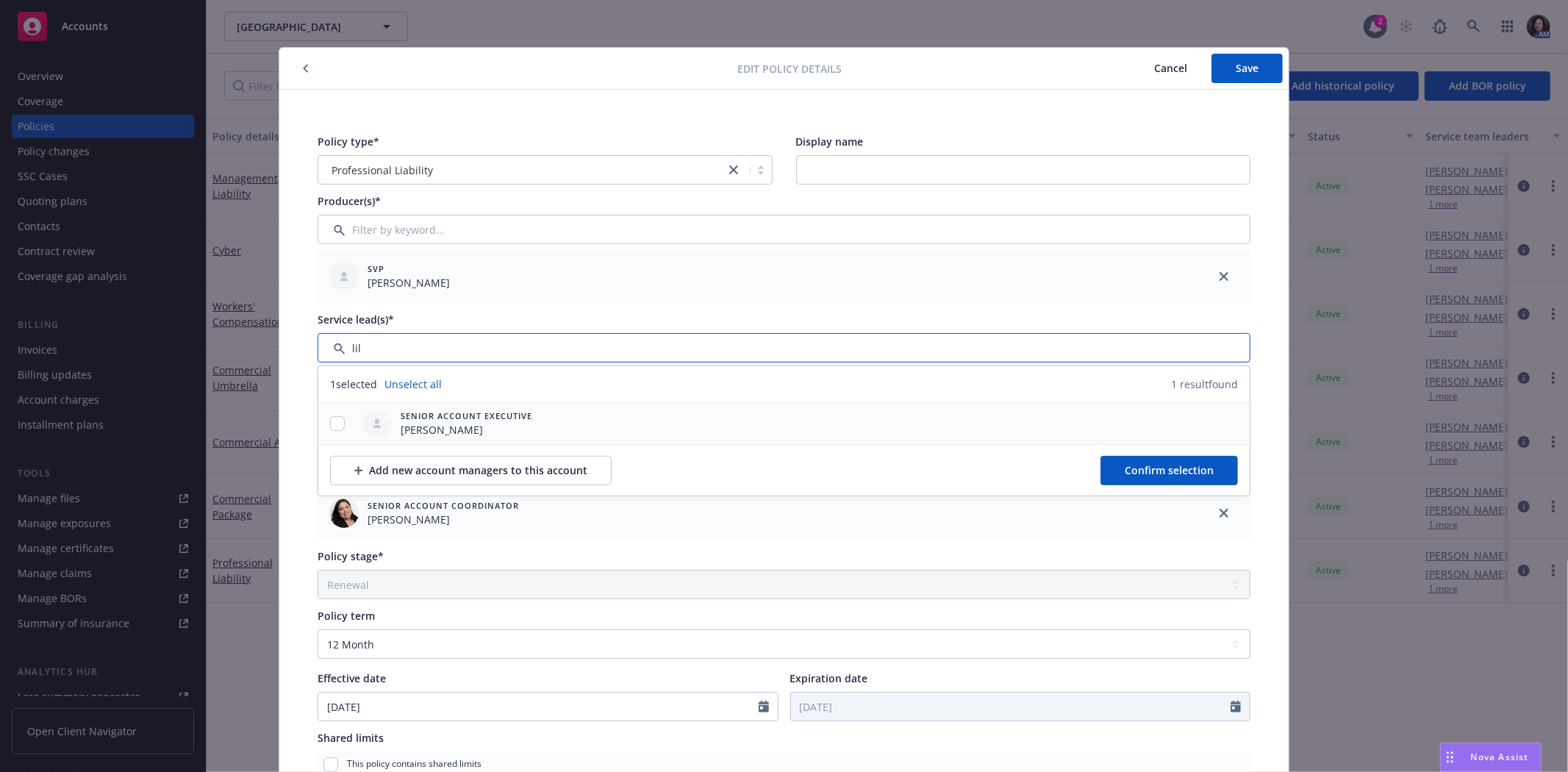
type input "lil"
click at [330, 422] on input "checkbox" at bounding box center [337, 422] width 15 height 15
checkbox input "true"
click at [1179, 465] on span "Confirm selection" at bounding box center [1169, 470] width 89 height 14
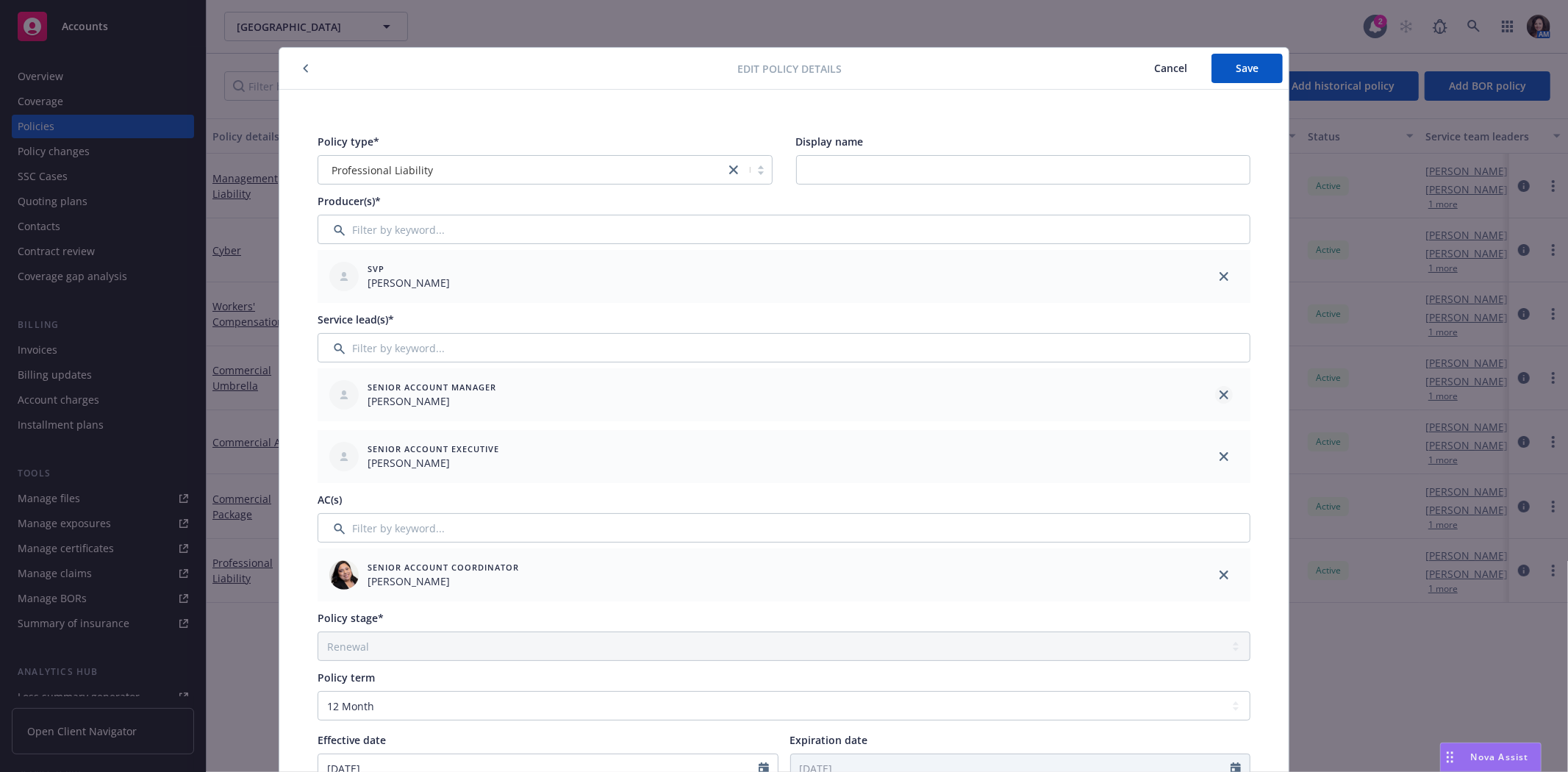
click at [1223, 401] on link "close" at bounding box center [1223, 394] width 17 height 17
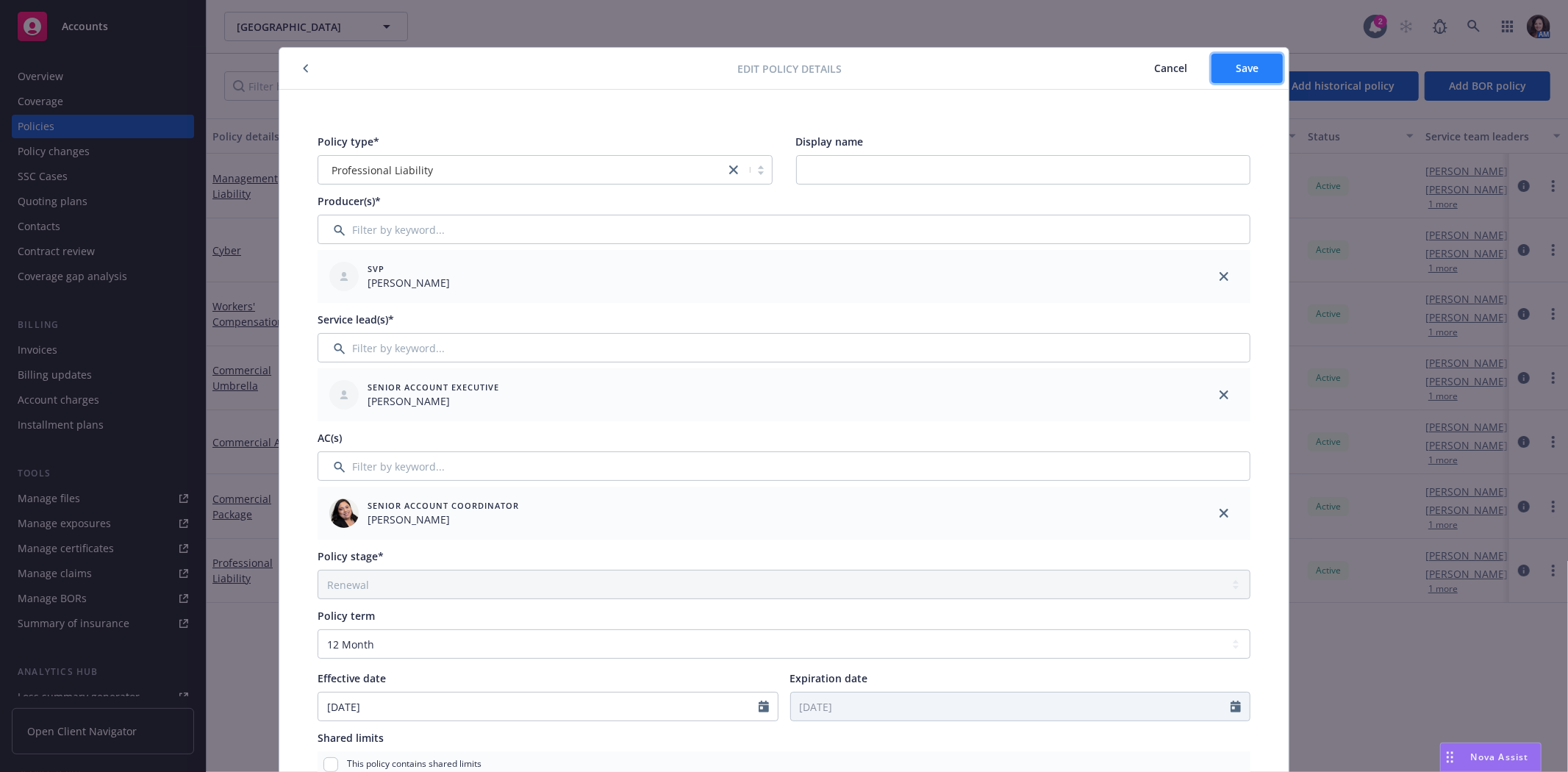
click at [1251, 76] on button "Save" at bounding box center [1247, 68] width 71 height 29
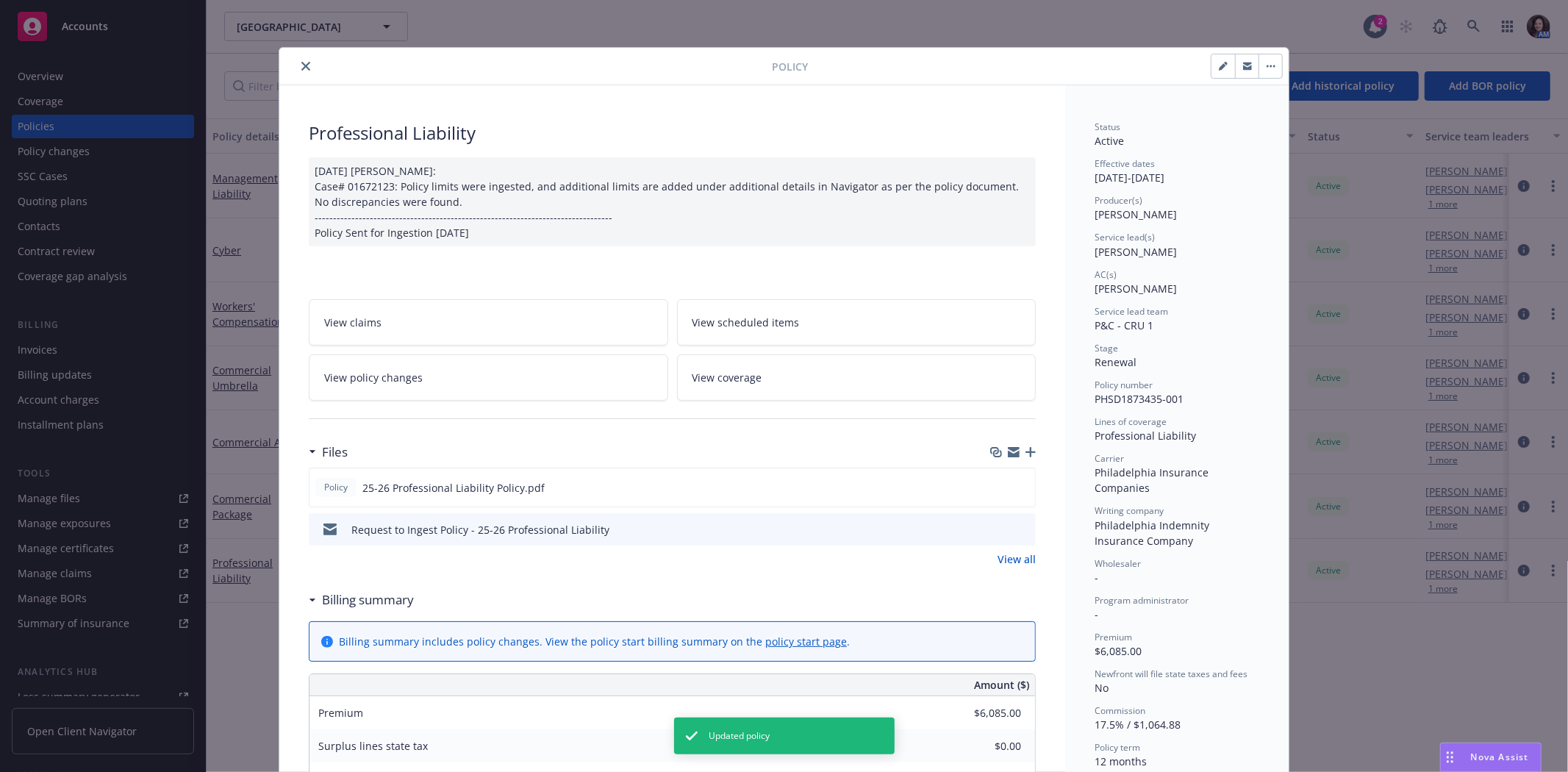
click at [301, 64] on icon "close" at bounding box center [305, 66] width 9 height 9
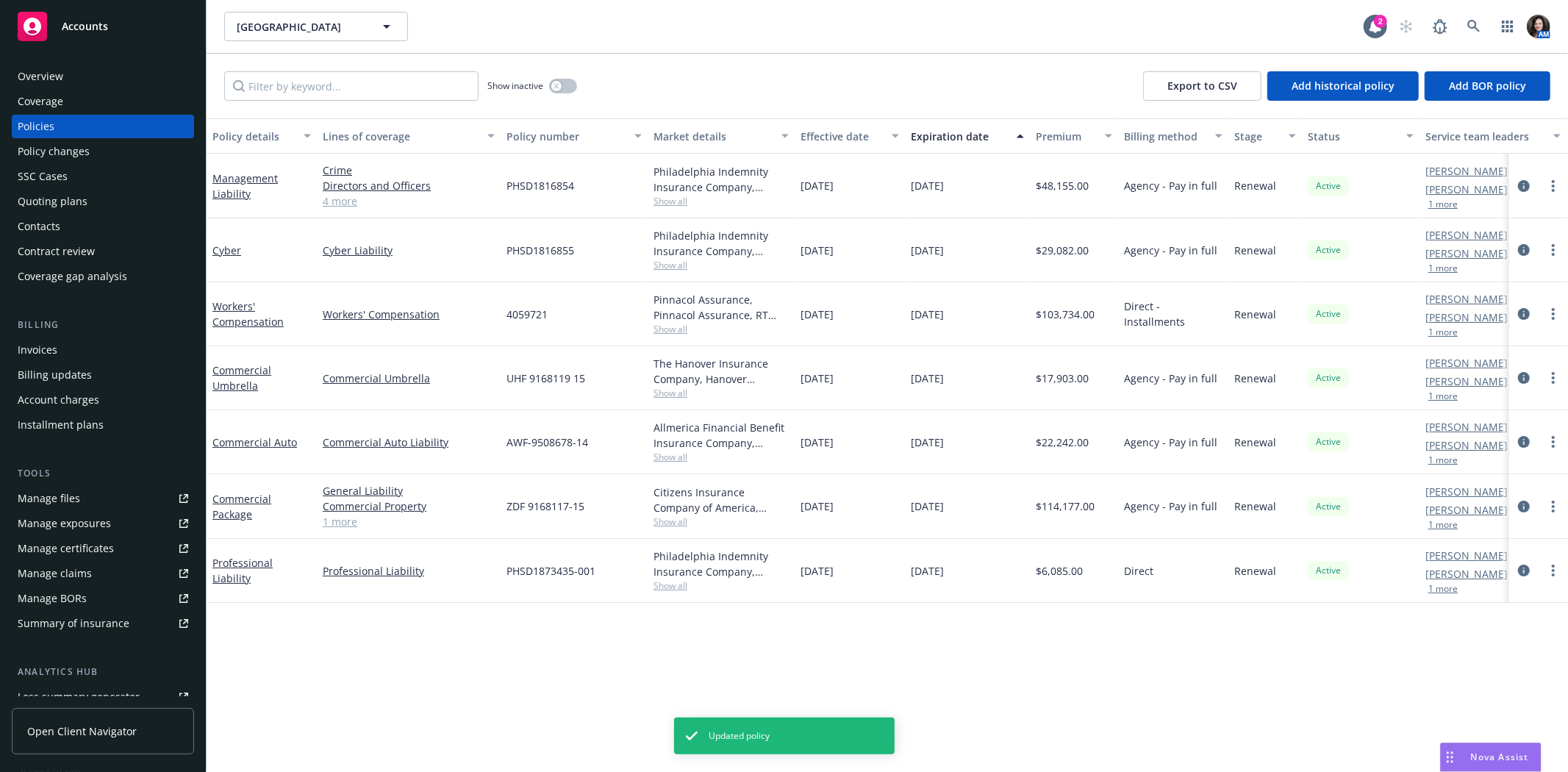
click at [39, 79] on div "Overview" at bounding box center [40, 77] width 46 height 23
